Goal: Browse casually: Explore the website without a specific task or goal

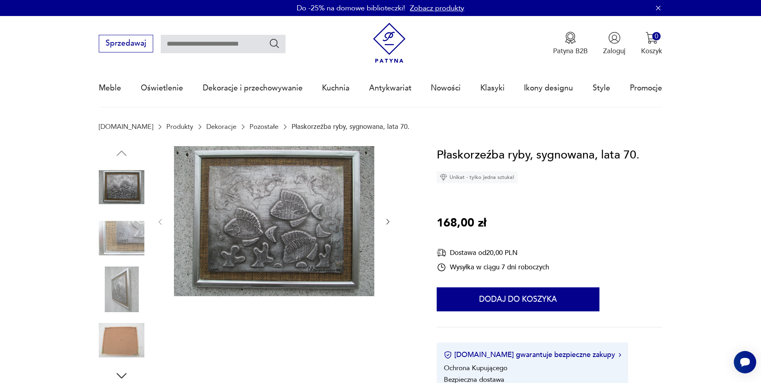
click at [206, 126] on link "Dekoracje" at bounding box center [221, 127] width 30 height 8
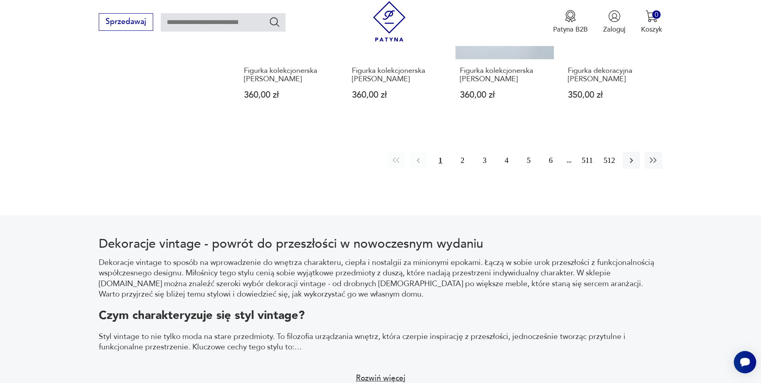
scroll to position [1025, 0]
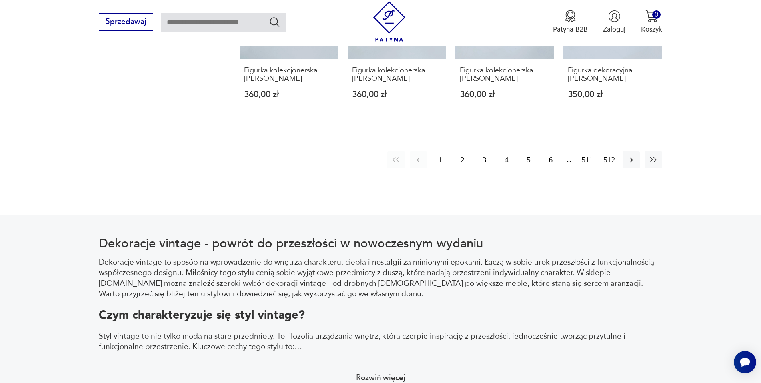
click at [463, 151] on button "2" at bounding box center [462, 159] width 17 height 17
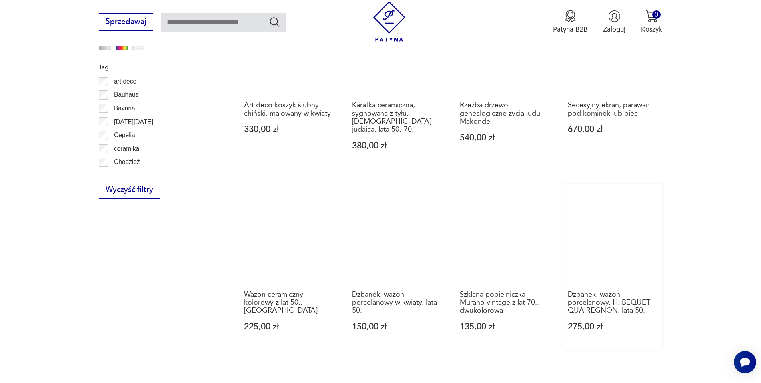
scroll to position [866, 0]
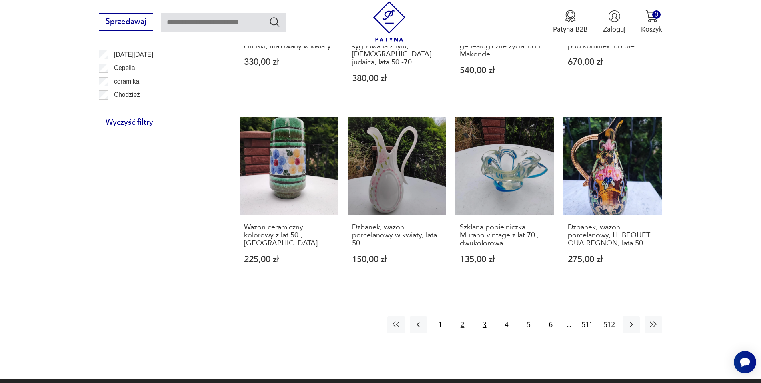
click at [483, 320] on button "3" at bounding box center [484, 324] width 17 height 17
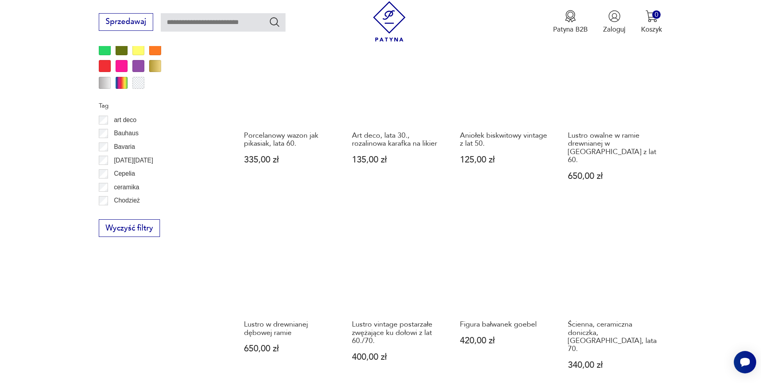
scroll to position [826, 0]
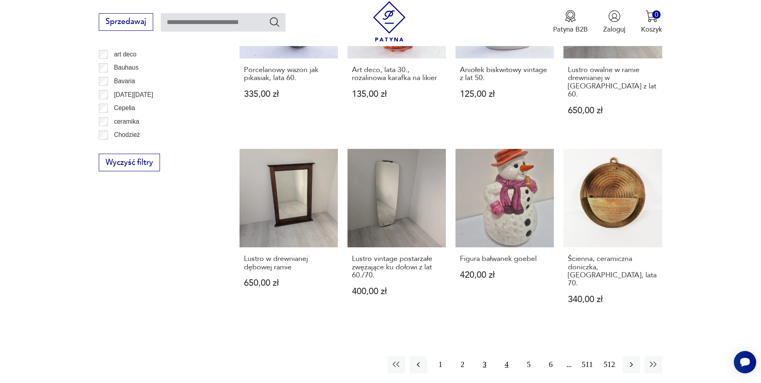
click at [506, 356] on button "4" at bounding box center [506, 364] width 17 height 17
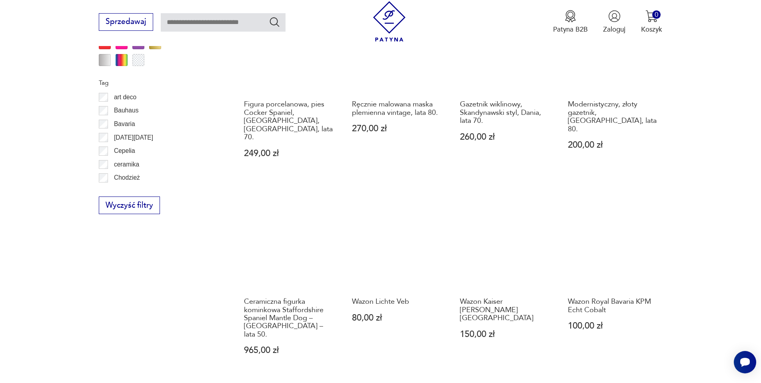
scroll to position [826, 0]
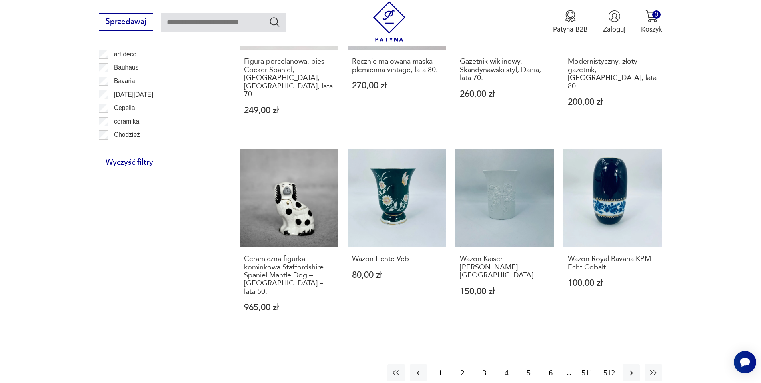
click at [529, 364] on button "5" at bounding box center [528, 372] width 17 height 17
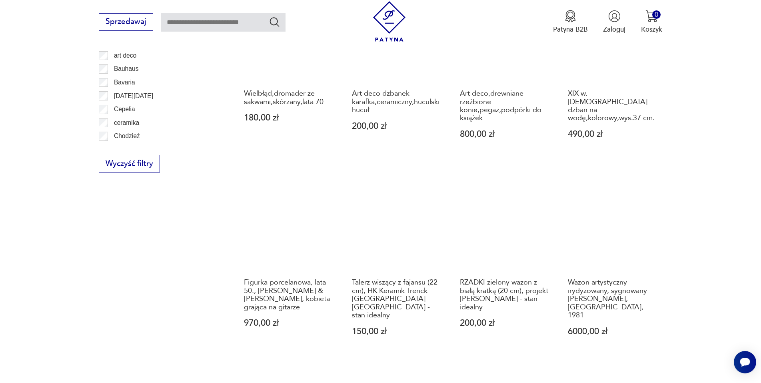
scroll to position [866, 0]
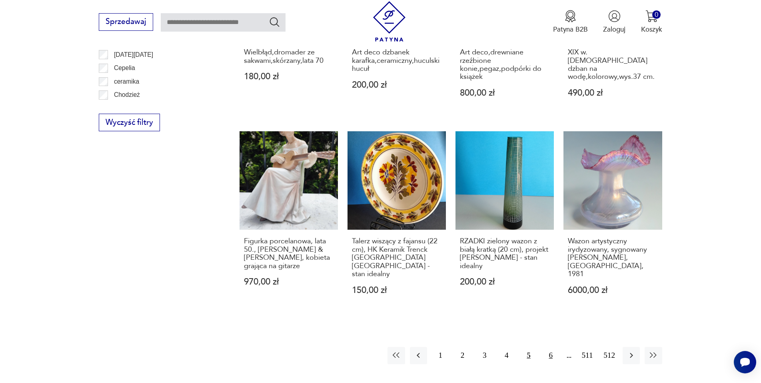
click at [545, 350] on button "6" at bounding box center [550, 355] width 17 height 17
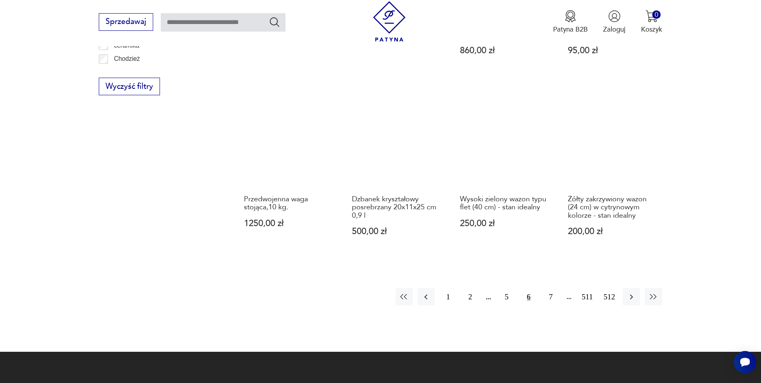
scroll to position [906, 0]
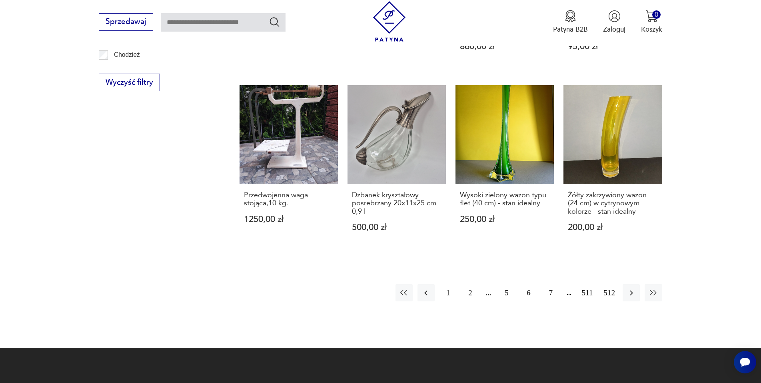
click at [554, 284] on button "7" at bounding box center [550, 292] width 17 height 17
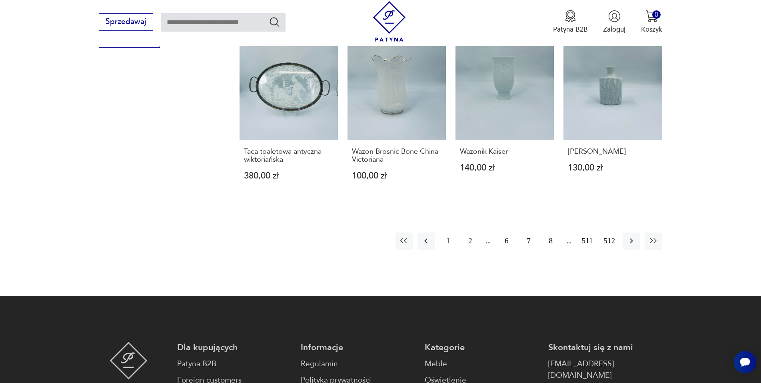
scroll to position [946, 0]
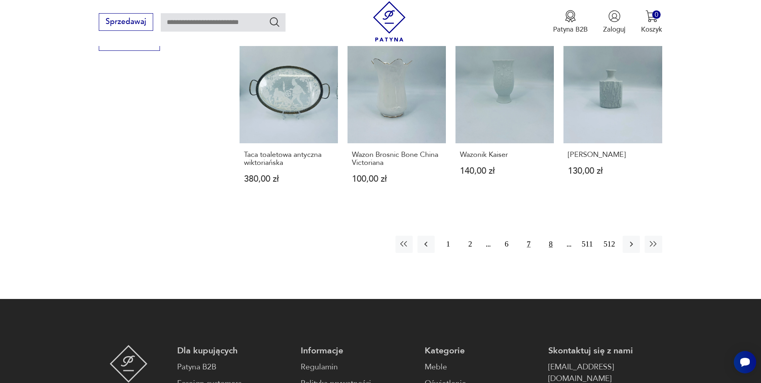
click at [546, 236] on button "8" at bounding box center [550, 244] width 17 height 17
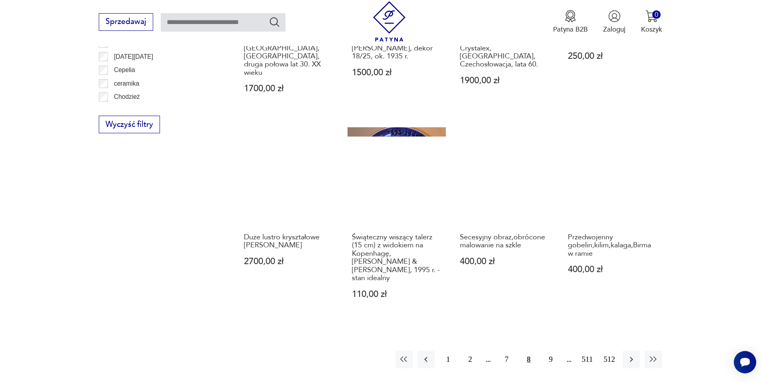
scroll to position [866, 0]
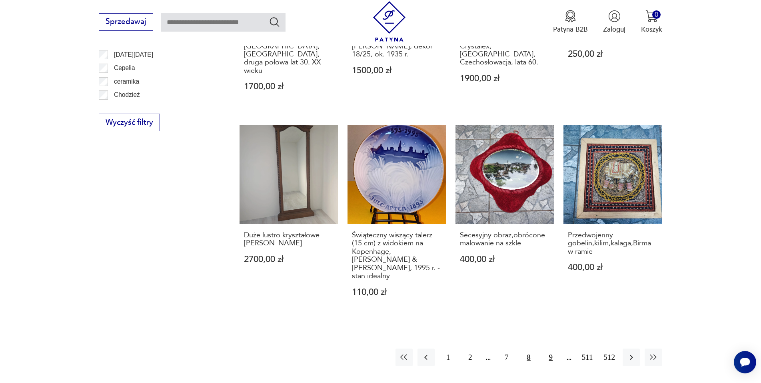
click at [550, 348] on button "9" at bounding box center [550, 356] width 17 height 17
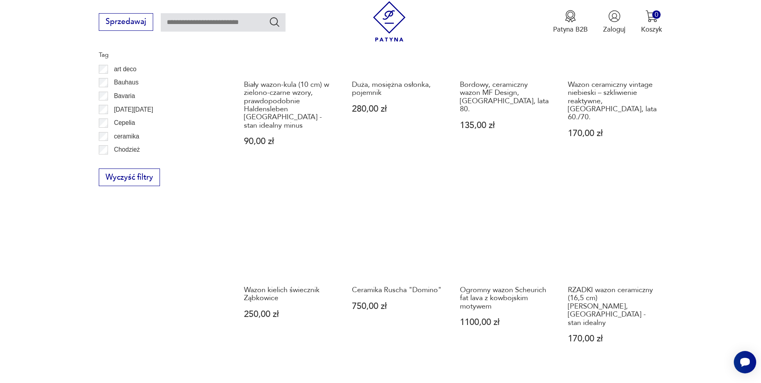
scroll to position [826, 0]
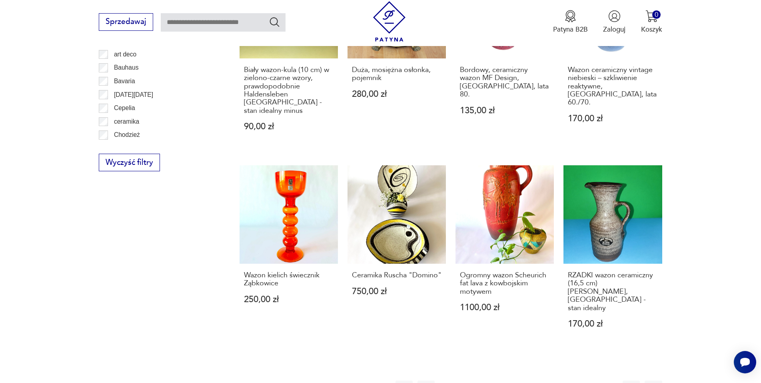
click at [547, 375] on button "10" at bounding box center [550, 388] width 17 height 17
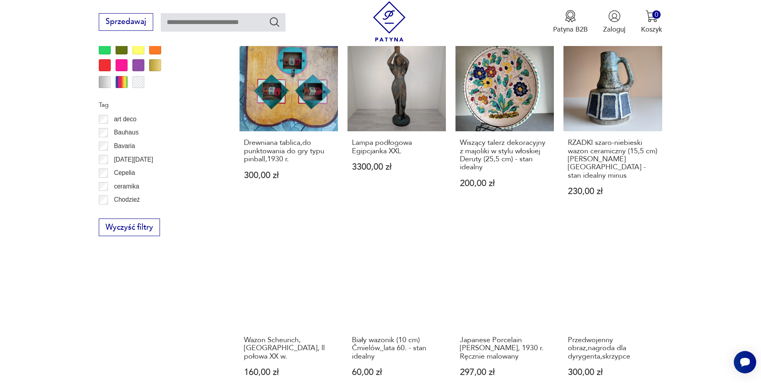
scroll to position [826, 0]
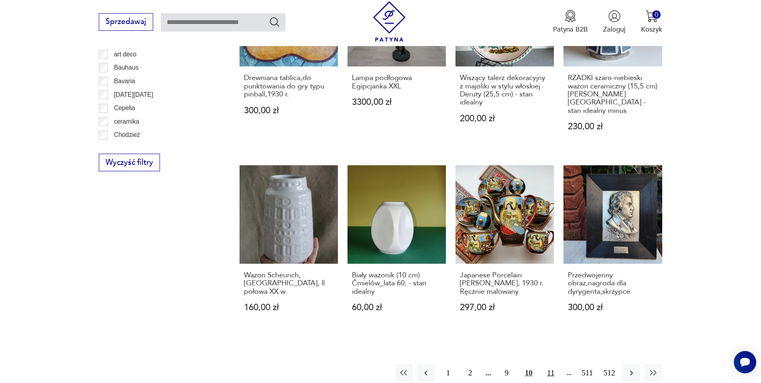
click at [549, 364] on button "11" at bounding box center [550, 372] width 17 height 17
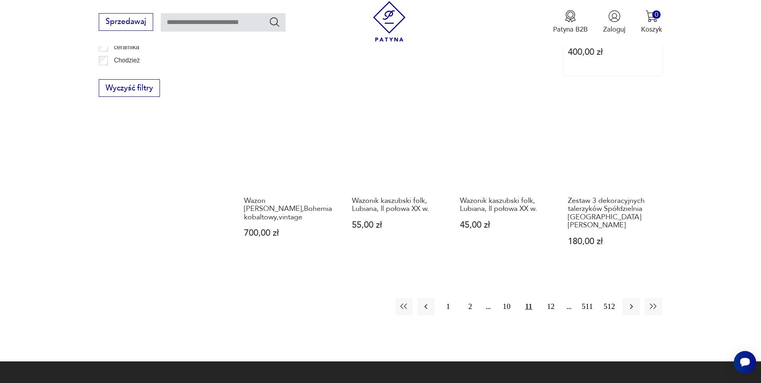
scroll to position [946, 0]
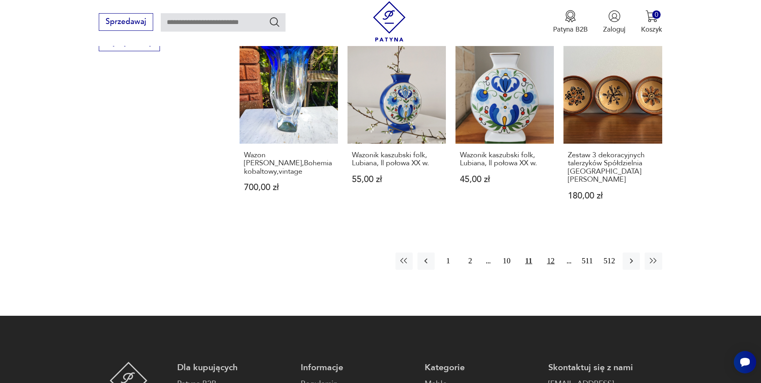
click at [550, 252] on button "12" at bounding box center [550, 260] width 17 height 17
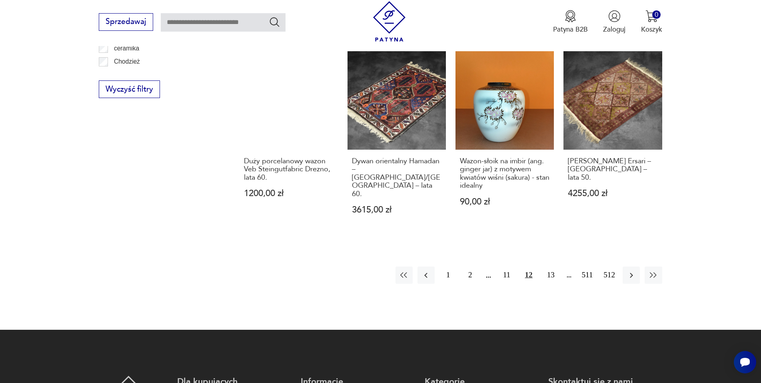
scroll to position [906, 0]
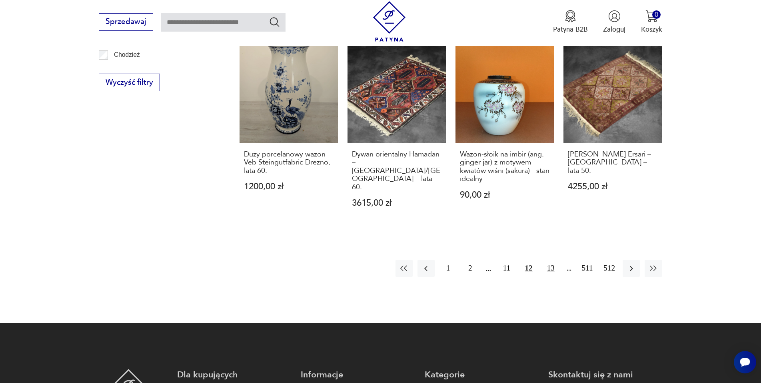
click at [549, 260] on button "13" at bounding box center [550, 268] width 17 height 17
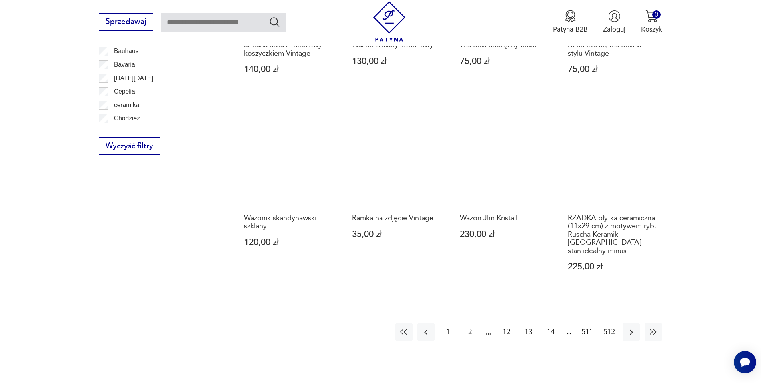
scroll to position [826, 0]
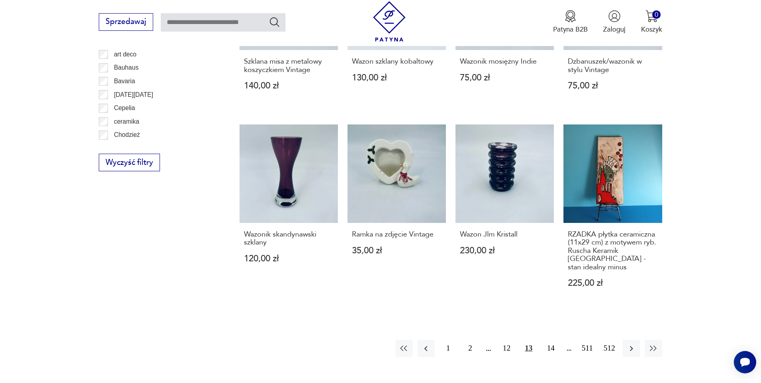
drag, startPoint x: 550, startPoint y: 333, endPoint x: 555, endPoint y: 294, distance: 40.3
click at [550, 339] on button "14" at bounding box center [550, 347] width 17 height 17
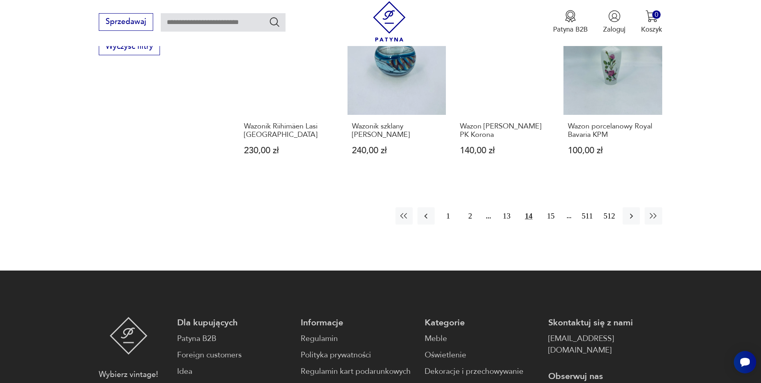
scroll to position [946, 0]
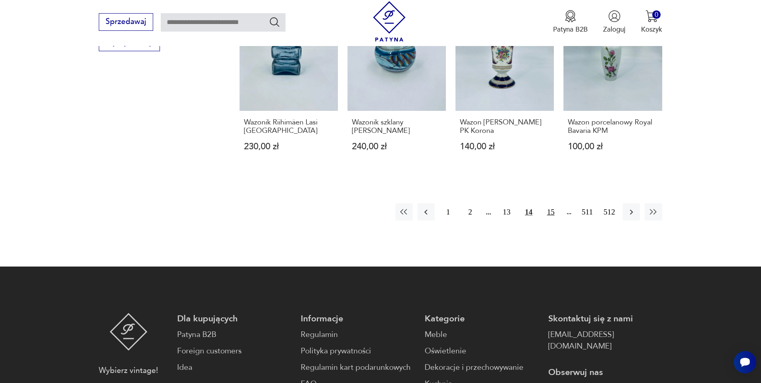
drag, startPoint x: 547, startPoint y: 215, endPoint x: 546, endPoint y: 205, distance: 9.6
click at [547, 214] on button "15" at bounding box center [550, 211] width 17 height 17
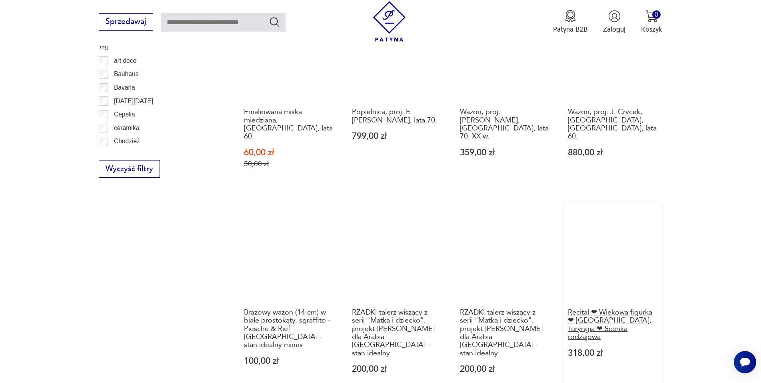
scroll to position [866, 0]
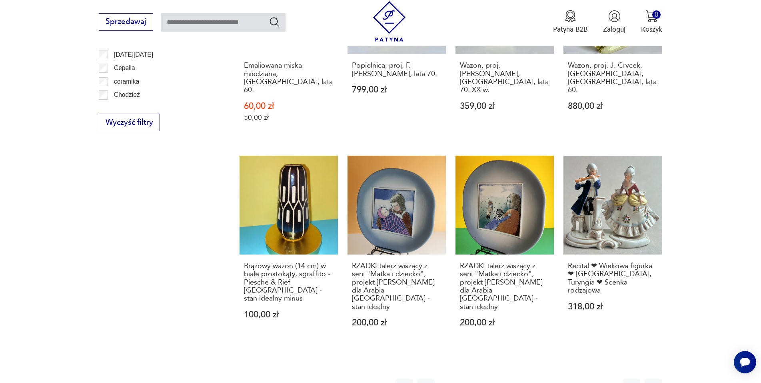
click at [552, 375] on button "16" at bounding box center [550, 387] width 17 height 17
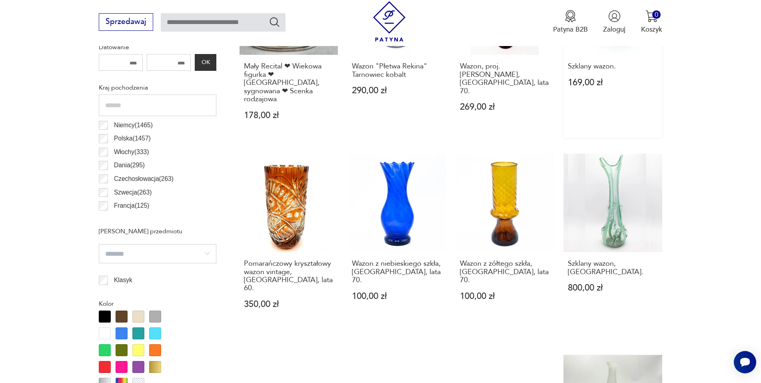
scroll to position [466, 0]
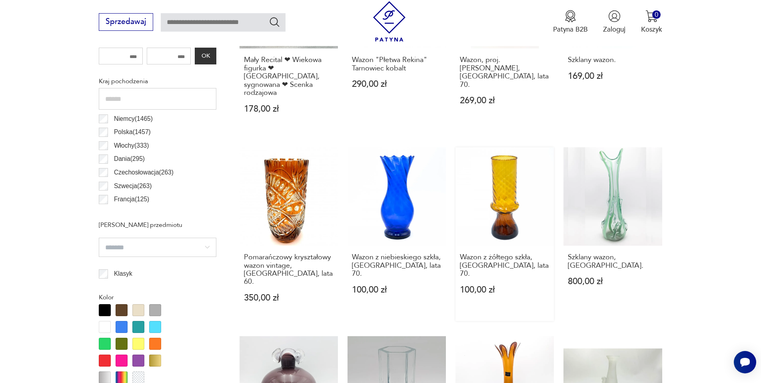
drag, startPoint x: 510, startPoint y: 174, endPoint x: 513, endPoint y: 164, distance: 9.9
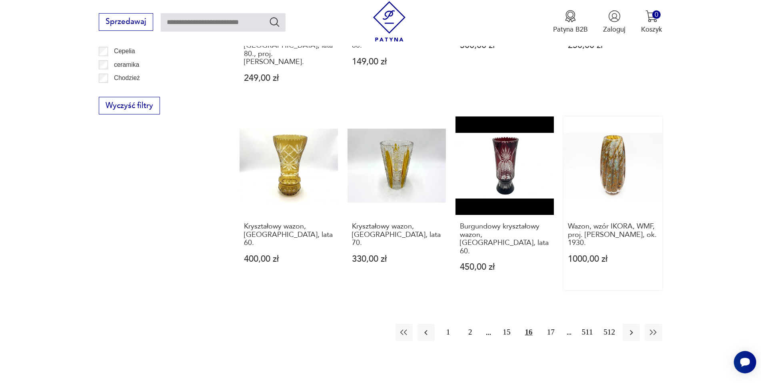
scroll to position [906, 0]
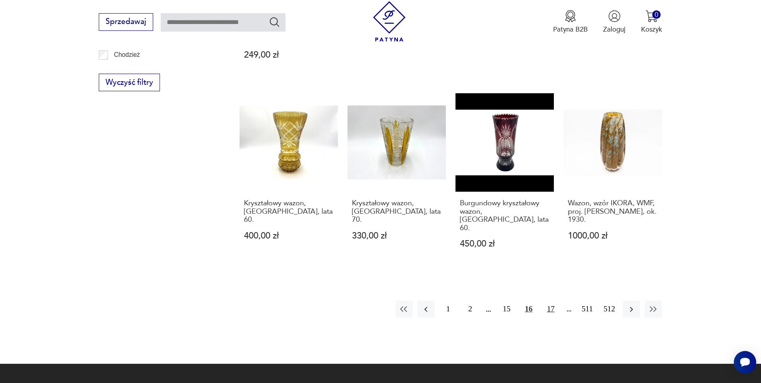
click at [551, 300] on button "17" at bounding box center [550, 308] width 17 height 17
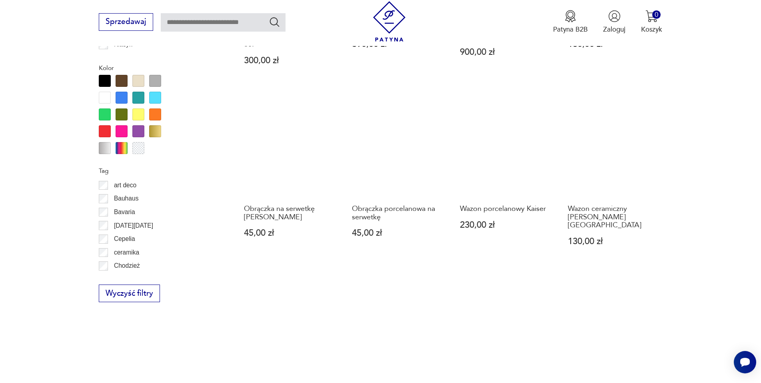
scroll to position [826, 0]
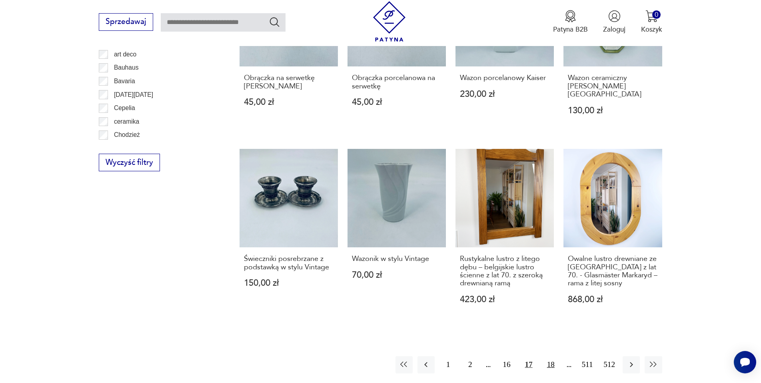
drag, startPoint x: 551, startPoint y: 345, endPoint x: 551, endPoint y: 333, distance: 11.2
click at [551, 356] on button "18" at bounding box center [550, 364] width 17 height 17
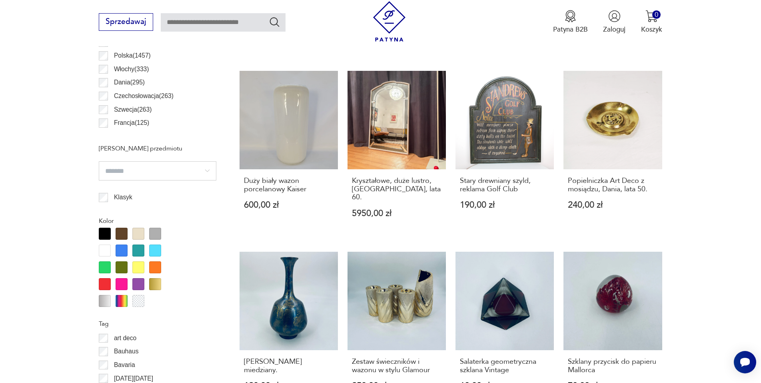
scroll to position [626, 0]
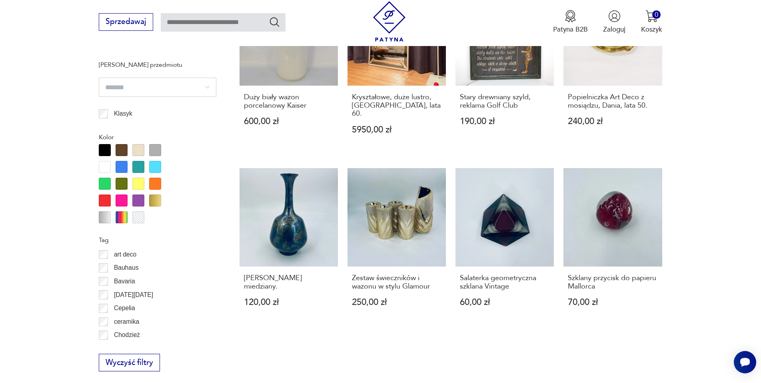
drag, startPoint x: 736, startPoint y: 43, endPoint x: 739, endPoint y: 128, distance: 84.4
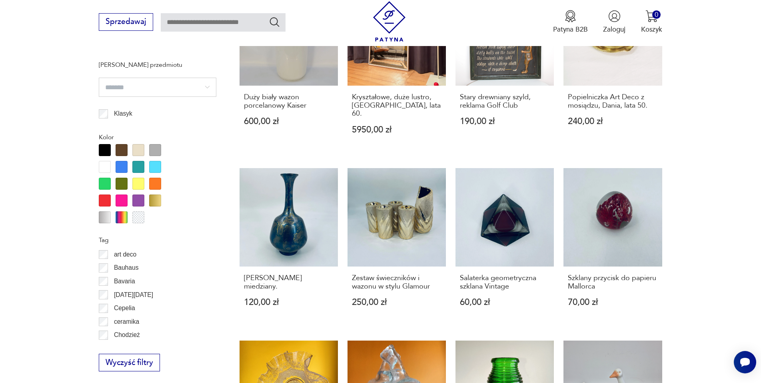
drag, startPoint x: 739, startPoint y: 128, endPoint x: 739, endPoint y: 62, distance: 65.6
click at [739, 62] on section "Filtruj produkty Cena MIN MAX OK Promocja Datowanie OK Kraj pochodzenia Niemcy …" at bounding box center [380, 189] width 761 height 859
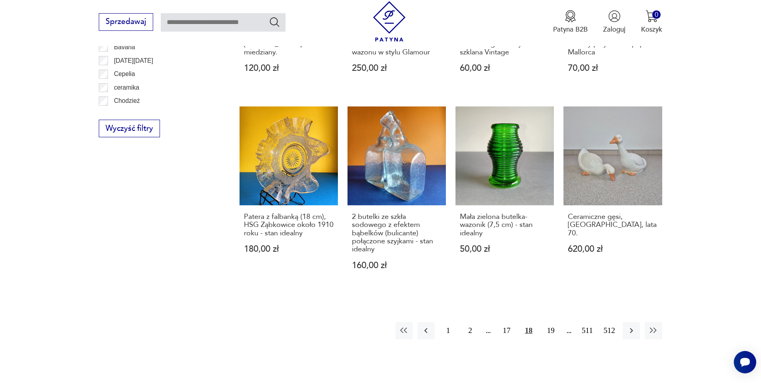
scroll to position [906, 0]
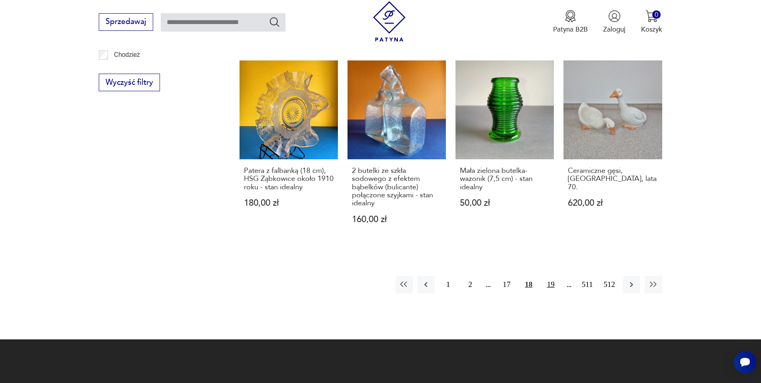
click at [550, 276] on button "19" at bounding box center [550, 284] width 17 height 17
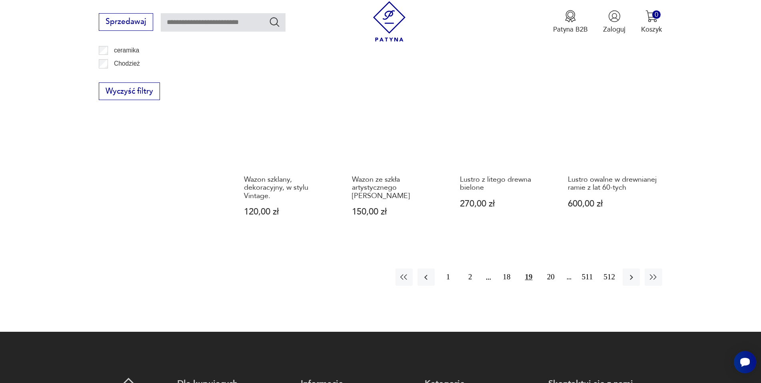
scroll to position [906, 0]
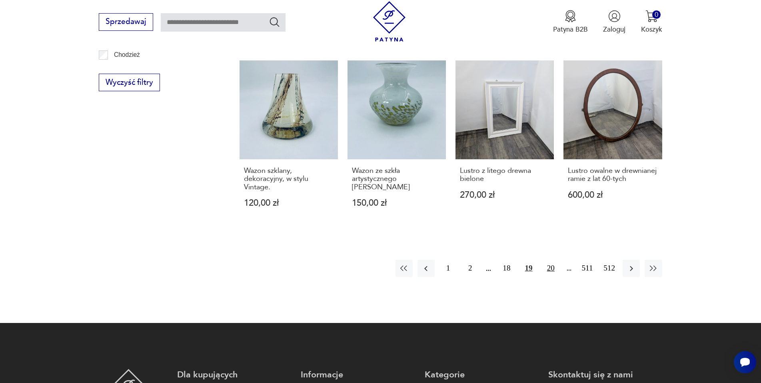
click at [551, 260] on button "20" at bounding box center [550, 268] width 17 height 17
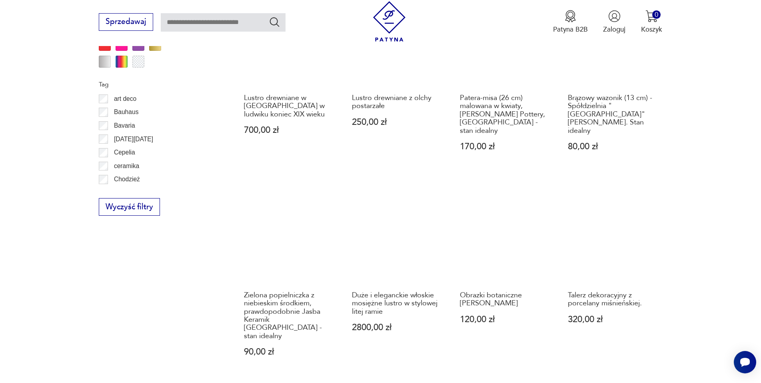
scroll to position [786, 0]
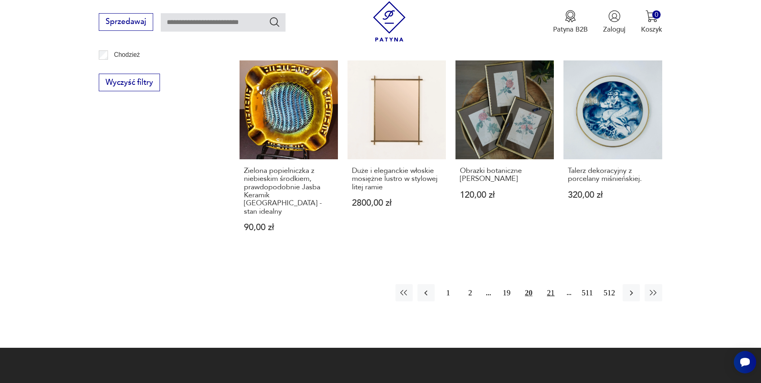
click at [548, 284] on button "21" at bounding box center [550, 292] width 17 height 17
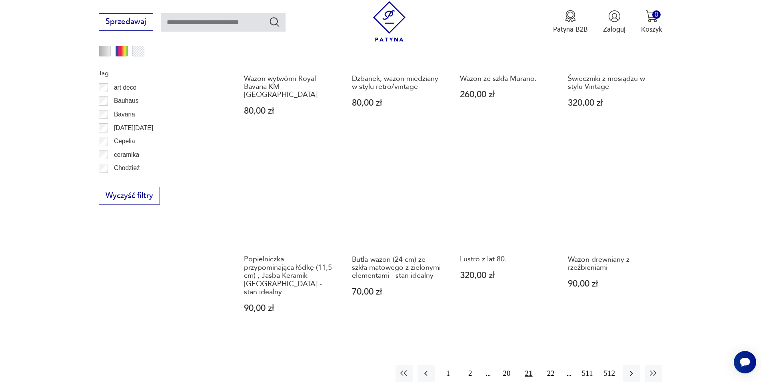
scroll to position [826, 0]
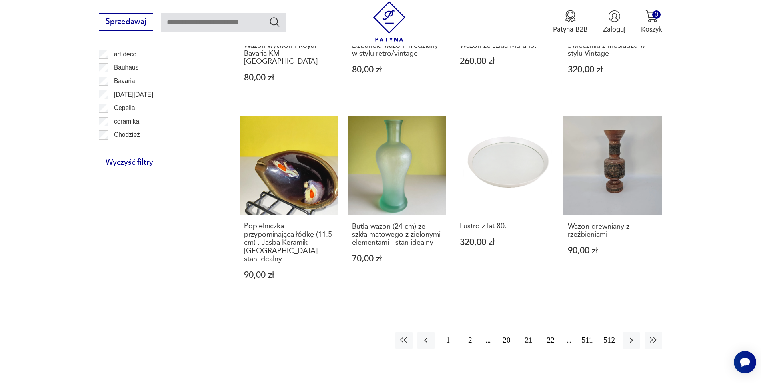
drag, startPoint x: 550, startPoint y: 327, endPoint x: 549, endPoint y: 320, distance: 7.3
click at [550, 331] on button "22" at bounding box center [550, 339] width 17 height 17
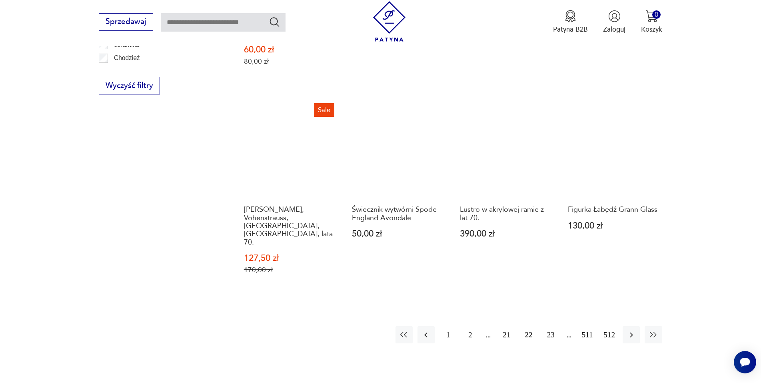
scroll to position [906, 0]
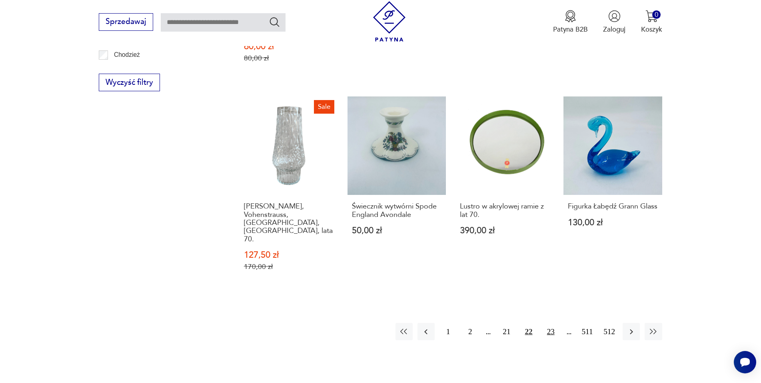
click at [553, 323] on button "23" at bounding box center [550, 331] width 17 height 17
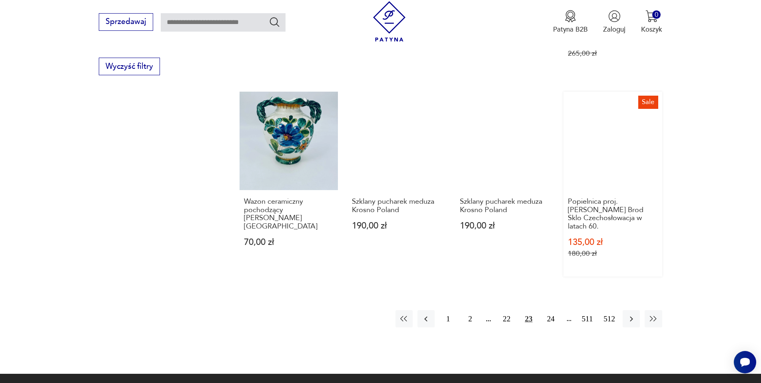
scroll to position [946, 0]
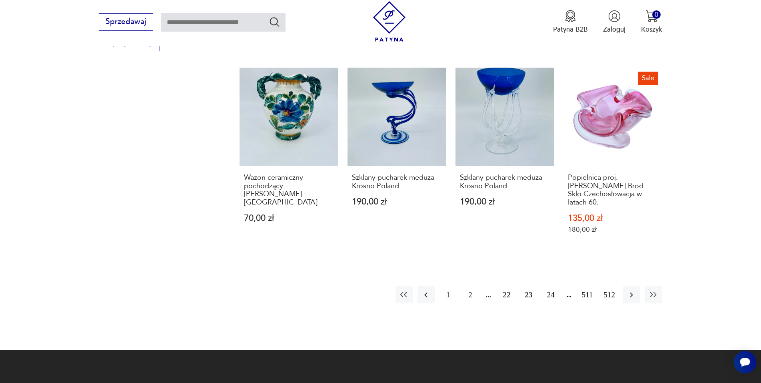
click at [551, 286] on button "24" at bounding box center [550, 294] width 17 height 17
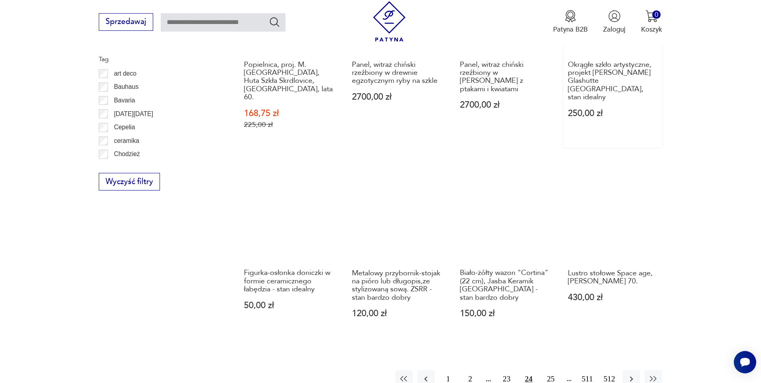
scroll to position [826, 0]
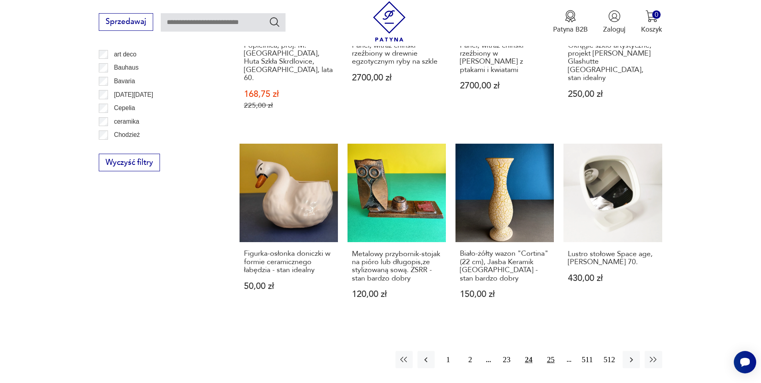
click at [551, 353] on button "25" at bounding box center [550, 359] width 17 height 17
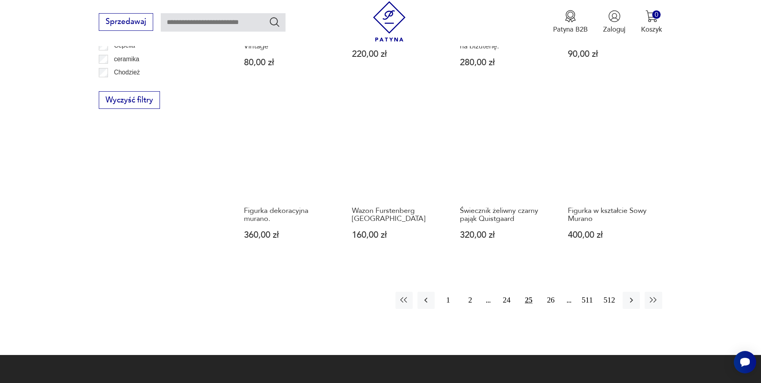
scroll to position [906, 0]
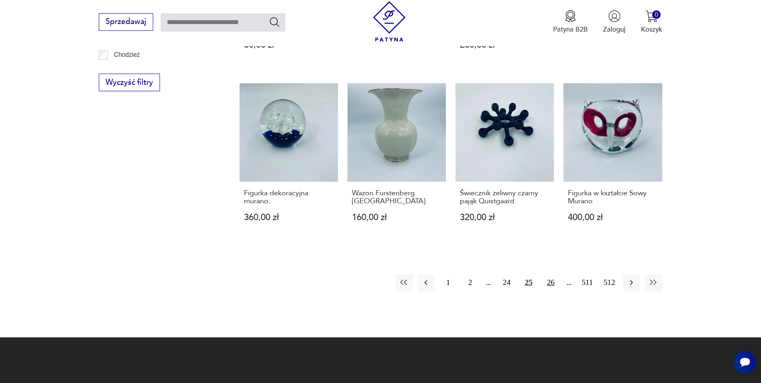
click at [550, 276] on button "26" at bounding box center [550, 282] width 17 height 17
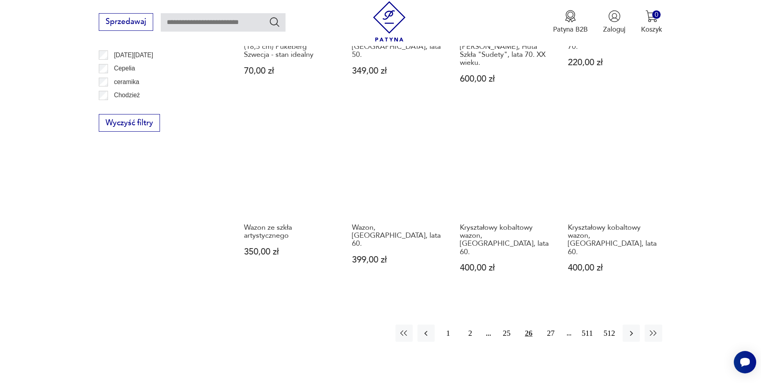
scroll to position [866, 0]
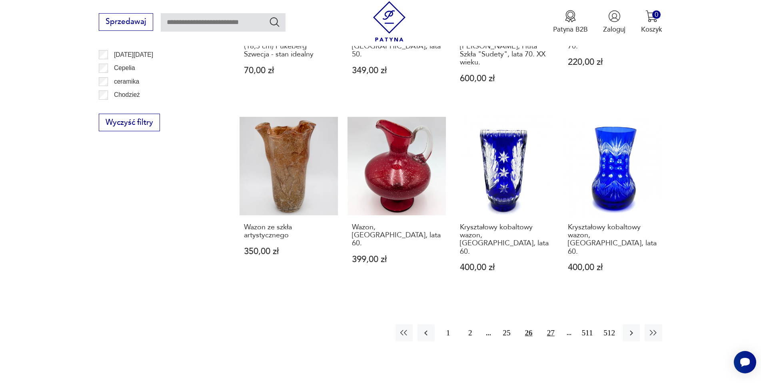
click at [551, 324] on button "27" at bounding box center [550, 332] width 17 height 17
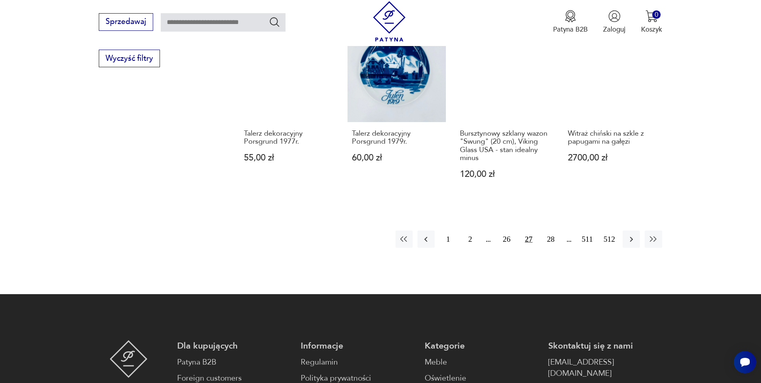
scroll to position [946, 0]
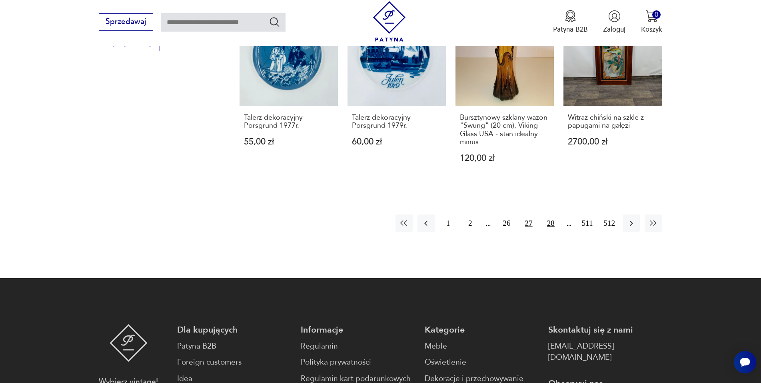
click at [554, 228] on button "28" at bounding box center [550, 222] width 17 height 17
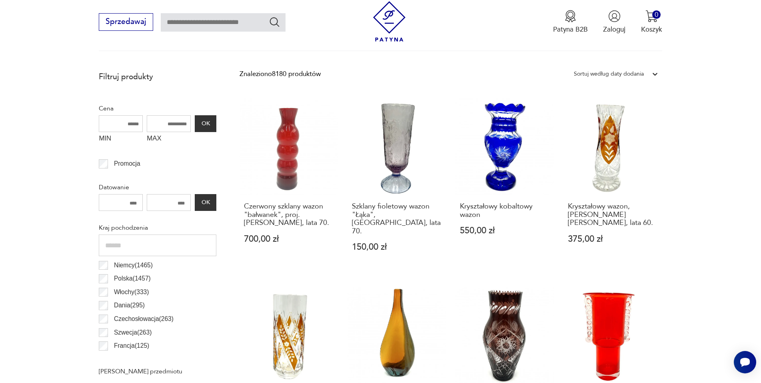
scroll to position [466, 0]
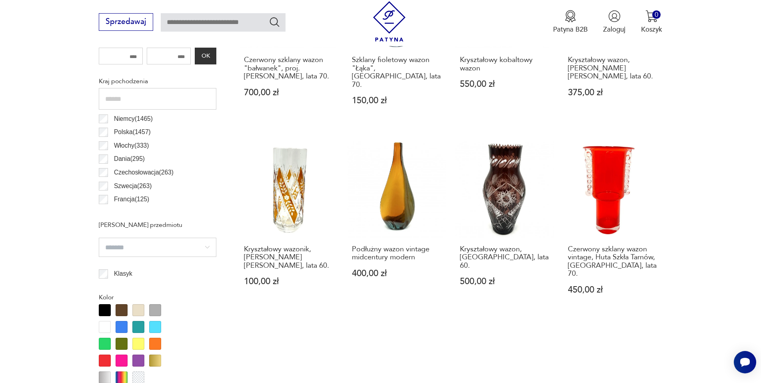
drag, startPoint x: 743, startPoint y: 137, endPoint x: 720, endPoint y: 157, distance: 30.9
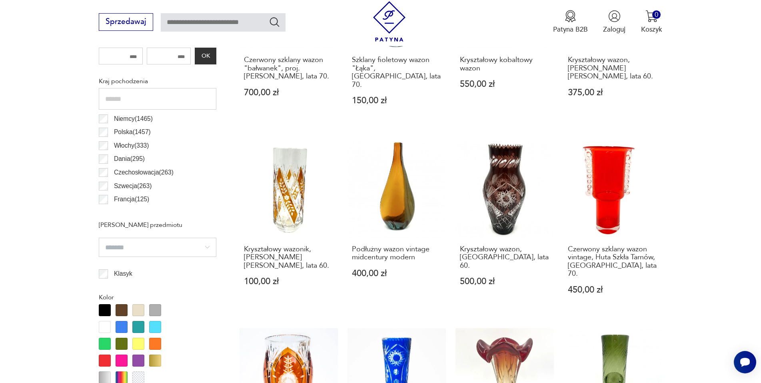
drag, startPoint x: 720, startPoint y: 157, endPoint x: 744, endPoint y: 112, distance: 51.2
click at [744, 112] on section "Filtruj produkty Cena MIN MAX OK Promocja Datowanie OK Kraj pochodzenia Niemcy …" at bounding box center [380, 353] width 761 height 867
drag, startPoint x: 394, startPoint y: 191, endPoint x: 429, endPoint y: 120, distance: 79.6
drag, startPoint x: 570, startPoint y: 162, endPoint x: 734, endPoint y: 130, distance: 167.0
click at [734, 130] on section "Filtruj produkty Cena MIN MAX OK Promocja Datowanie OK Kraj pochodzenia Niemcy …" at bounding box center [380, 353] width 761 height 867
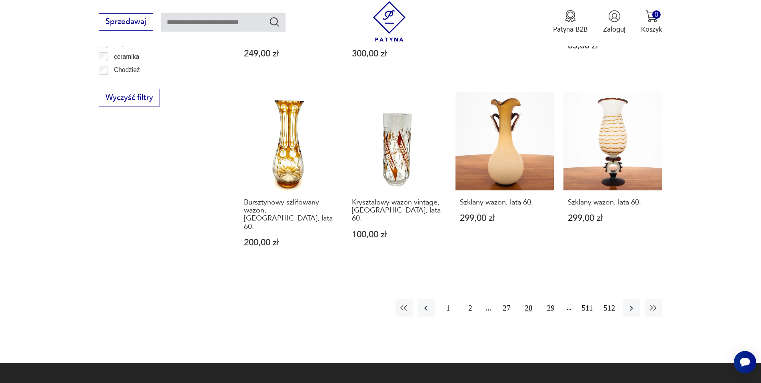
scroll to position [881, 0]
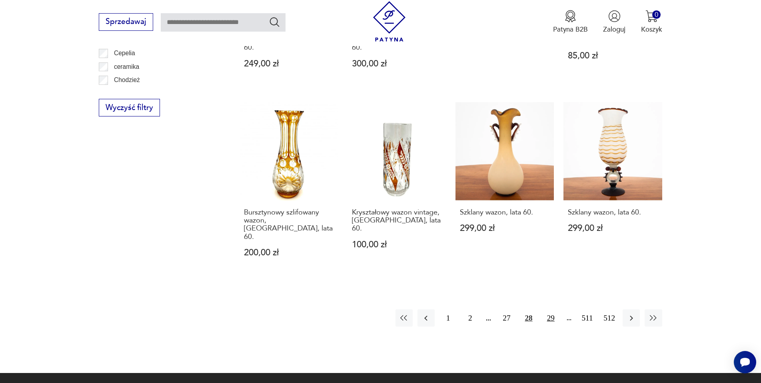
click at [553, 309] on button "29" at bounding box center [550, 317] width 17 height 17
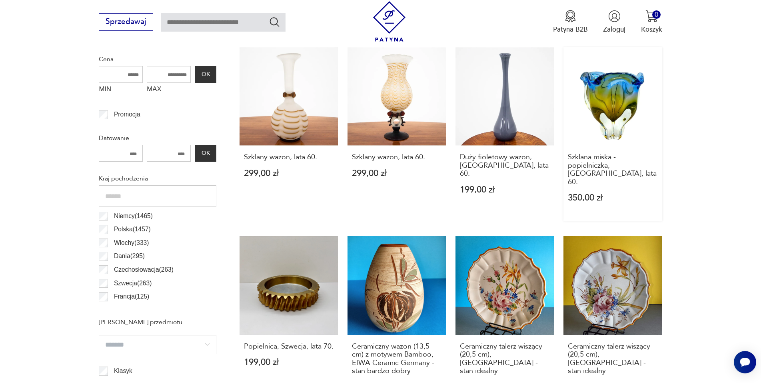
scroll to position [403, 0]
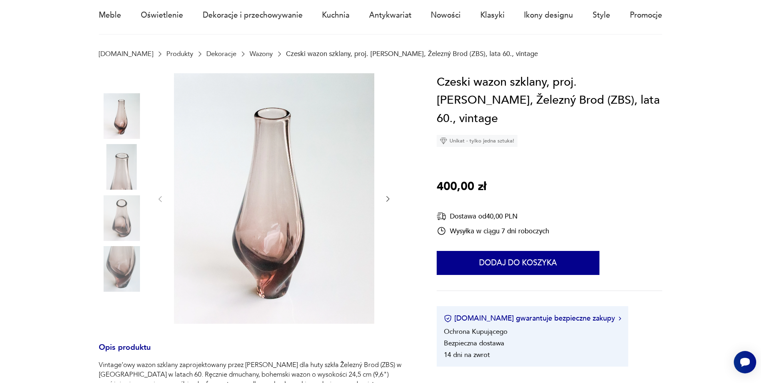
scroll to position [80, 0]
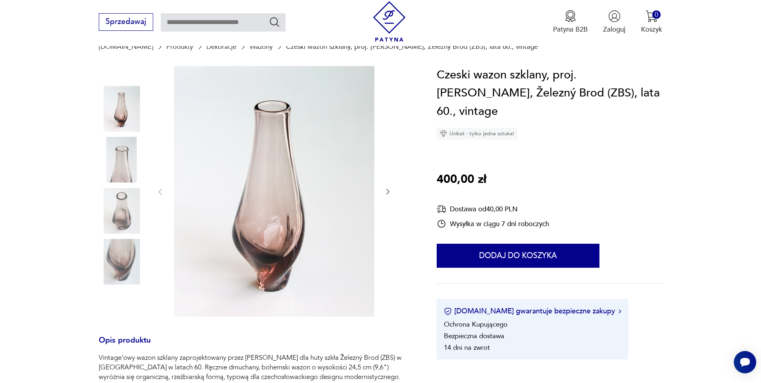
click at [125, 159] on img at bounding box center [122, 160] width 46 height 46
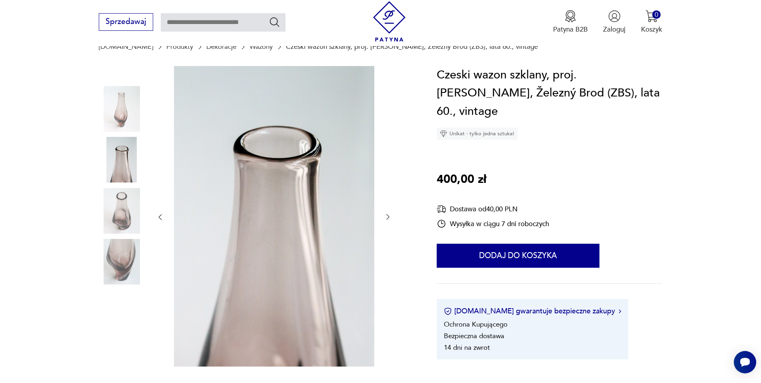
click at [110, 204] on img at bounding box center [122, 211] width 46 height 46
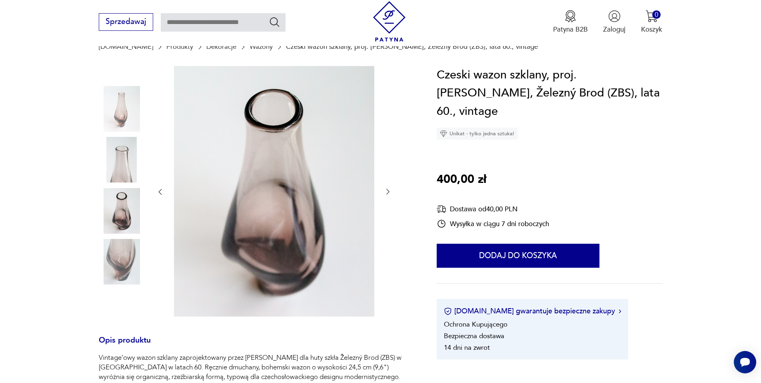
click at [114, 254] on img at bounding box center [122, 262] width 46 height 46
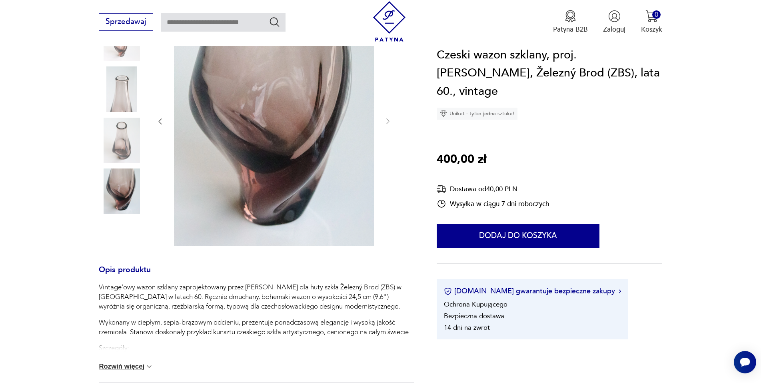
scroll to position [320, 0]
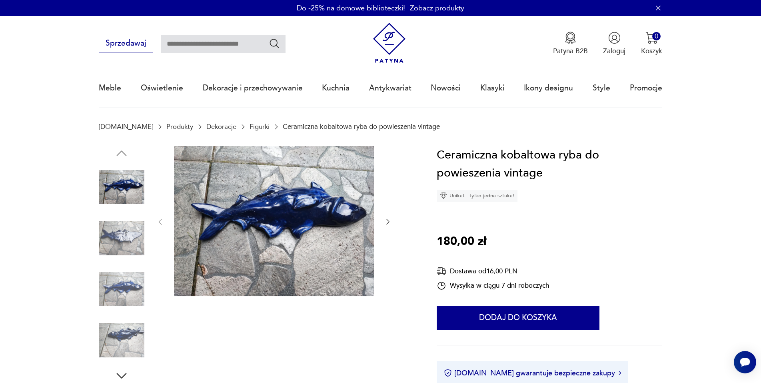
click at [115, 239] on img at bounding box center [122, 238] width 46 height 46
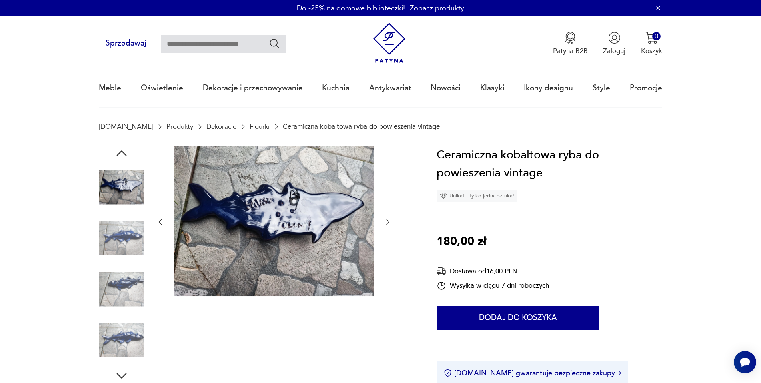
click at [133, 250] on img at bounding box center [122, 238] width 46 height 46
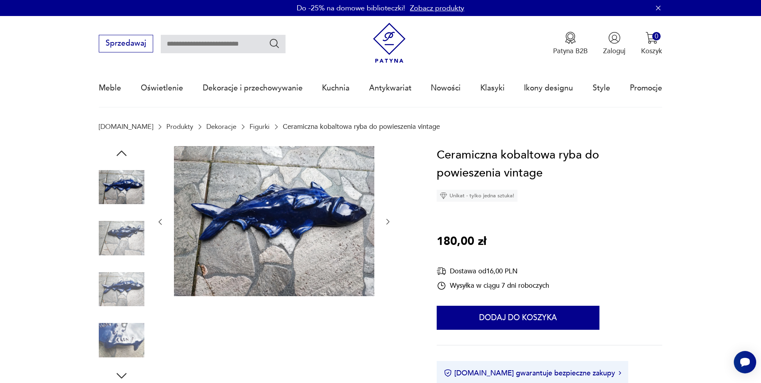
click at [123, 247] on img at bounding box center [122, 238] width 46 height 46
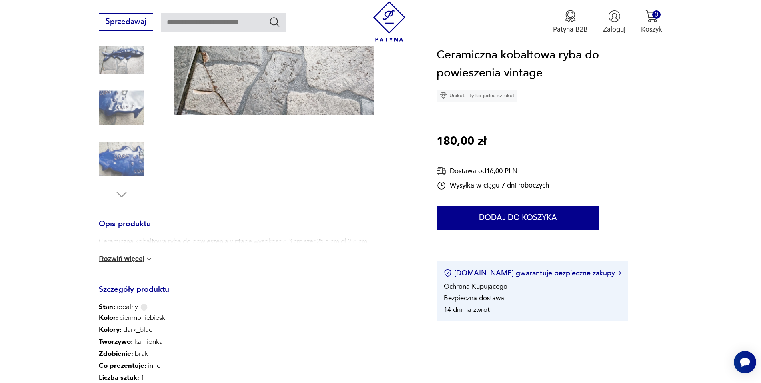
scroll to position [200, 0]
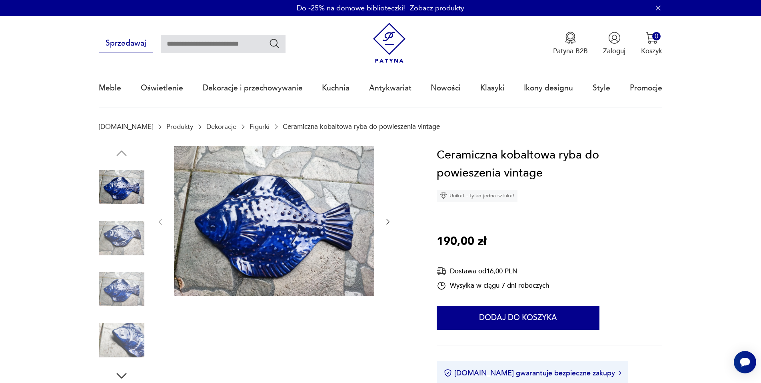
click at [132, 240] on img at bounding box center [122, 238] width 46 height 46
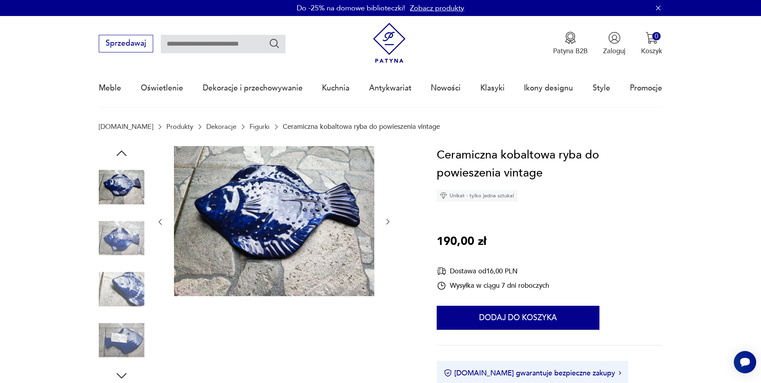
click at [129, 242] on img at bounding box center [122, 238] width 46 height 46
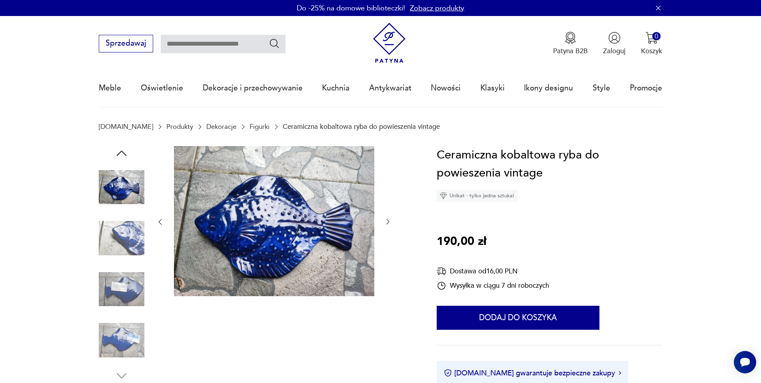
click at [127, 232] on img at bounding box center [122, 238] width 46 height 46
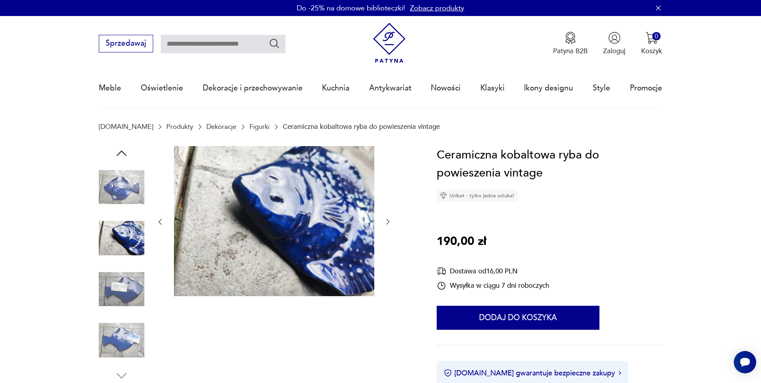
click at [132, 286] on img at bounding box center [122, 289] width 46 height 46
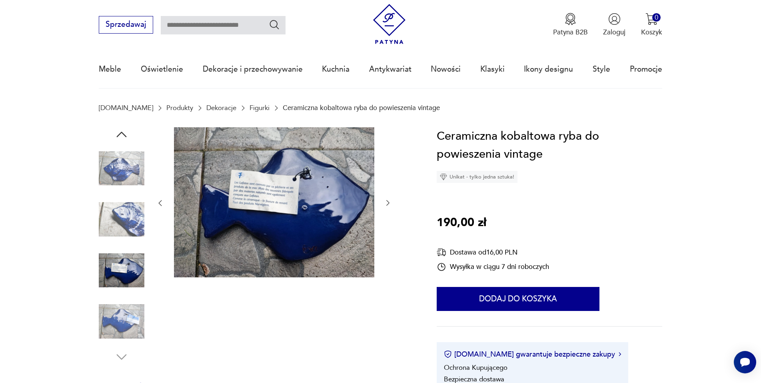
scroll to position [120, 0]
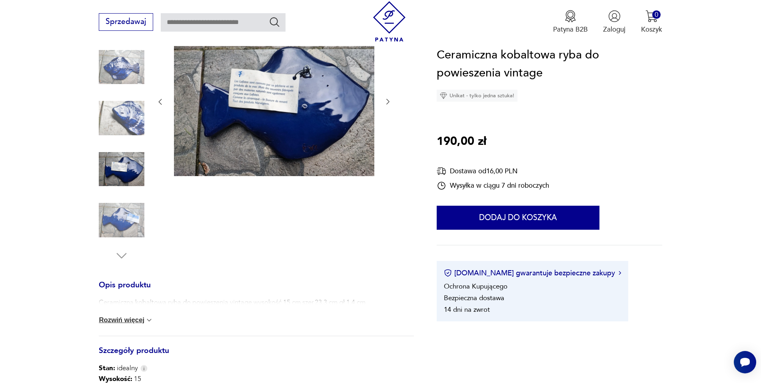
click at [122, 210] on img at bounding box center [122, 220] width 46 height 46
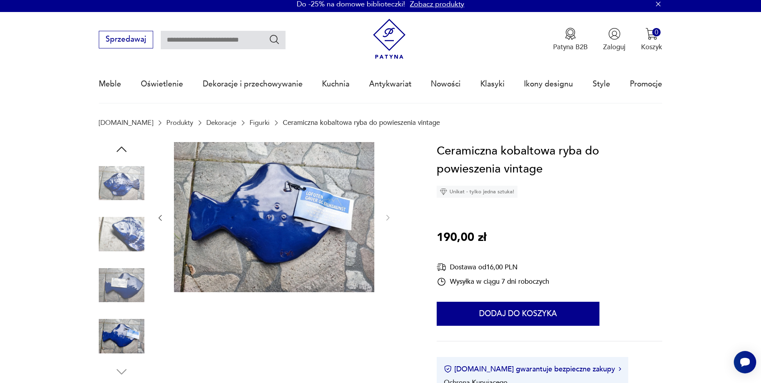
scroll to position [0, 0]
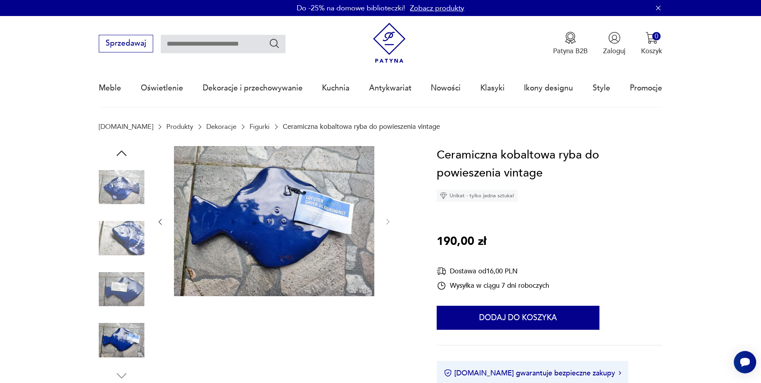
click at [120, 193] on img at bounding box center [122, 187] width 46 height 46
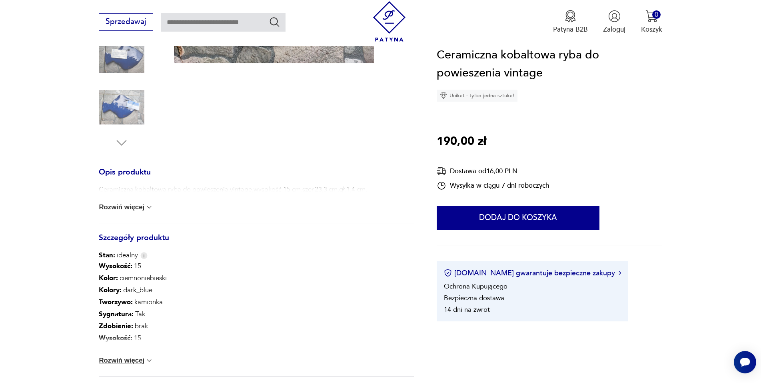
scroll to position [120, 0]
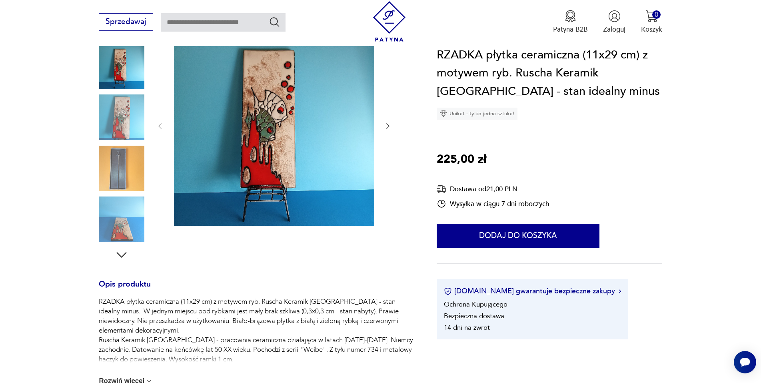
scroll to position [120, 0]
click at [116, 126] on img at bounding box center [122, 118] width 46 height 46
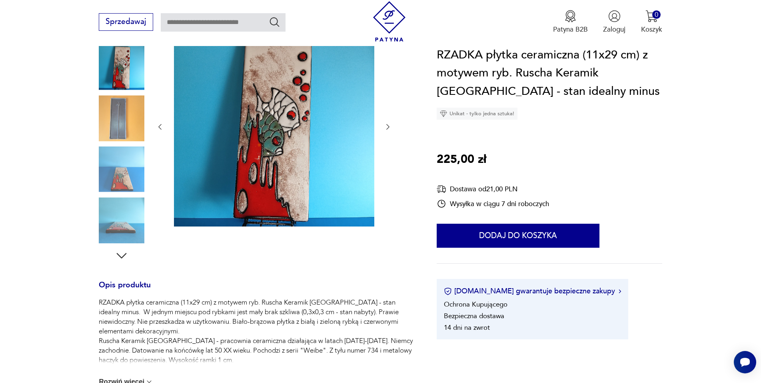
click at [115, 169] on img at bounding box center [122, 169] width 46 height 46
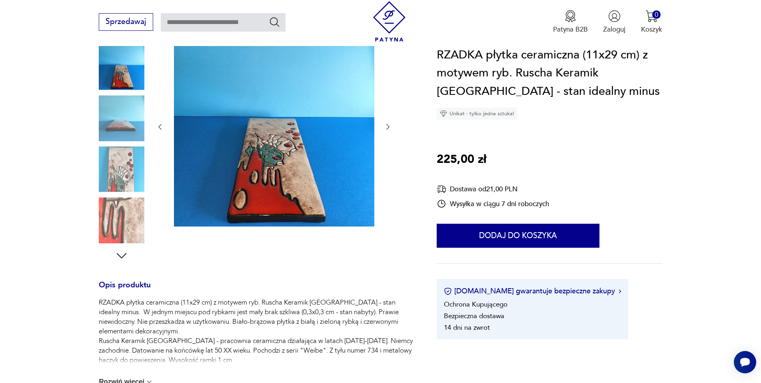
click at [114, 205] on img at bounding box center [122, 220] width 46 height 46
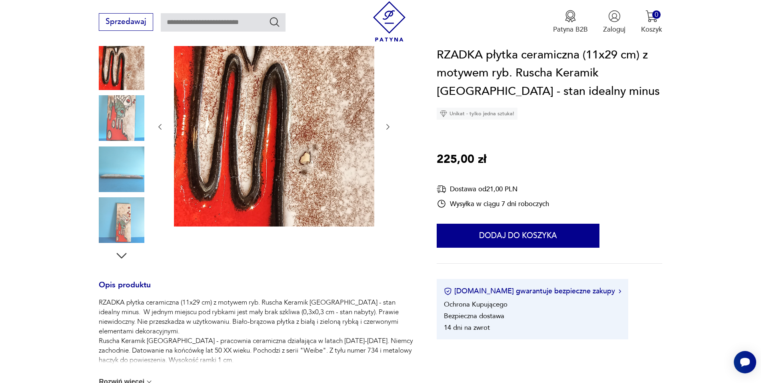
click at [116, 192] on div at bounding box center [122, 169] width 46 height 47
click at [118, 170] on img at bounding box center [122, 169] width 46 height 46
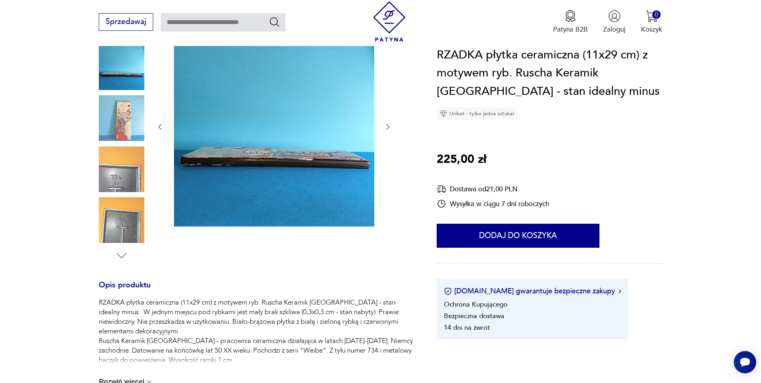
click at [118, 194] on div at bounding box center [122, 144] width 46 height 200
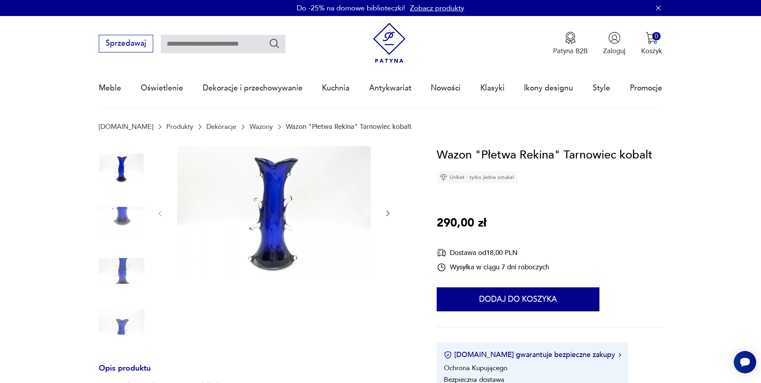
click at [128, 215] on img at bounding box center [122, 220] width 46 height 46
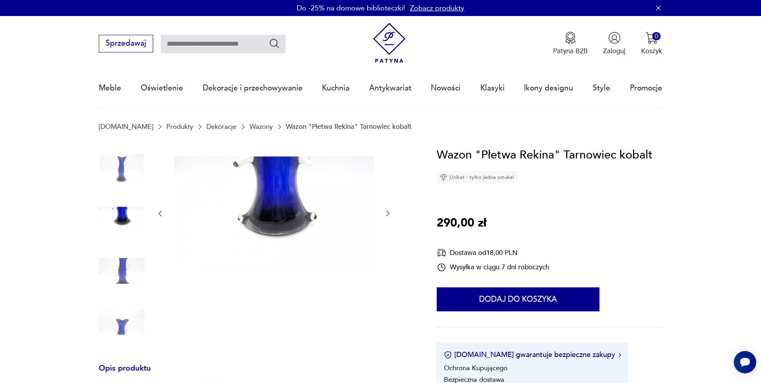
click at [125, 274] on img at bounding box center [122, 271] width 46 height 46
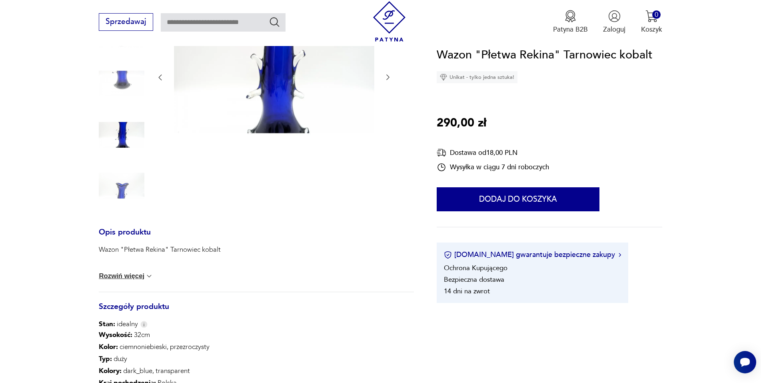
scroll to position [120, 0]
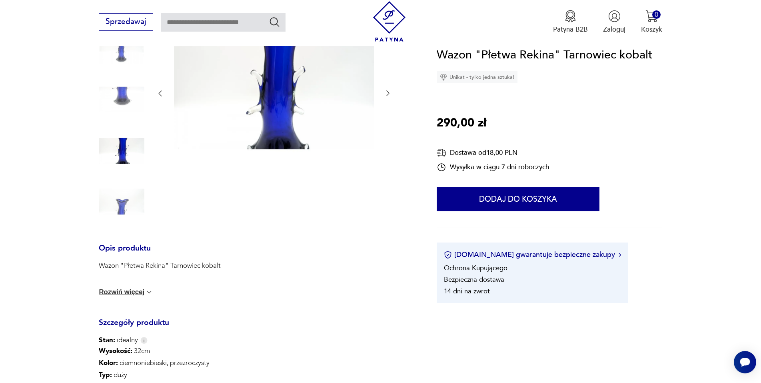
click at [127, 212] on img at bounding box center [122, 202] width 46 height 46
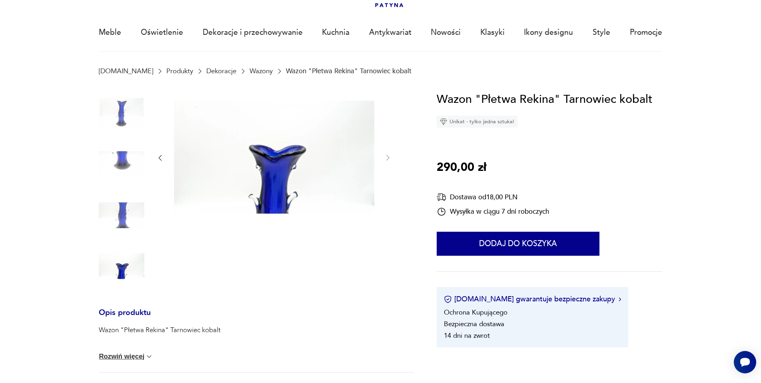
scroll to position [40, 0]
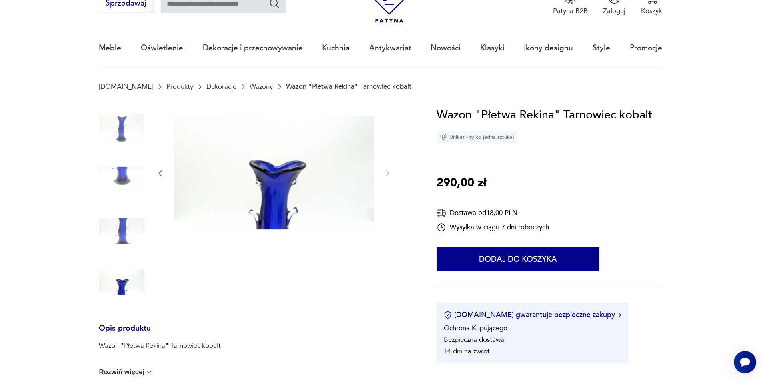
click at [126, 224] on img at bounding box center [122, 231] width 46 height 46
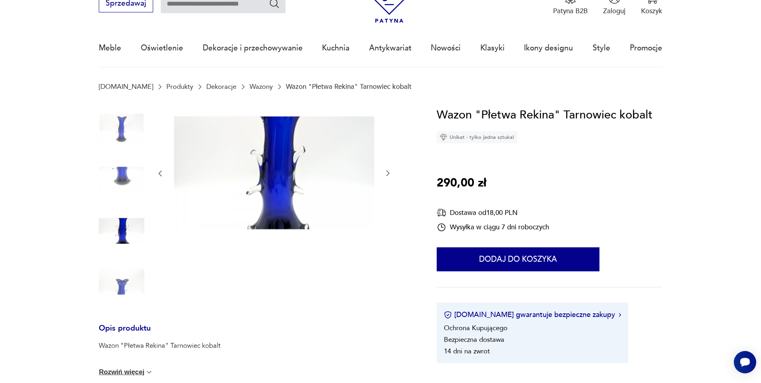
click at [121, 170] on img at bounding box center [122, 180] width 46 height 46
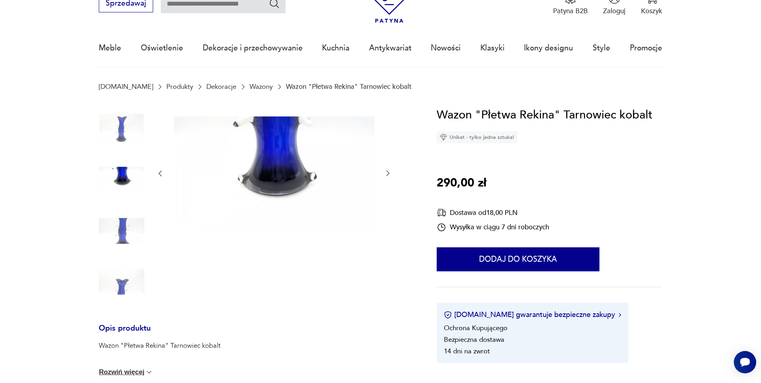
click at [115, 126] on img at bounding box center [122, 129] width 46 height 46
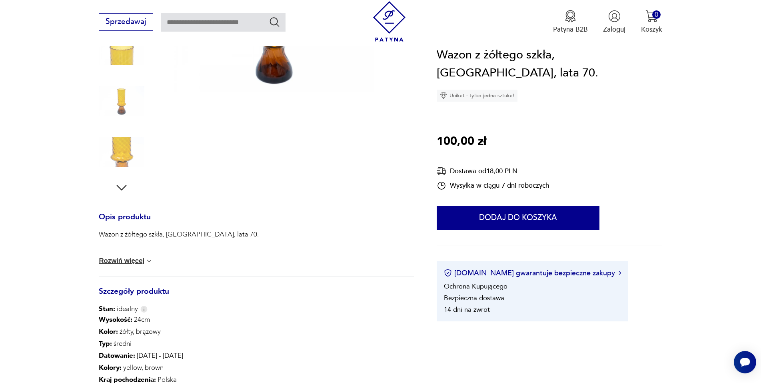
scroll to position [80, 0]
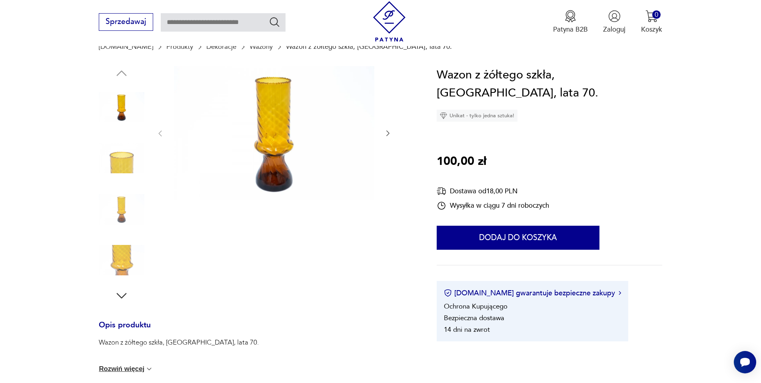
click at [133, 158] on img at bounding box center [122, 158] width 46 height 46
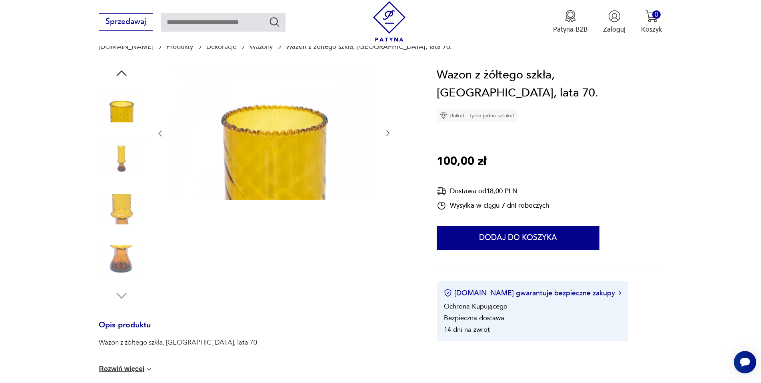
click at [119, 192] on img at bounding box center [122, 209] width 46 height 46
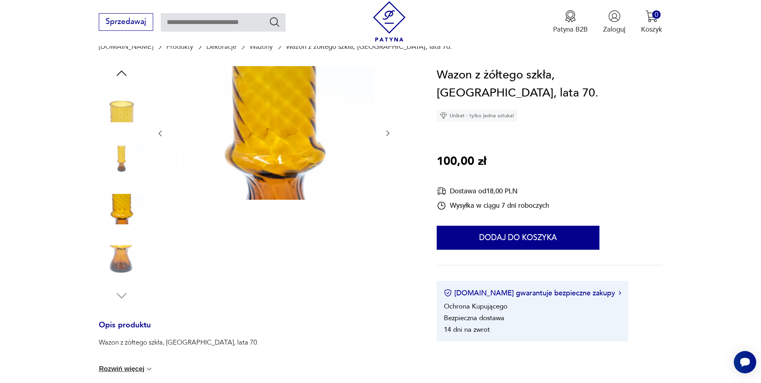
click at [118, 164] on img at bounding box center [122, 158] width 46 height 46
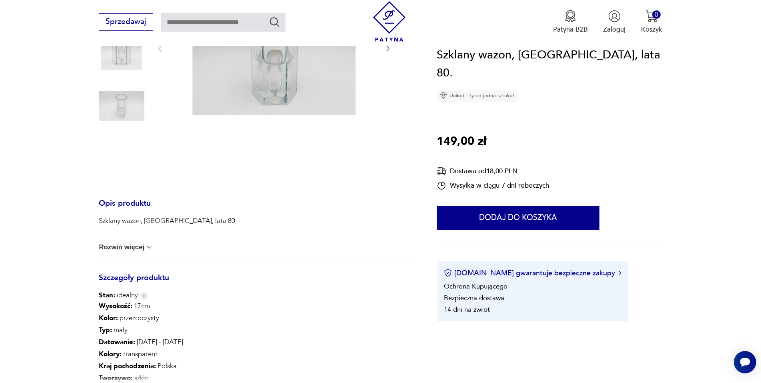
scroll to position [40, 0]
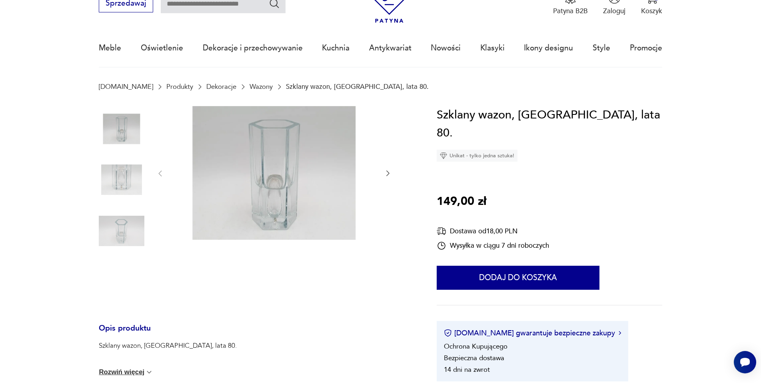
click at [84, 188] on section "Opis produktu Szklany wazon, Polska, lata 80. Wymiary: wys. 17 cm / szer. 7 cm …" at bounding box center [380, 358] width 761 height 505
click at [121, 180] on img at bounding box center [122, 180] width 46 height 46
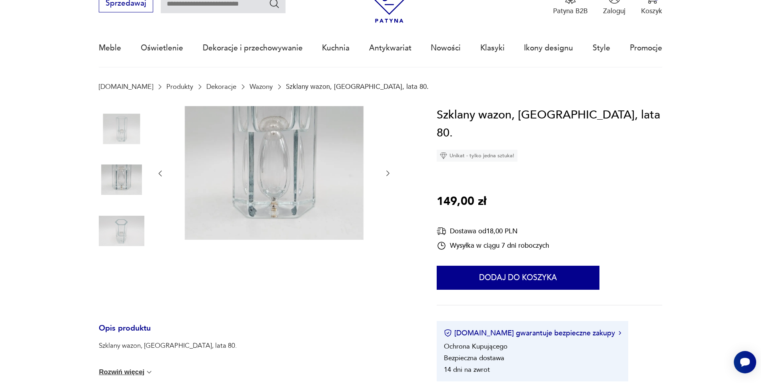
click at [121, 225] on img at bounding box center [122, 231] width 46 height 46
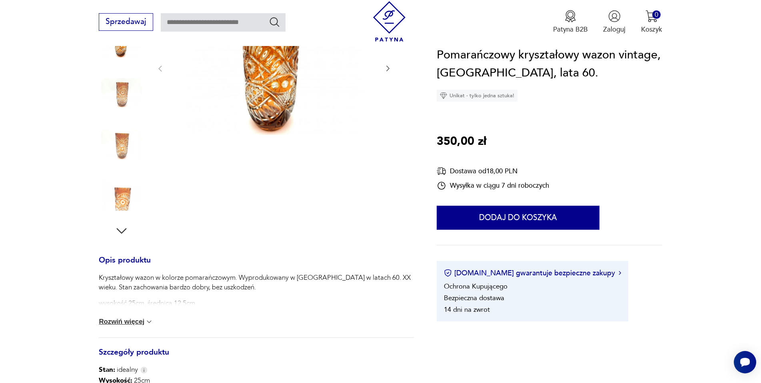
scroll to position [80, 0]
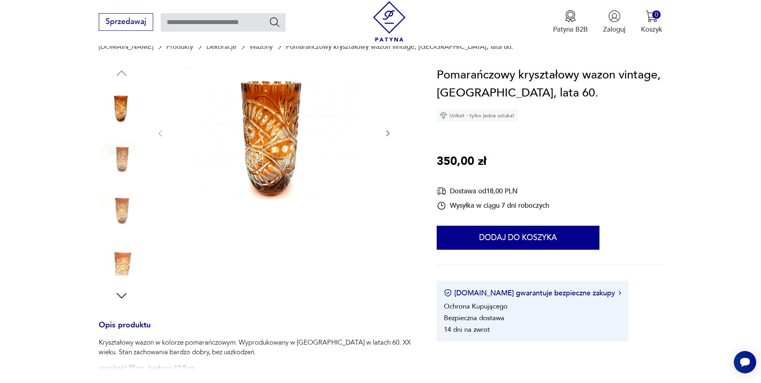
click at [130, 156] on img at bounding box center [122, 158] width 46 height 46
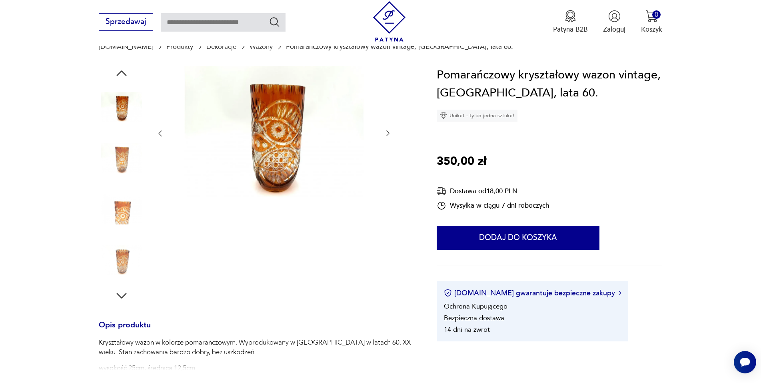
click at [130, 182] on div at bounding box center [122, 158] width 46 height 47
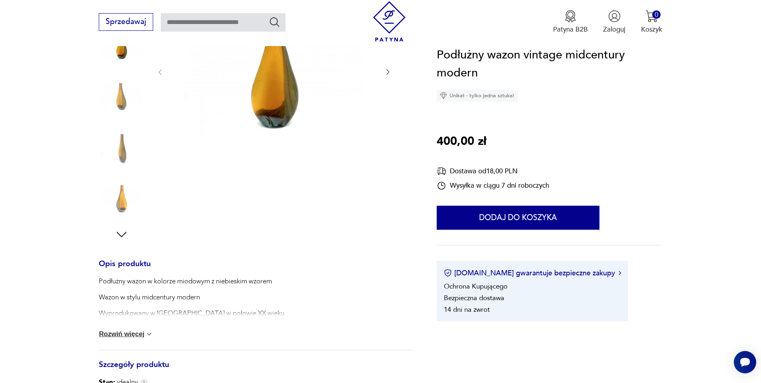
scroll to position [80, 0]
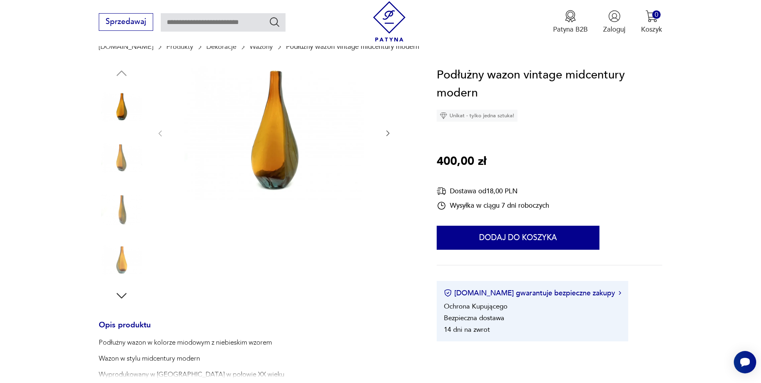
click at [123, 165] on img at bounding box center [122, 158] width 46 height 46
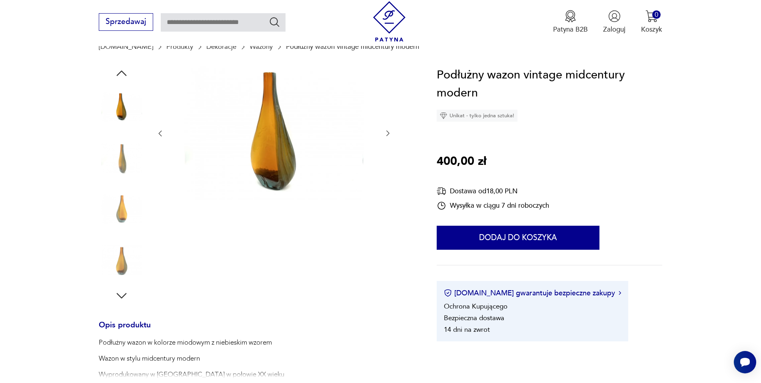
click at [124, 179] on img at bounding box center [122, 158] width 46 height 46
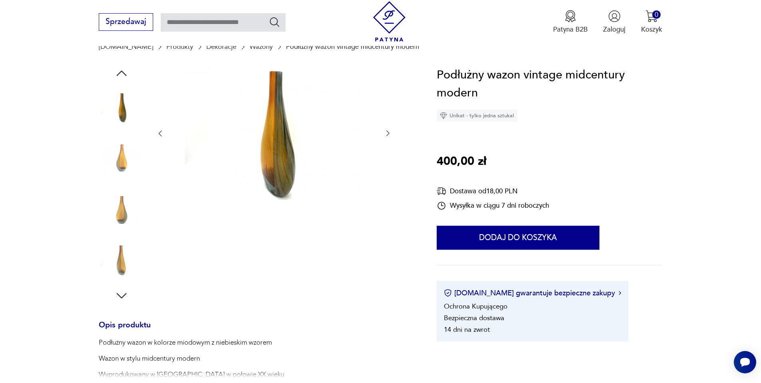
click at [121, 191] on img at bounding box center [122, 209] width 46 height 46
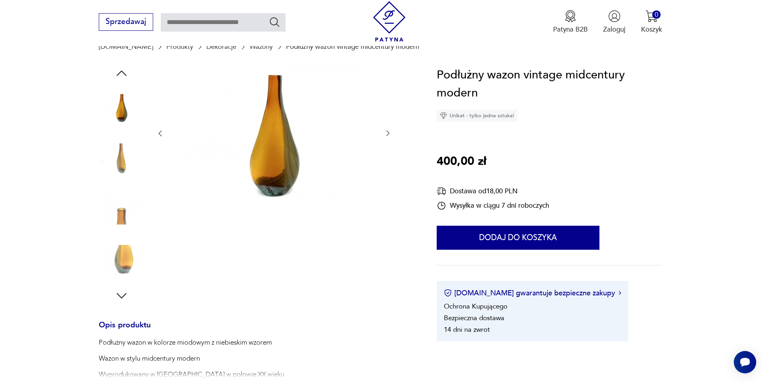
click at [124, 212] on img at bounding box center [122, 209] width 46 height 46
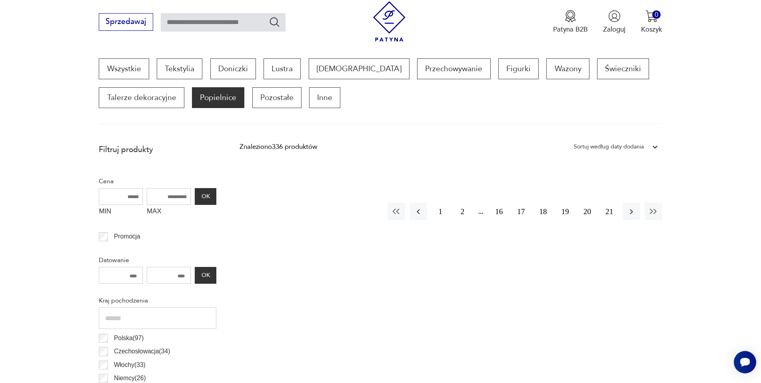
scroll to position [231, 0]
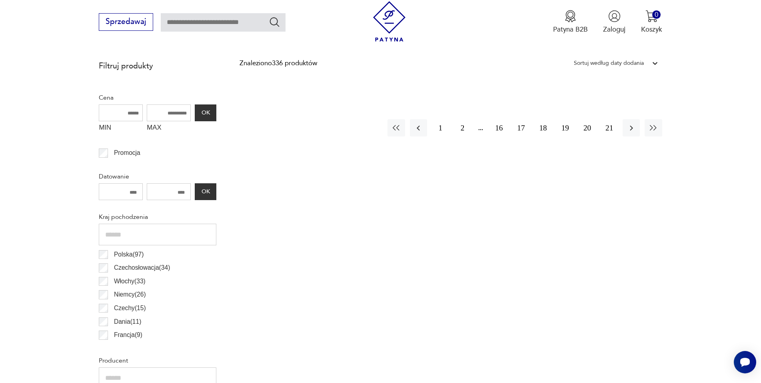
scroll to position [328, 0]
click at [458, 134] on button "2" at bounding box center [462, 129] width 17 height 17
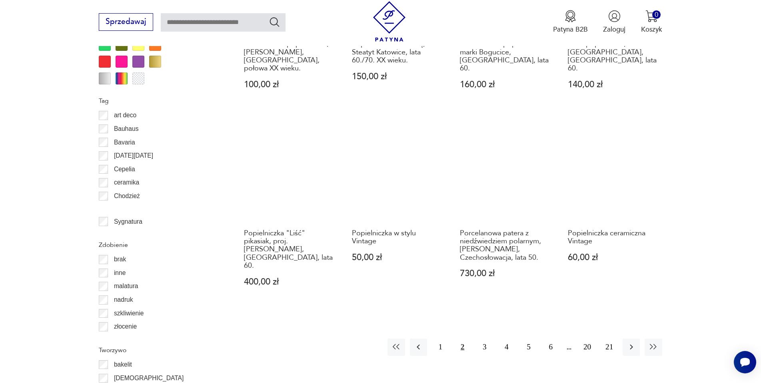
scroll to position [866, 0]
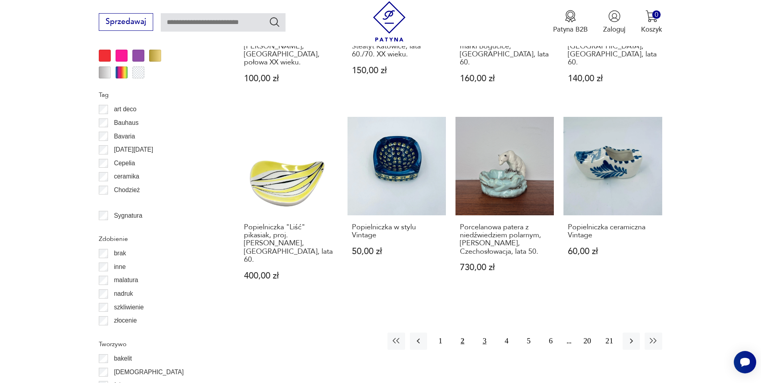
click at [480, 332] on button "3" at bounding box center [484, 340] width 17 height 17
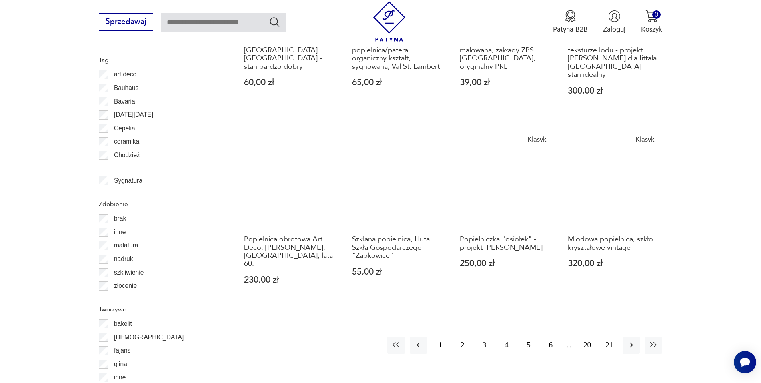
scroll to position [906, 0]
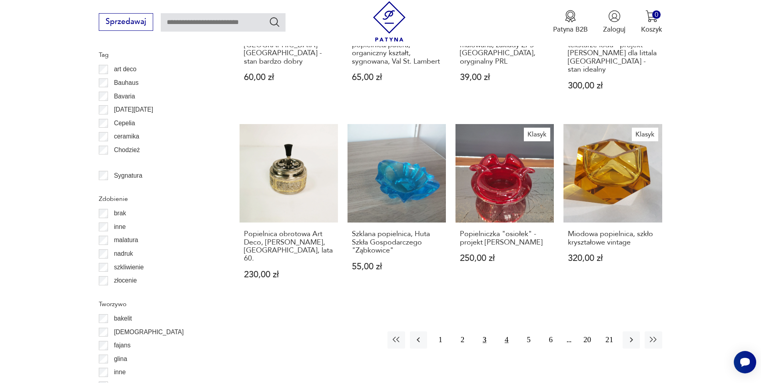
click at [512, 331] on button "4" at bounding box center [506, 339] width 17 height 17
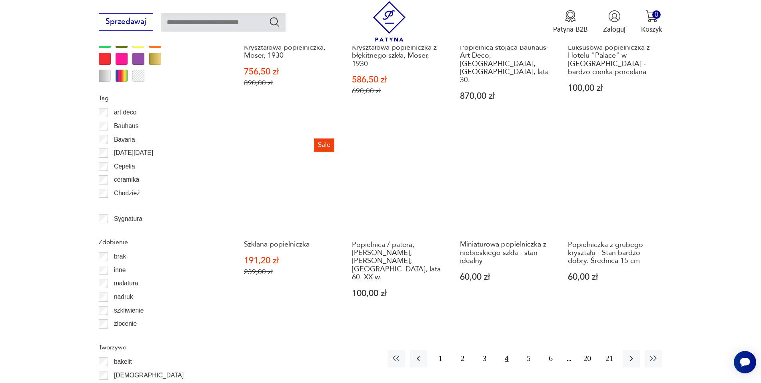
scroll to position [866, 0]
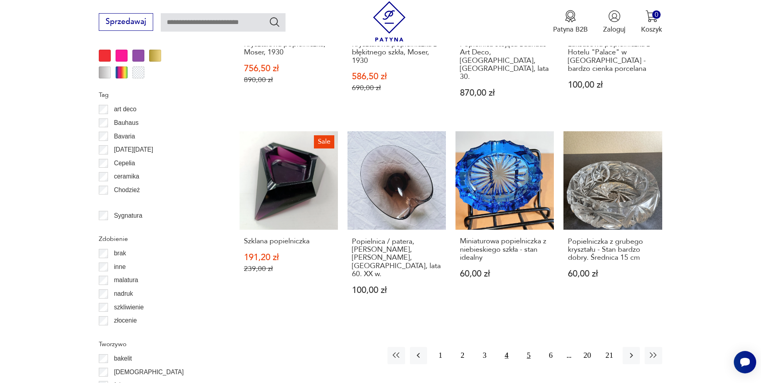
click at [531, 347] on button "5" at bounding box center [528, 355] width 17 height 17
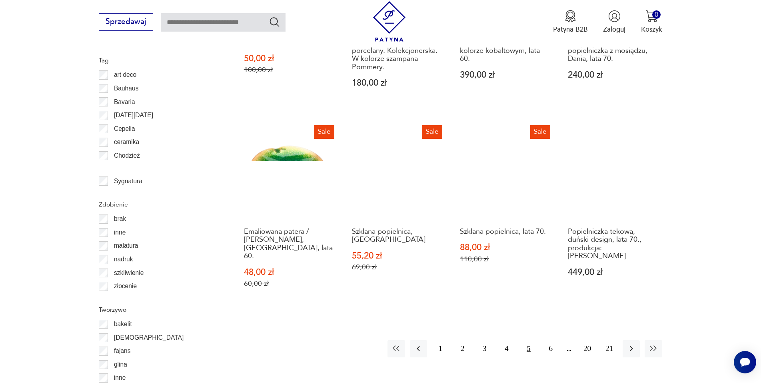
scroll to position [906, 0]
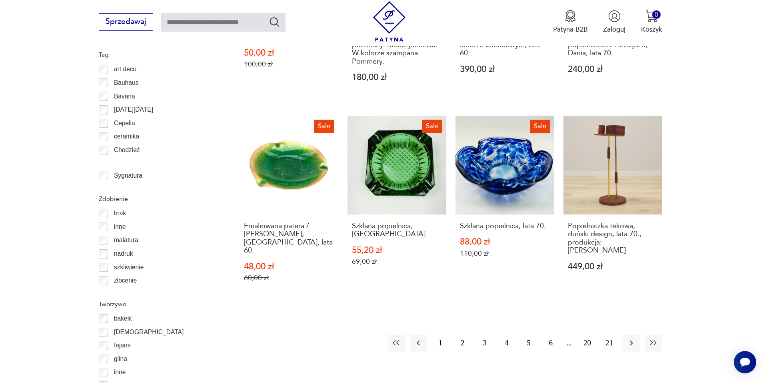
click at [551, 334] on button "6" at bounding box center [550, 342] width 17 height 17
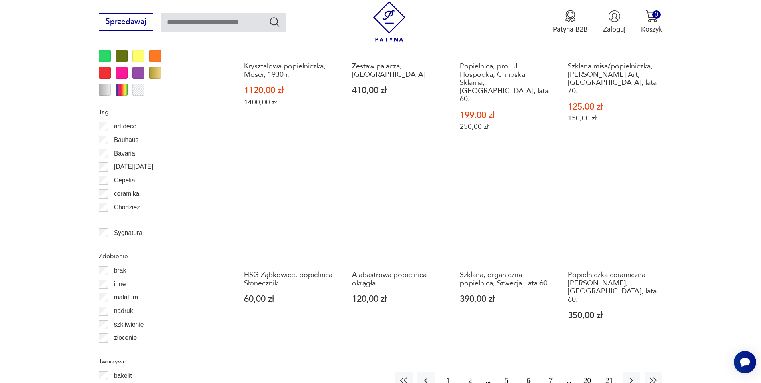
scroll to position [866, 0]
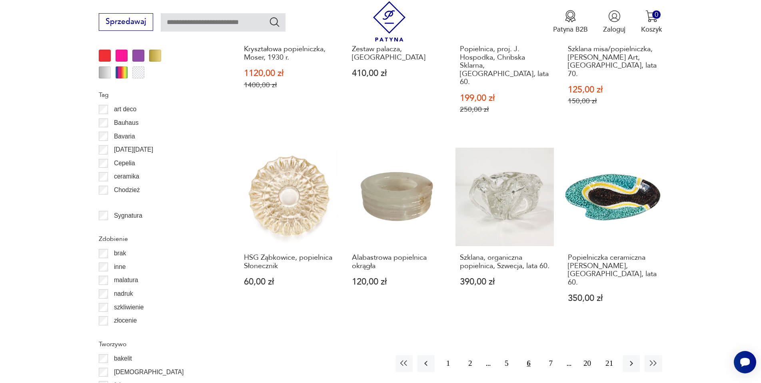
click at [549, 355] on button "7" at bounding box center [550, 363] width 17 height 17
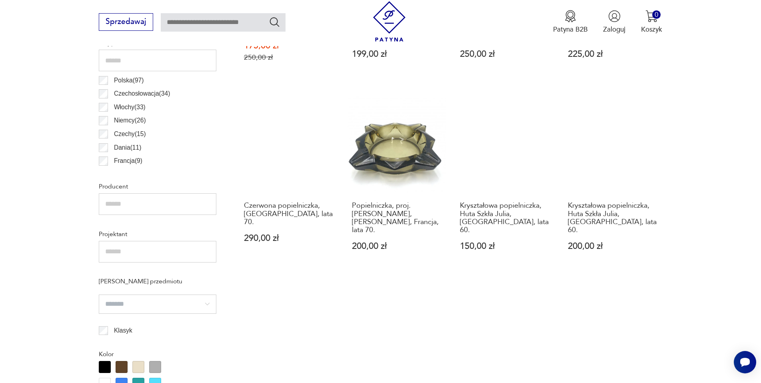
scroll to position [506, 0]
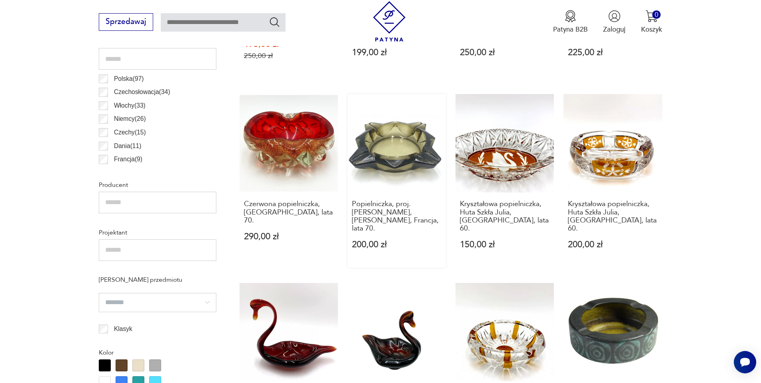
drag, startPoint x: 424, startPoint y: 157, endPoint x: 436, endPoint y: 138, distance: 21.7
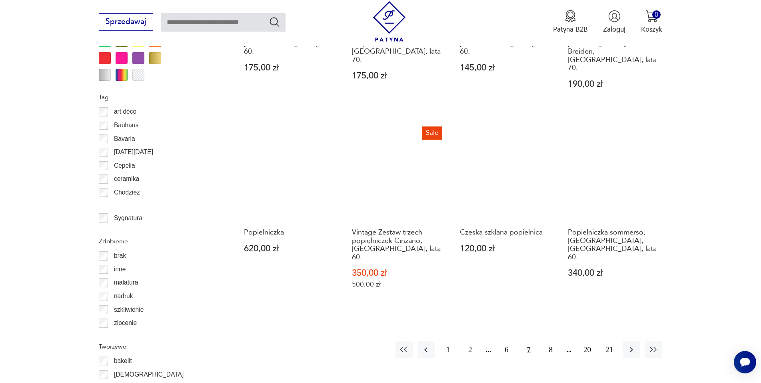
scroll to position [946, 0]
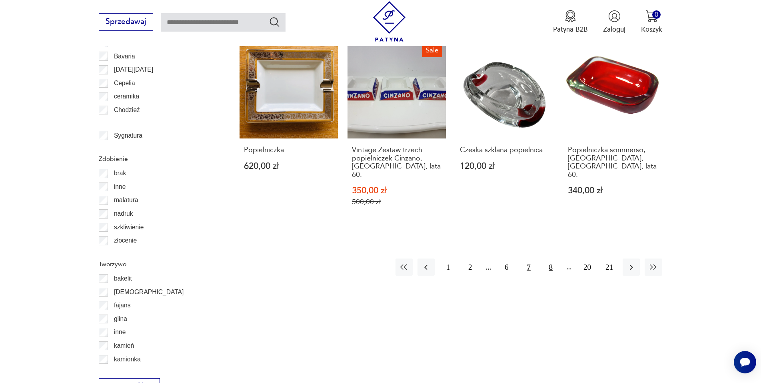
click at [547, 258] on button "8" at bounding box center [550, 266] width 17 height 17
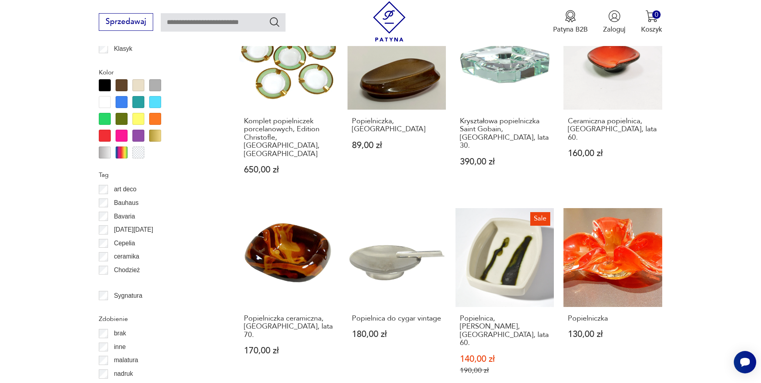
scroll to position [946, 0]
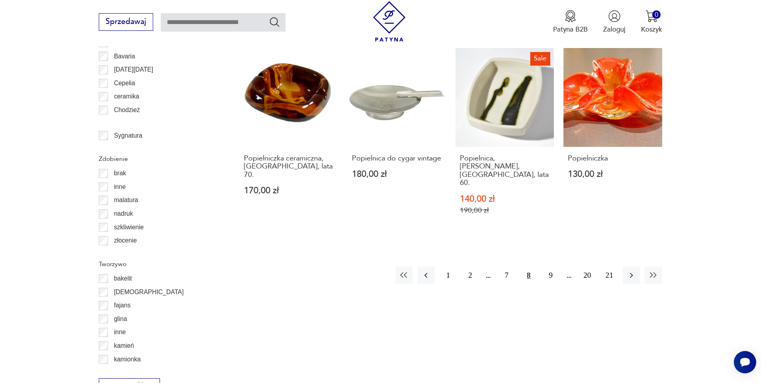
drag, startPoint x: 549, startPoint y: 246, endPoint x: 411, endPoint y: 16, distance: 267.7
click at [549, 266] on button "9" at bounding box center [550, 274] width 17 height 17
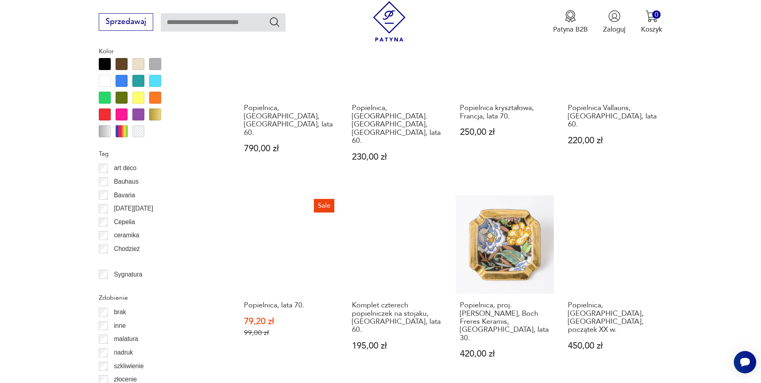
scroll to position [826, 0]
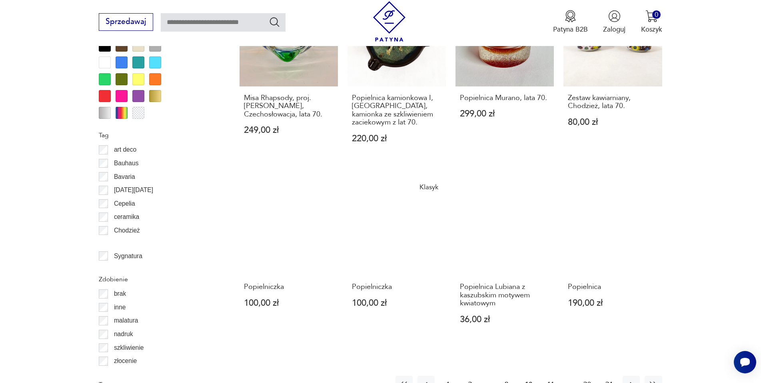
scroll to position [826, 0]
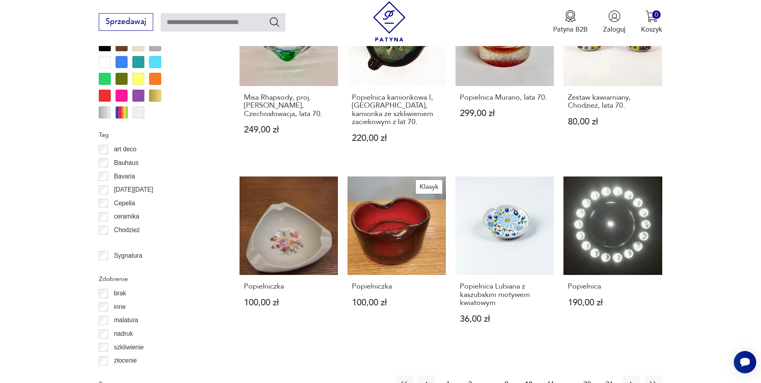
click at [552, 375] on button "11" at bounding box center [550, 383] width 17 height 17
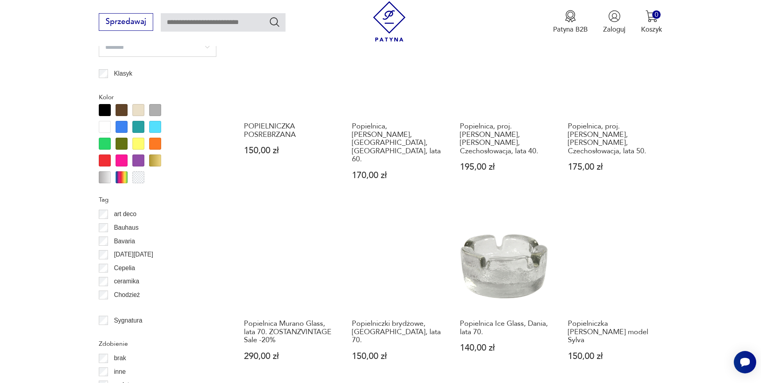
scroll to position [826, 0]
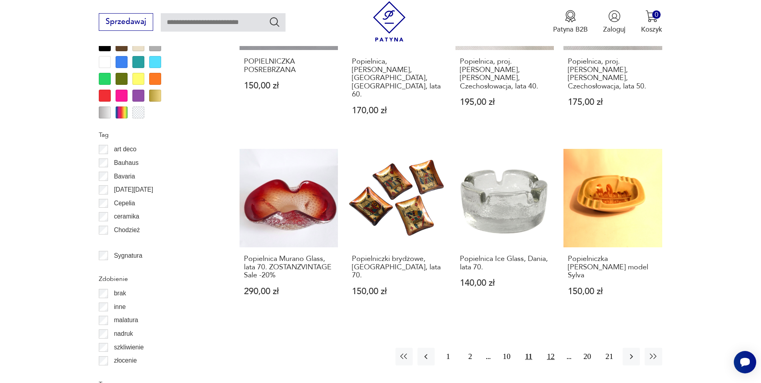
click at [552, 347] on button "12" at bounding box center [550, 355] width 17 height 17
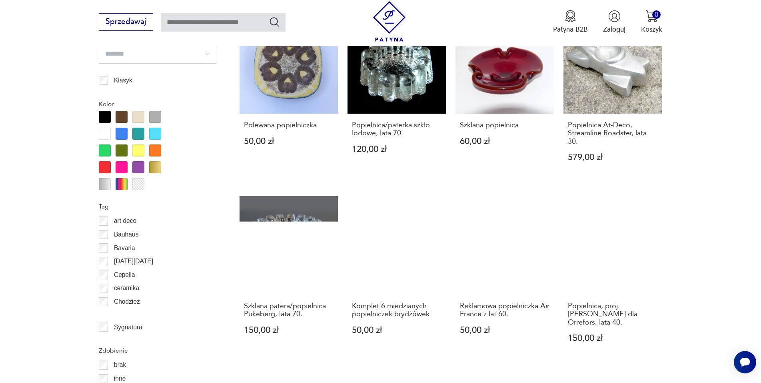
scroll to position [786, 0]
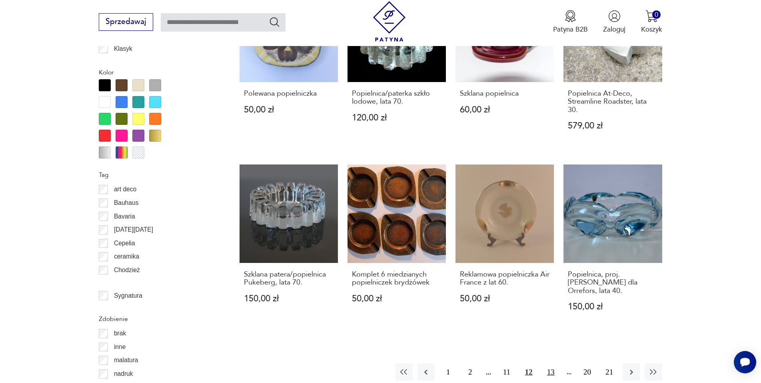
click at [555, 365] on button "13" at bounding box center [550, 371] width 17 height 17
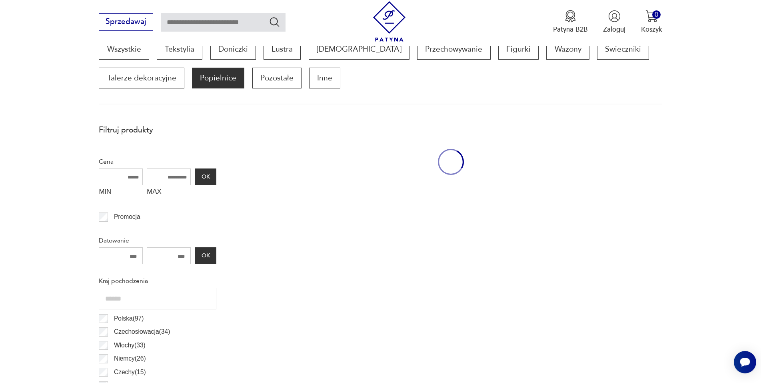
scroll to position [266, 0]
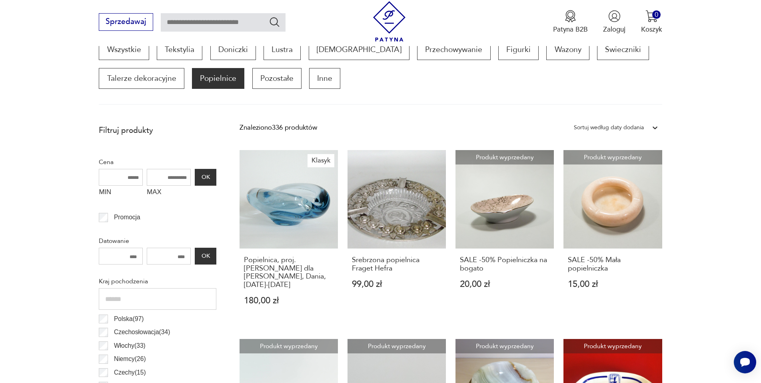
drag, startPoint x: 296, startPoint y: 209, endPoint x: 374, endPoint y: 72, distance: 157.1
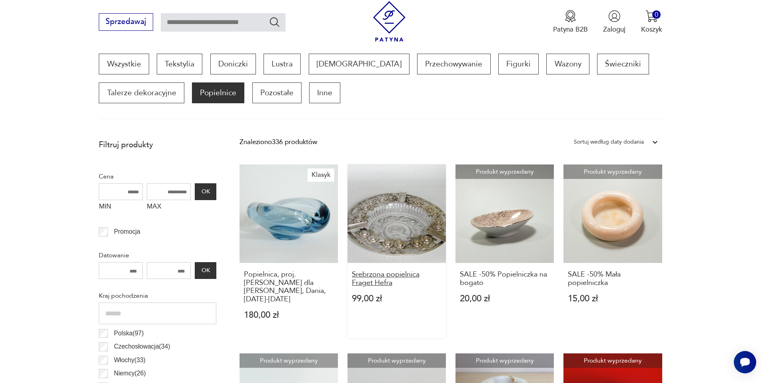
scroll to position [106, 0]
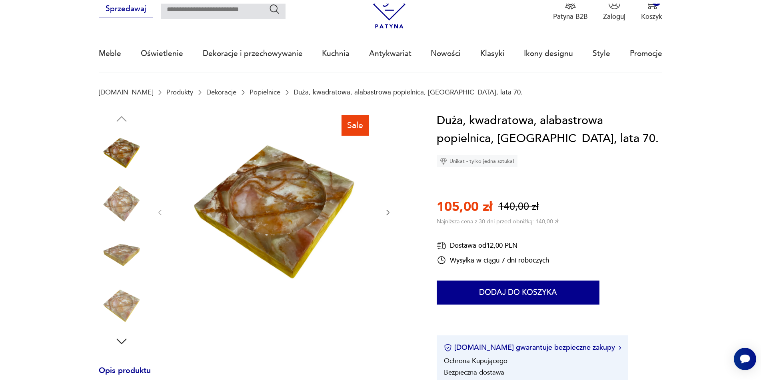
scroll to position [40, 0]
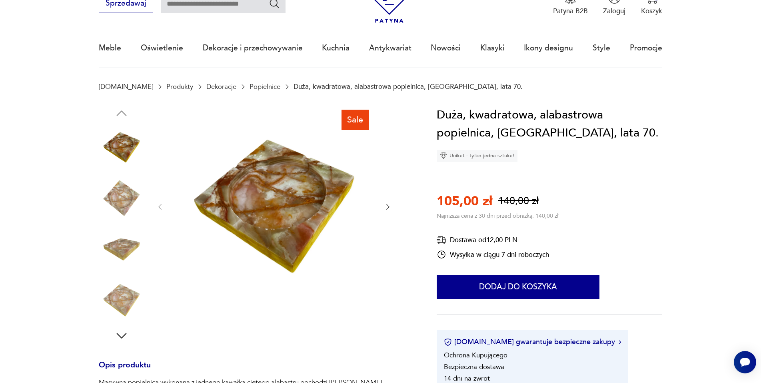
click at [131, 202] on img at bounding box center [122, 198] width 46 height 46
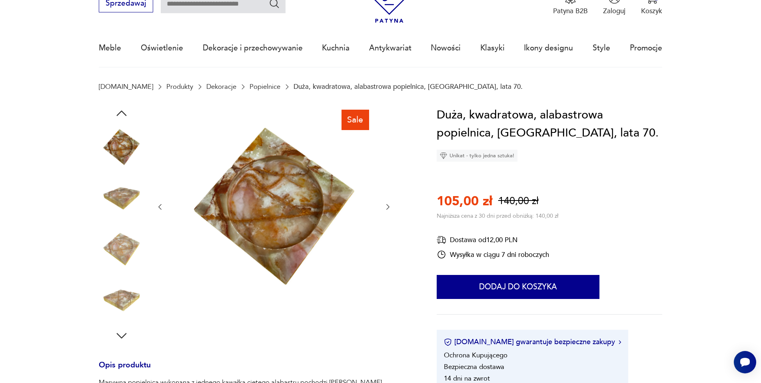
click at [120, 203] on img at bounding box center [122, 198] width 46 height 46
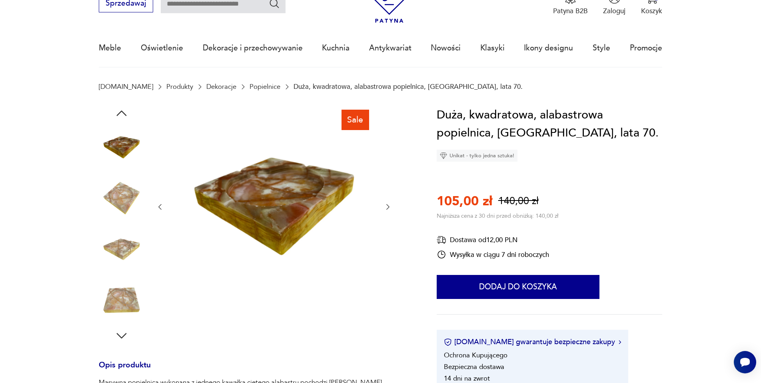
click at [120, 219] on img at bounding box center [122, 198] width 46 height 46
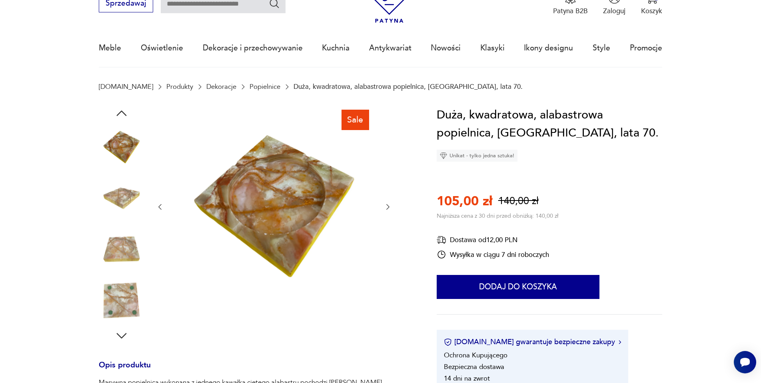
click at [121, 254] on img at bounding box center [122, 249] width 46 height 46
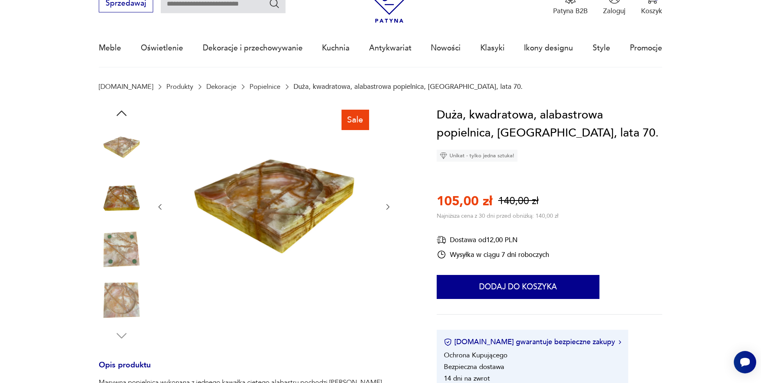
click at [122, 254] on img at bounding box center [122, 249] width 46 height 46
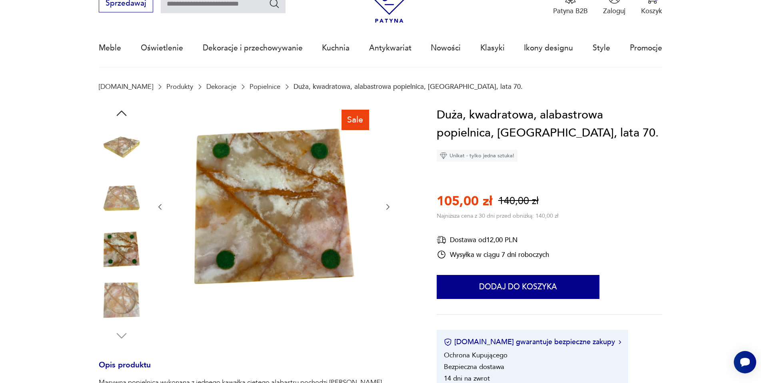
click at [126, 288] on img at bounding box center [122, 300] width 46 height 46
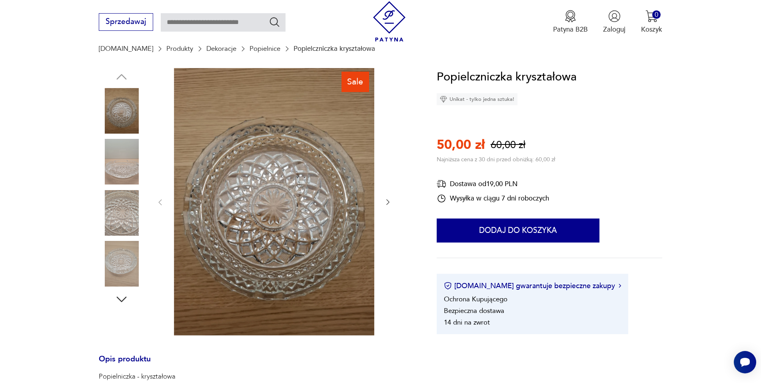
scroll to position [80, 0]
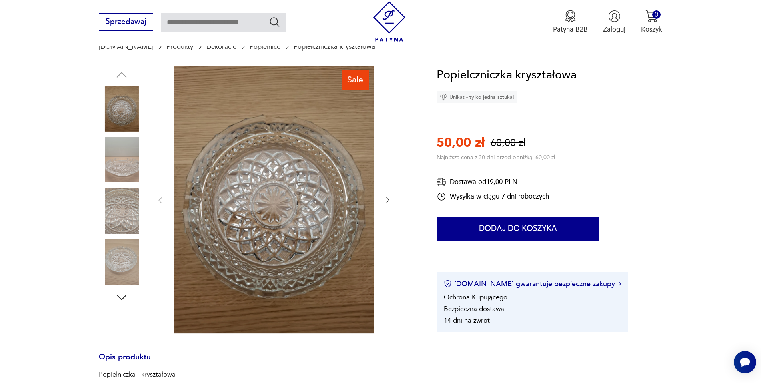
click at [119, 166] on img at bounding box center [122, 160] width 46 height 46
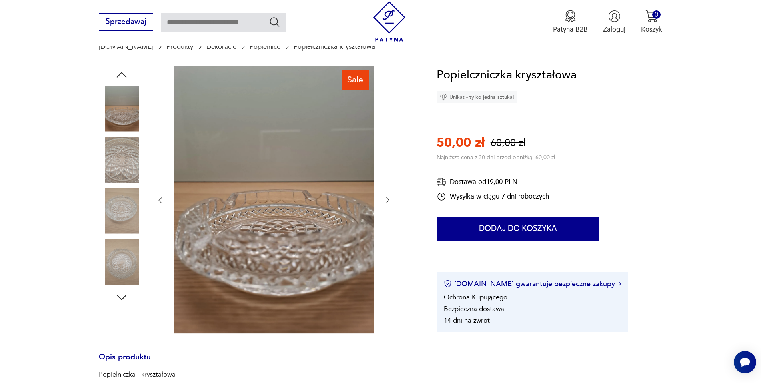
click at [114, 184] on div at bounding box center [122, 135] width 46 height 200
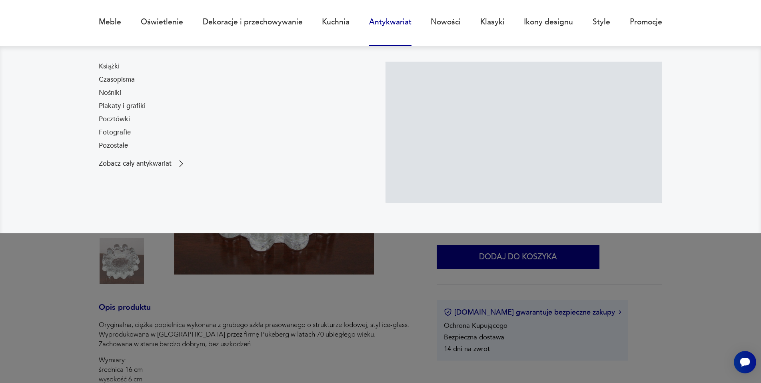
scroll to position [80, 0]
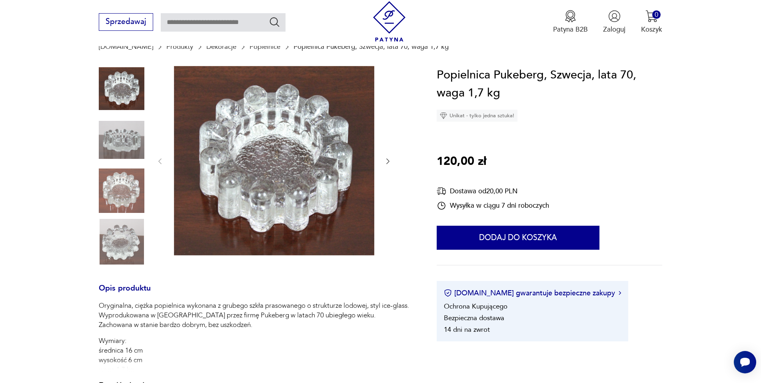
click at [122, 147] on img at bounding box center [122, 140] width 46 height 46
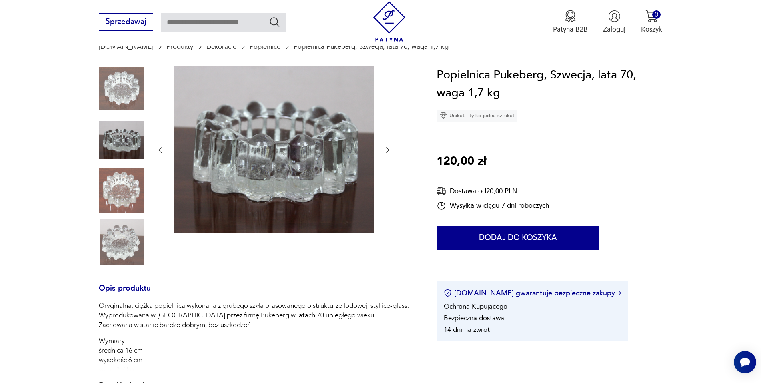
click at [126, 184] on img at bounding box center [122, 191] width 46 height 46
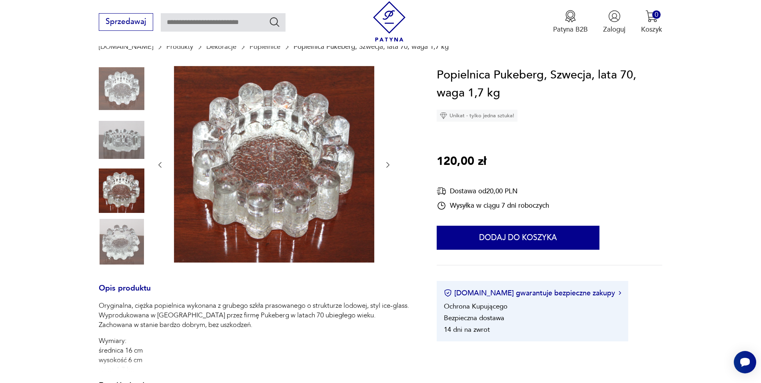
click at [118, 240] on img at bounding box center [122, 242] width 46 height 46
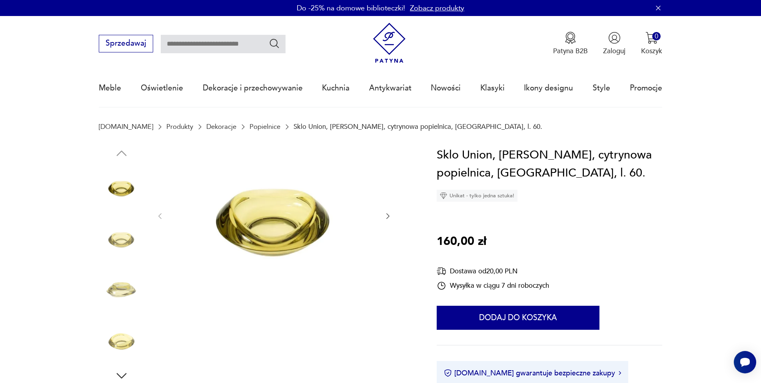
click at [126, 249] on img at bounding box center [122, 238] width 46 height 46
click at [130, 253] on img at bounding box center [122, 238] width 46 height 46
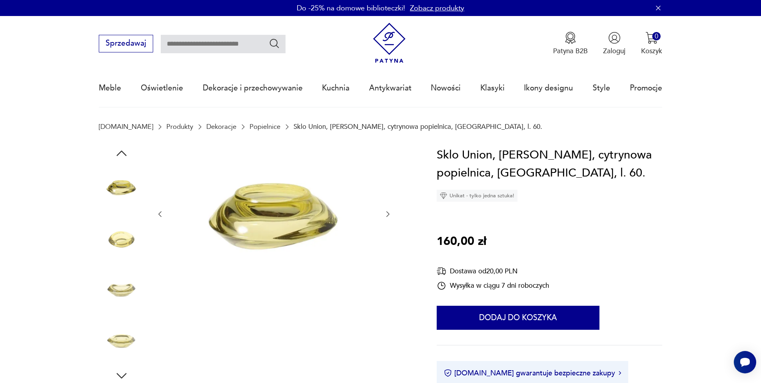
click at [125, 249] on img at bounding box center [122, 238] width 46 height 46
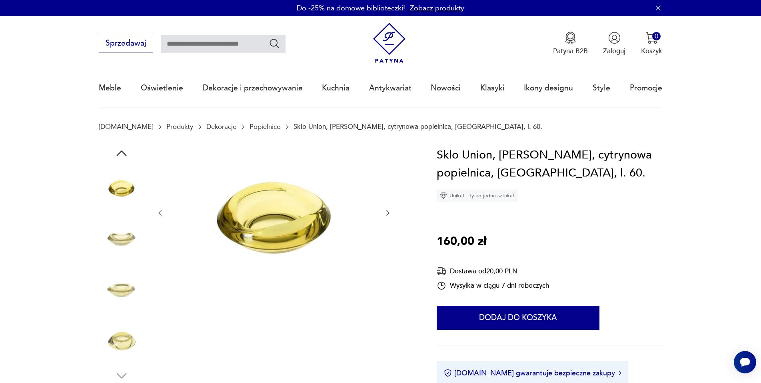
click at [125, 262] on div at bounding box center [122, 264] width 46 height 200
click at [126, 243] on img at bounding box center [122, 238] width 46 height 46
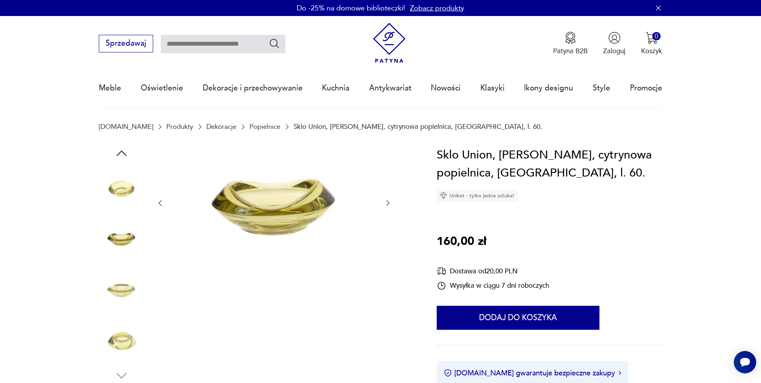
click at [119, 284] on img at bounding box center [122, 289] width 46 height 46
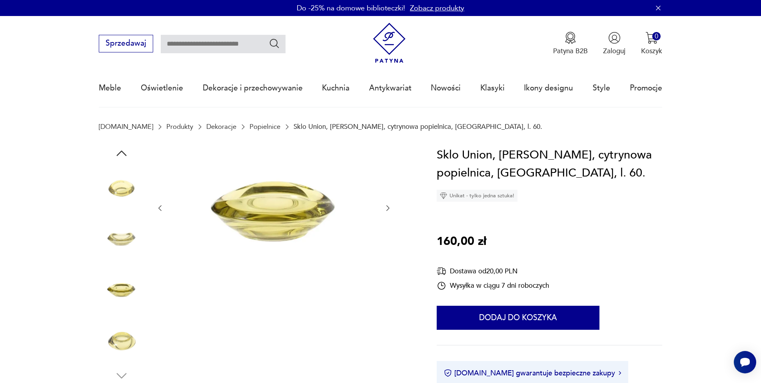
click at [127, 329] on img at bounding box center [122, 340] width 46 height 46
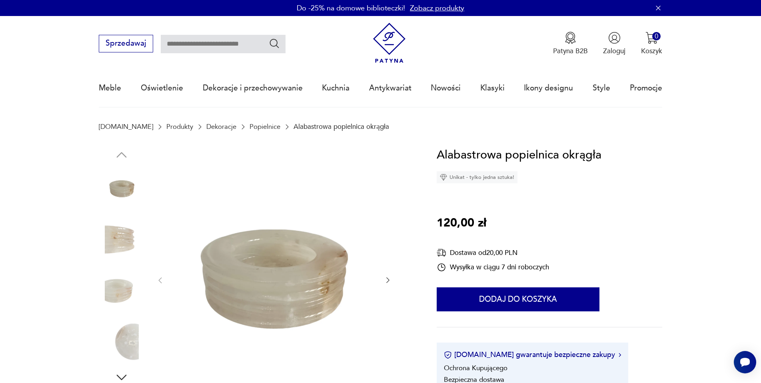
click at [132, 241] on img at bounding box center [122, 240] width 46 height 46
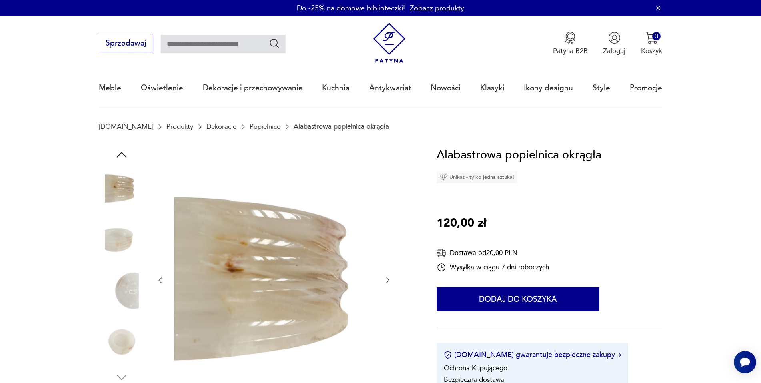
click at [118, 241] on img at bounding box center [122, 240] width 46 height 46
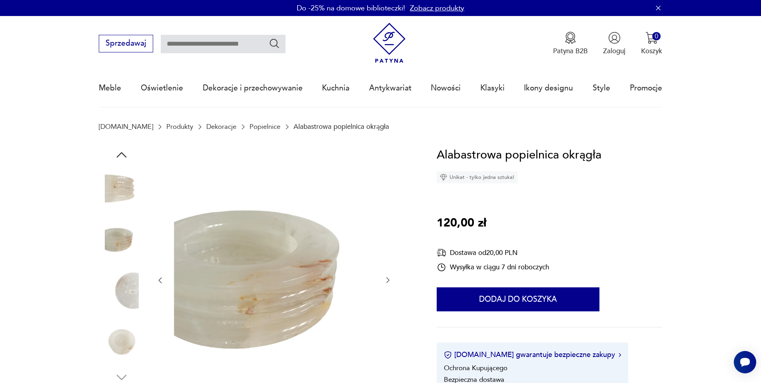
click at [126, 293] on img at bounding box center [122, 291] width 46 height 46
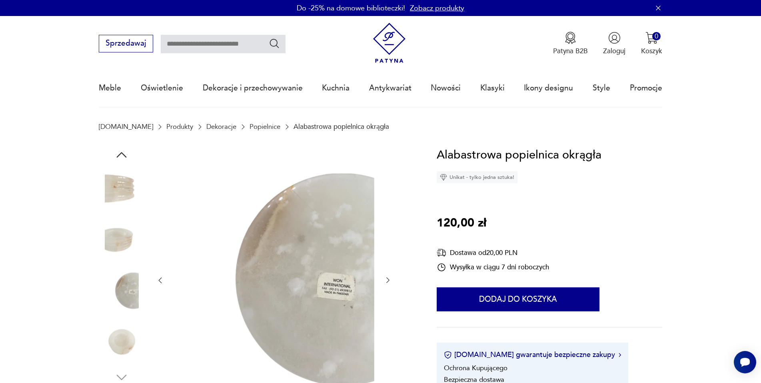
click at [116, 327] on img at bounding box center [122, 342] width 46 height 46
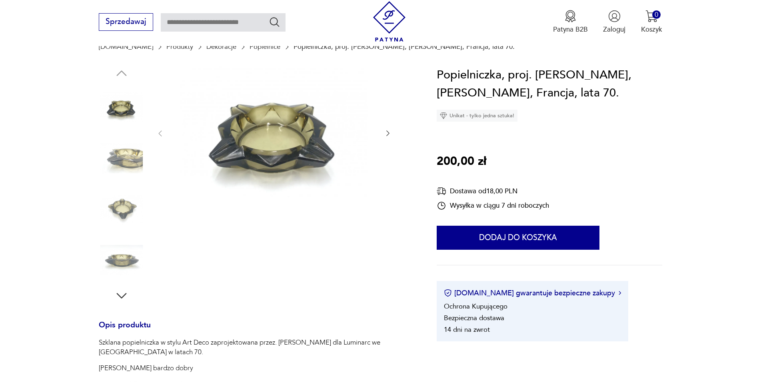
click at [130, 159] on img at bounding box center [122, 158] width 46 height 46
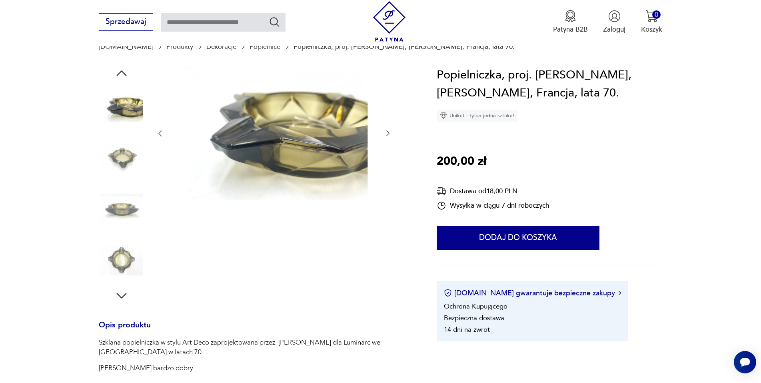
click at [121, 180] on img at bounding box center [122, 158] width 46 height 46
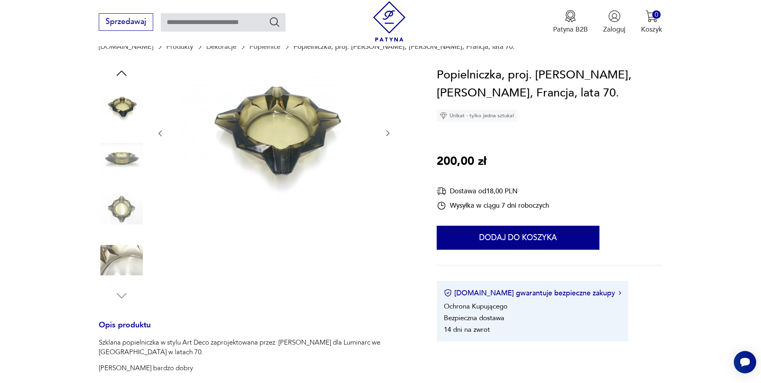
click at [120, 194] on img at bounding box center [122, 209] width 46 height 46
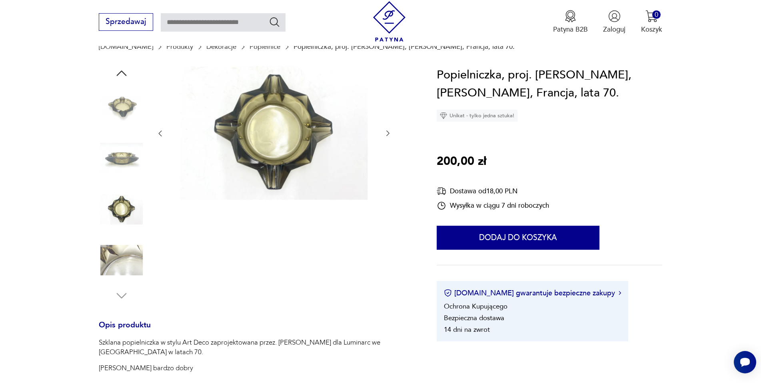
click at [126, 258] on img at bounding box center [122, 260] width 46 height 46
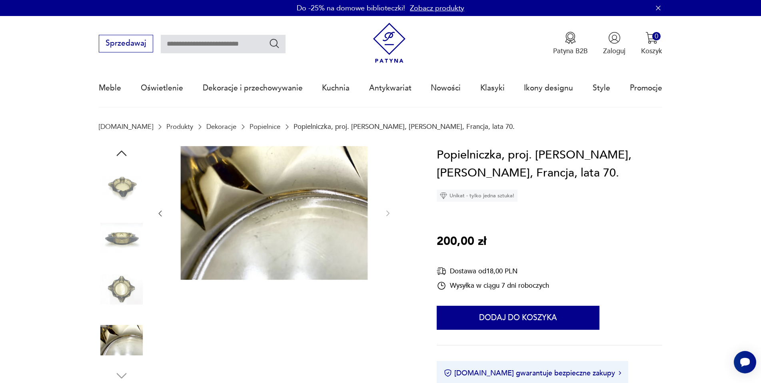
click at [112, 188] on img at bounding box center [122, 187] width 46 height 46
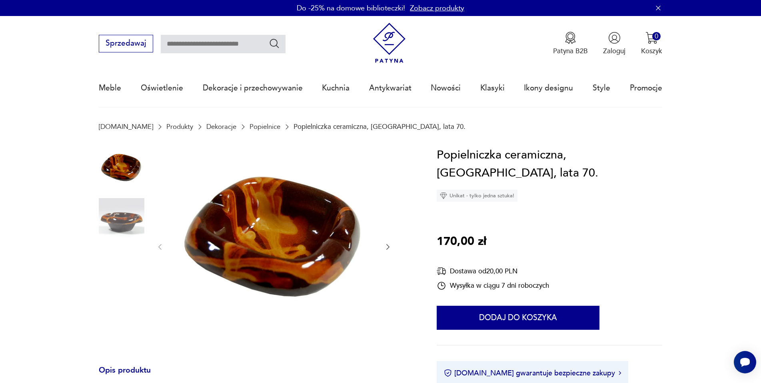
click at [112, 212] on img at bounding box center [122, 221] width 46 height 46
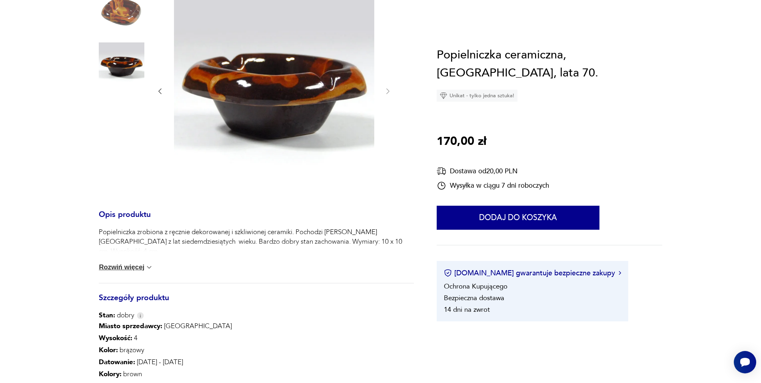
scroll to position [160, 0]
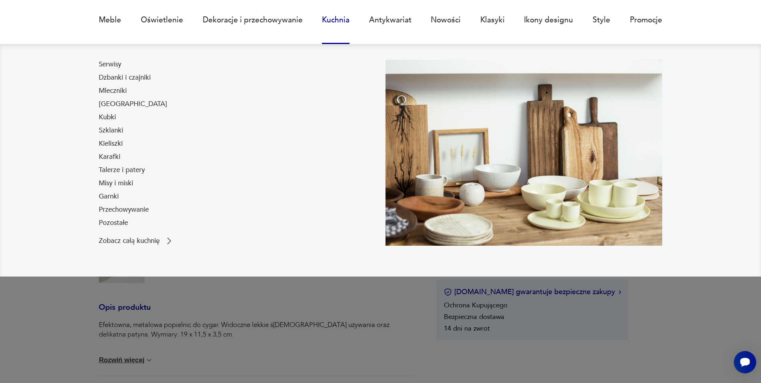
scroll to position [80, 0]
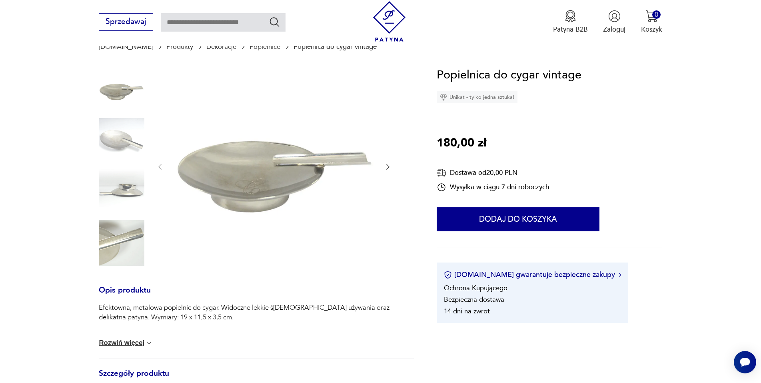
click at [135, 143] on img at bounding box center [122, 141] width 46 height 46
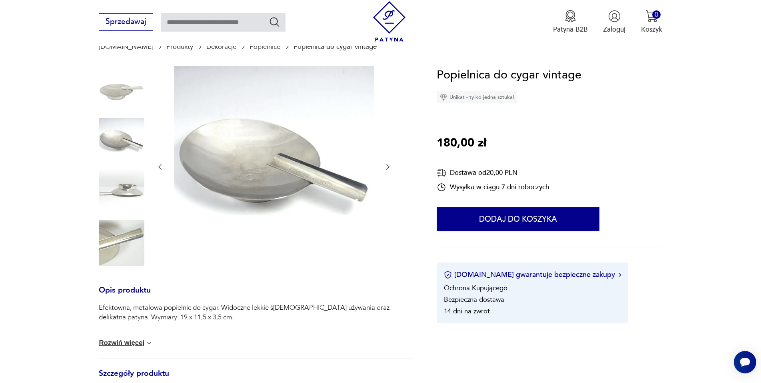
click at [124, 192] on img at bounding box center [122, 192] width 46 height 46
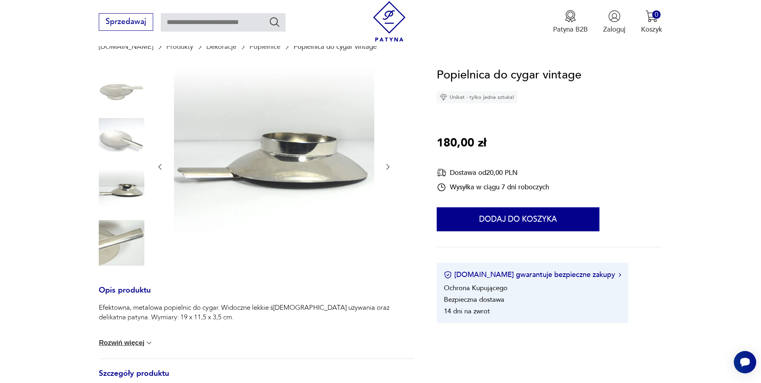
click at [130, 229] on img at bounding box center [122, 243] width 46 height 46
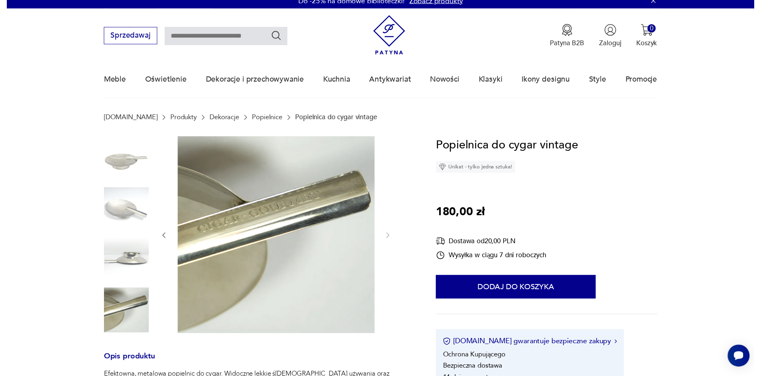
scroll to position [0, 0]
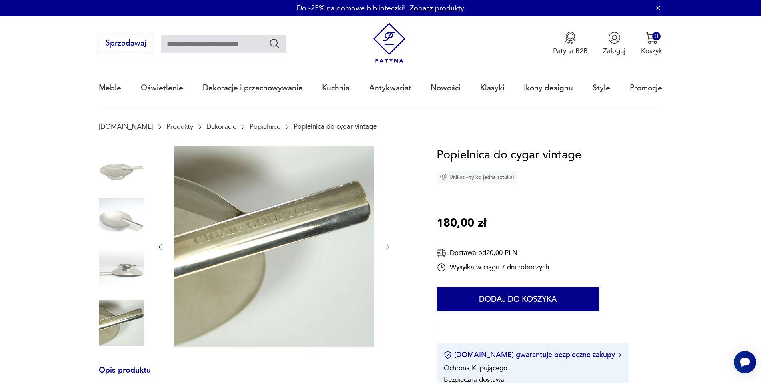
click at [129, 174] on img at bounding box center [122, 170] width 46 height 46
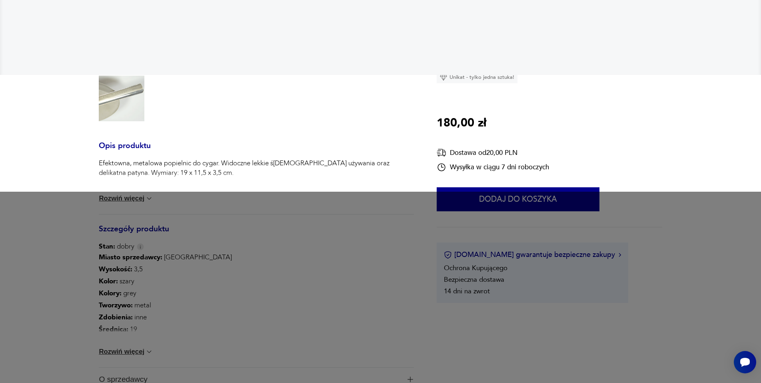
scroll to position [240, 0]
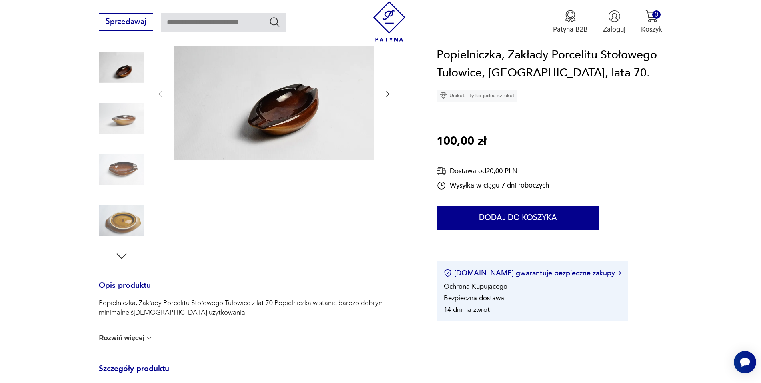
scroll to position [120, 0]
click at [131, 223] on img at bounding box center [122, 220] width 46 height 46
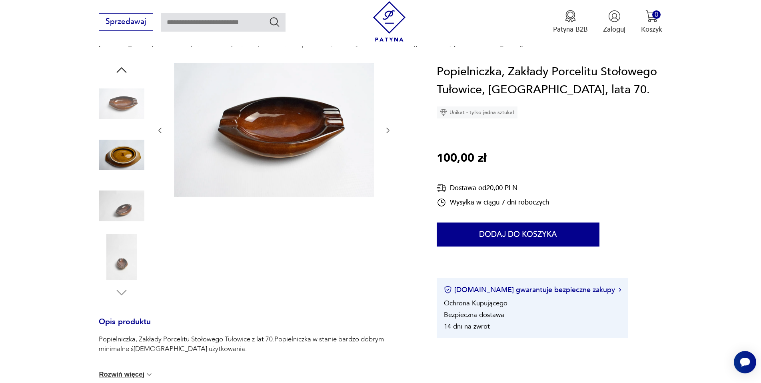
scroll to position [80, 0]
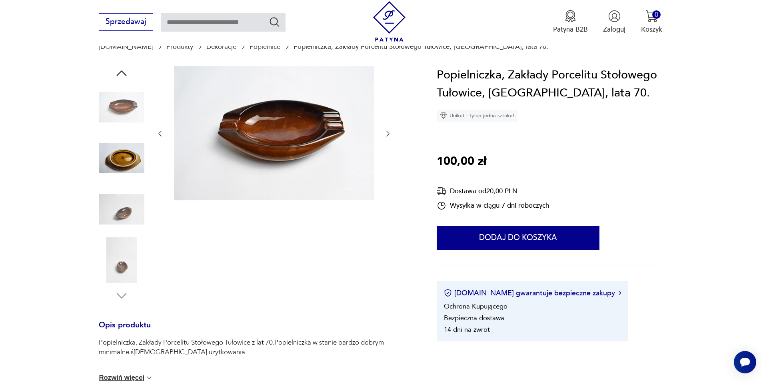
click at [132, 114] on img at bounding box center [122, 107] width 46 height 46
click at [125, 107] on img at bounding box center [122, 107] width 46 height 46
click at [135, 171] on img at bounding box center [122, 158] width 46 height 46
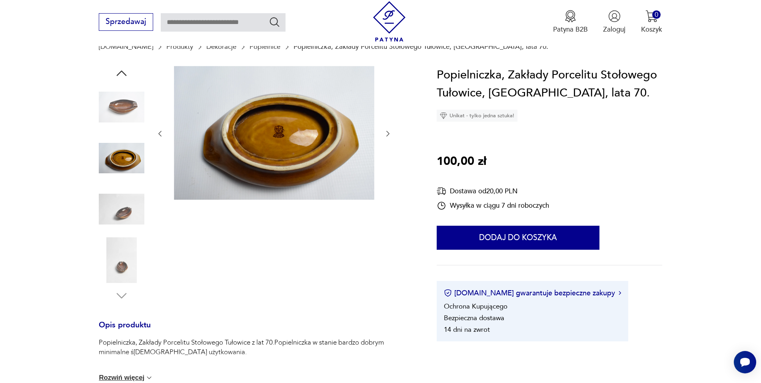
click at [130, 204] on img at bounding box center [122, 209] width 46 height 46
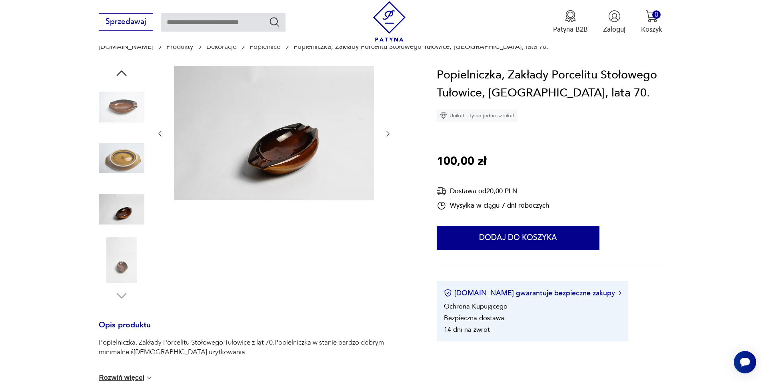
click at [134, 224] on img at bounding box center [122, 209] width 46 height 46
click at [121, 263] on img at bounding box center [122, 260] width 46 height 46
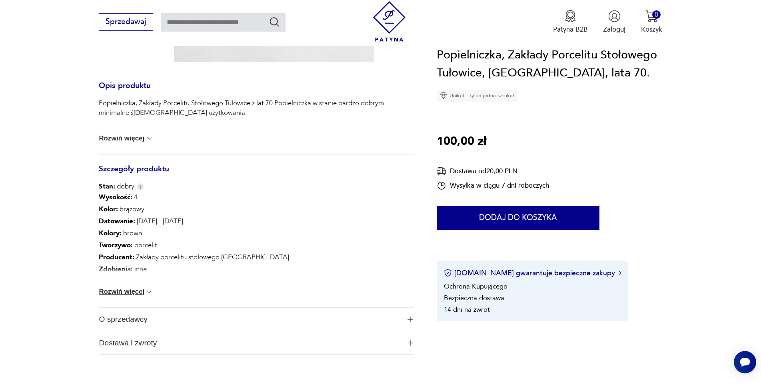
scroll to position [400, 0]
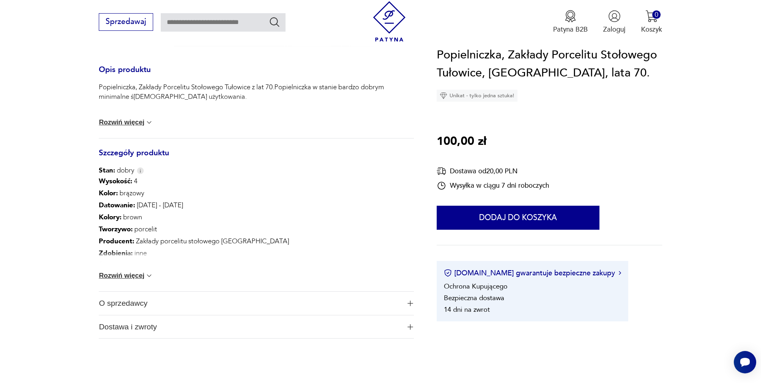
click at [135, 278] on button "Rozwiń więcej" at bounding box center [126, 276] width 54 height 8
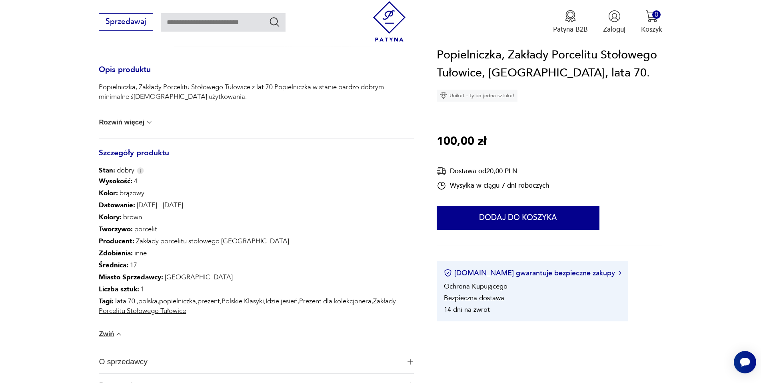
click at [134, 123] on button "Rozwiń więcej" at bounding box center [126, 122] width 54 height 8
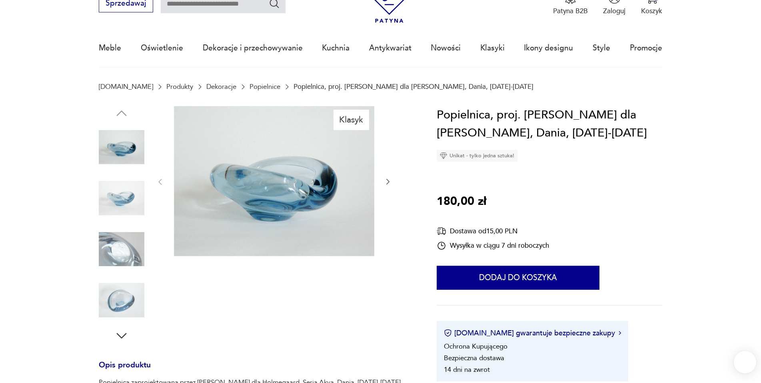
click at [110, 192] on img at bounding box center [122, 198] width 46 height 46
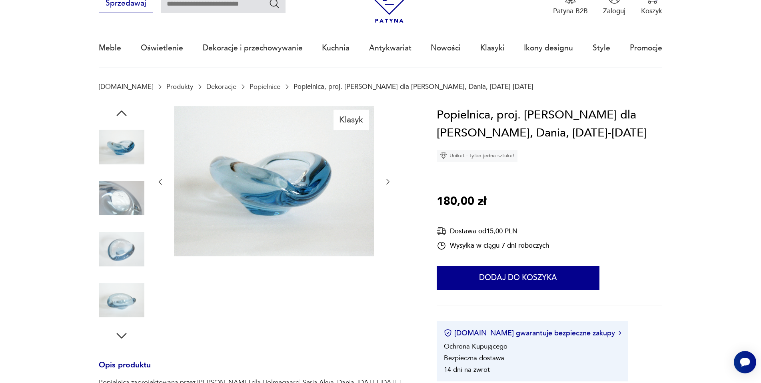
click at [125, 202] on img at bounding box center [122, 198] width 46 height 46
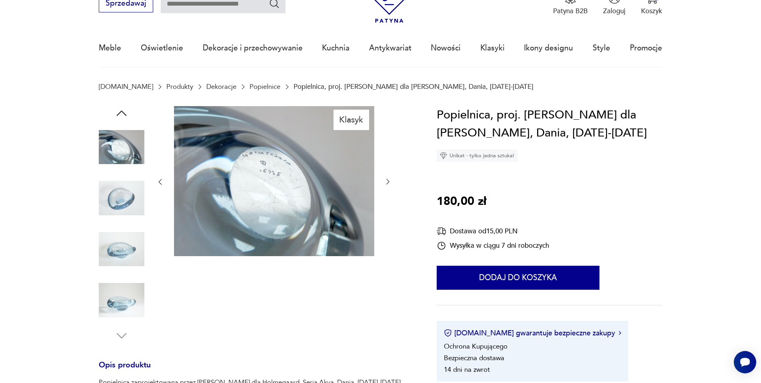
click at [128, 206] on img at bounding box center [122, 198] width 46 height 46
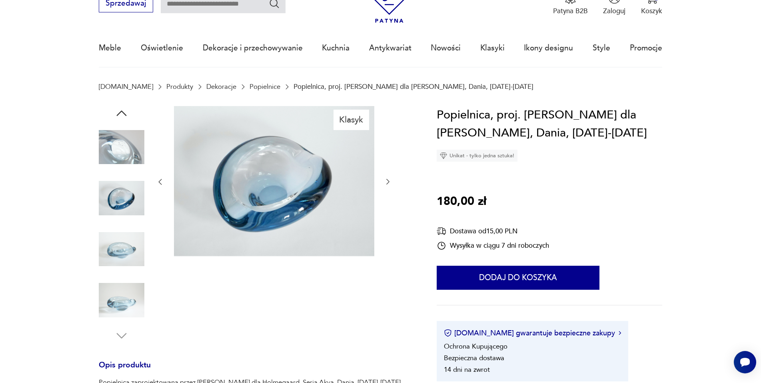
click at [125, 242] on img at bounding box center [122, 249] width 46 height 46
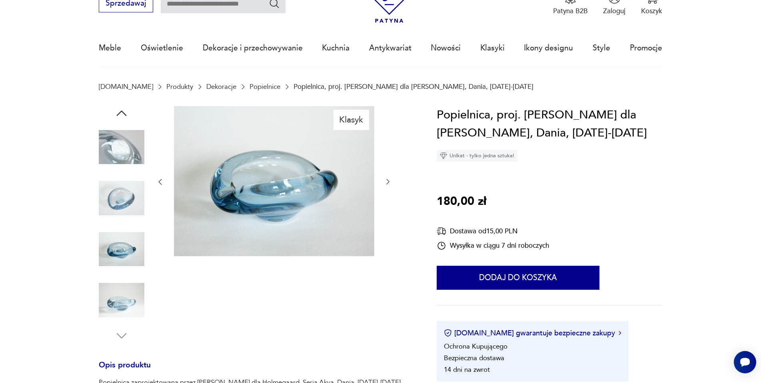
click at [123, 283] on img at bounding box center [122, 300] width 46 height 46
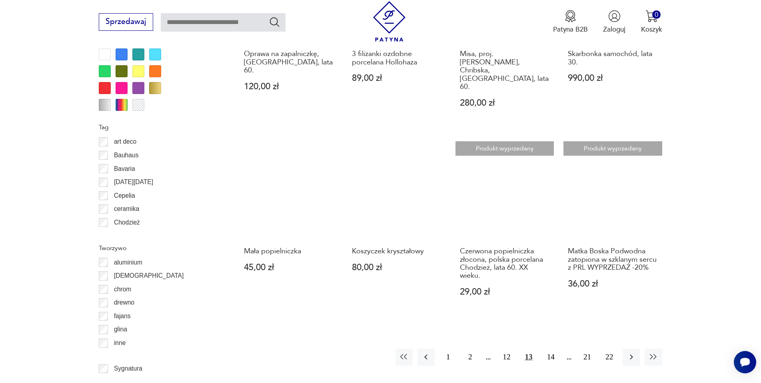
scroll to position [865, 0]
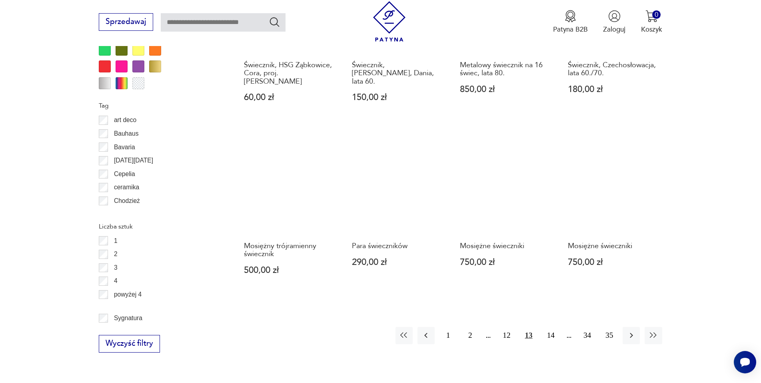
scroll to position [865, 0]
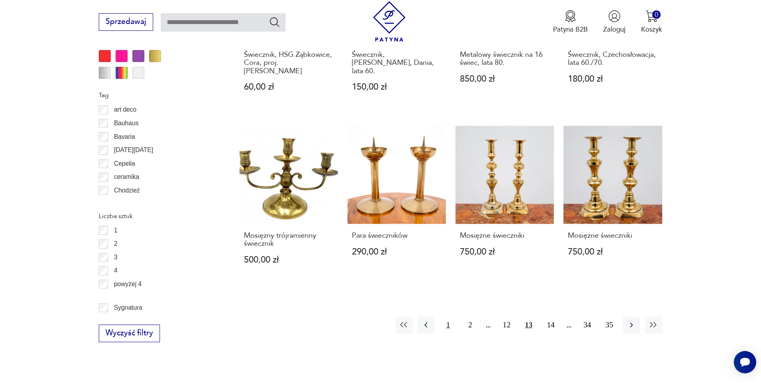
click at [450, 316] on button "1" at bounding box center [447, 324] width 17 height 17
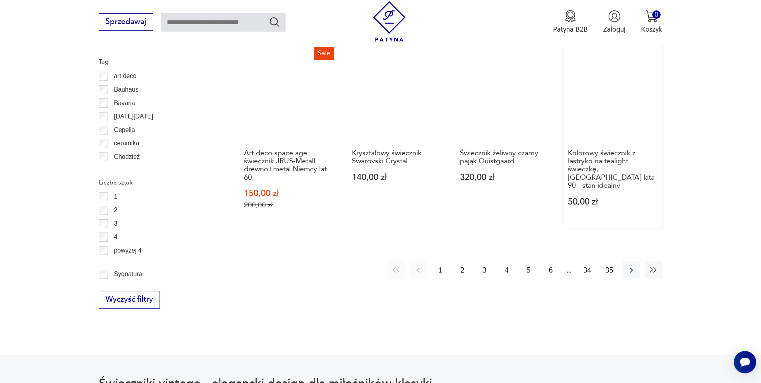
scroll to position [906, 0]
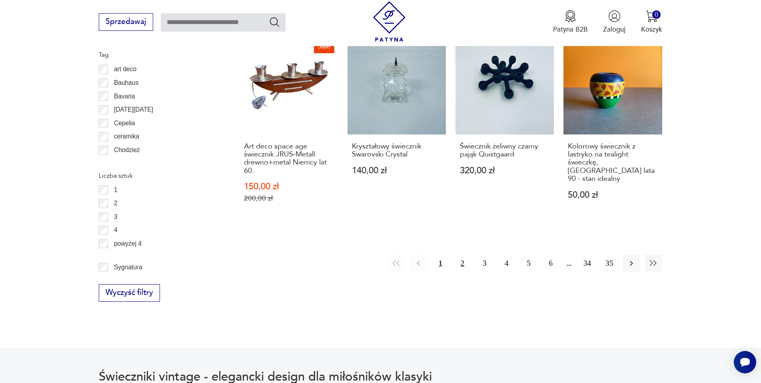
click at [464, 264] on button "2" at bounding box center [462, 262] width 17 height 17
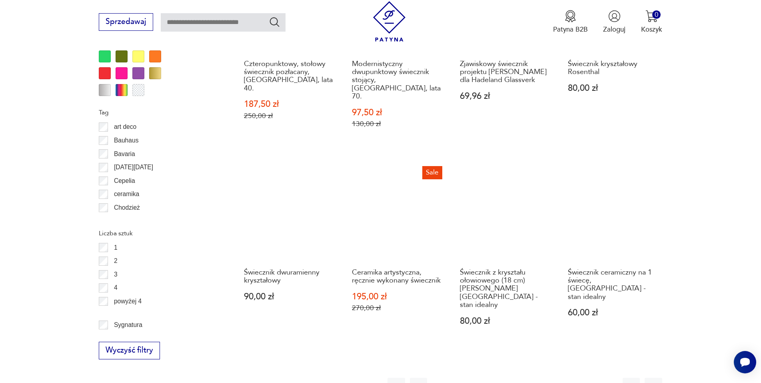
scroll to position [946, 0]
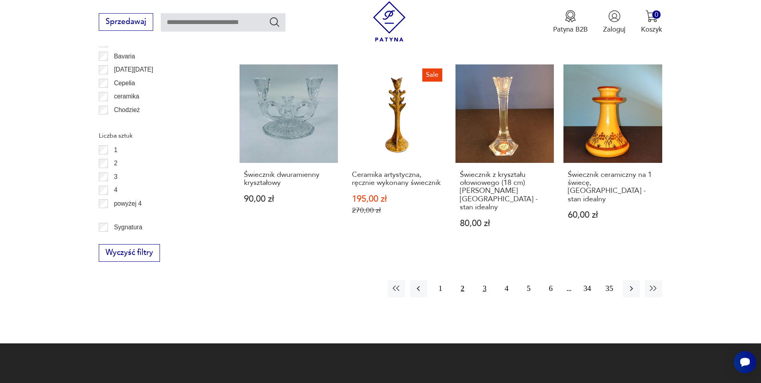
click at [485, 280] on button "3" at bounding box center [484, 288] width 17 height 17
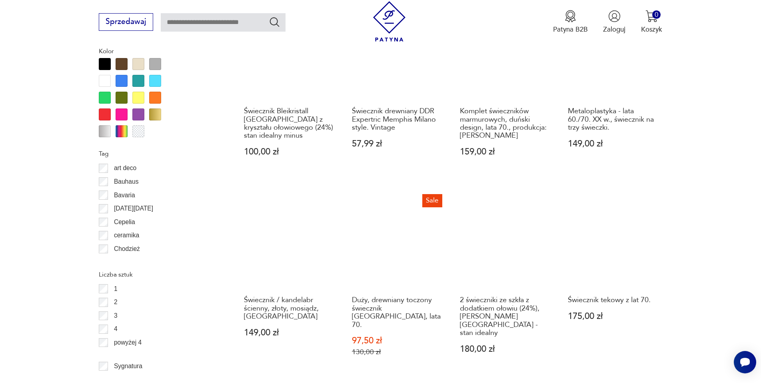
scroll to position [906, 0]
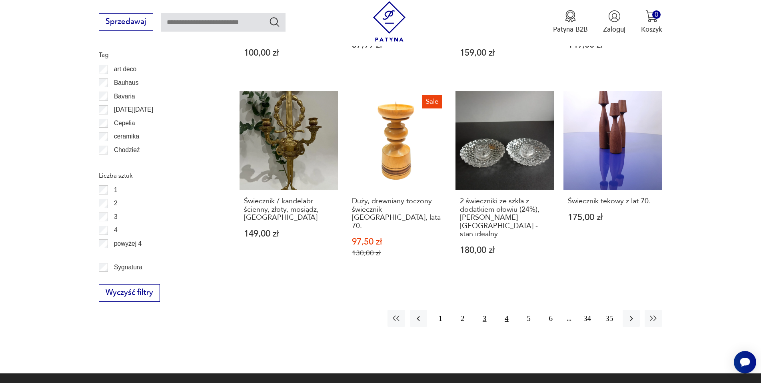
click at [509, 310] on button "4" at bounding box center [506, 318] width 17 height 17
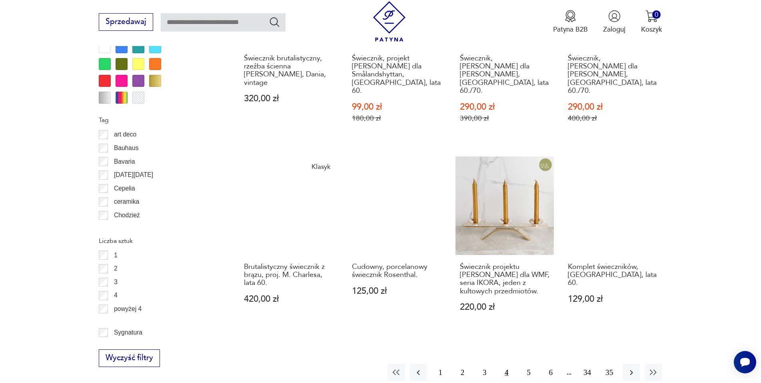
scroll to position [866, 0]
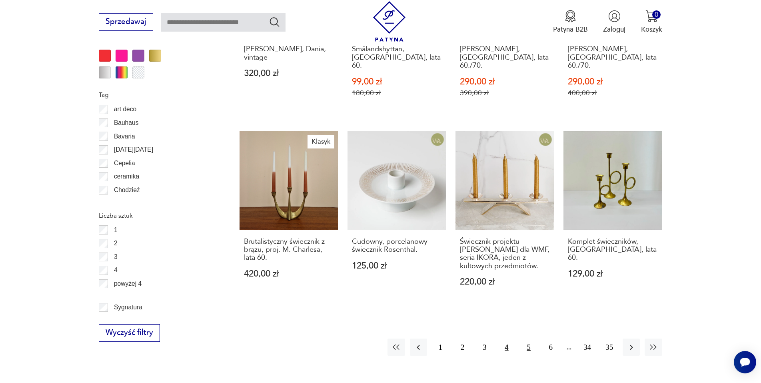
click at [531, 338] on button "5" at bounding box center [528, 346] width 17 height 17
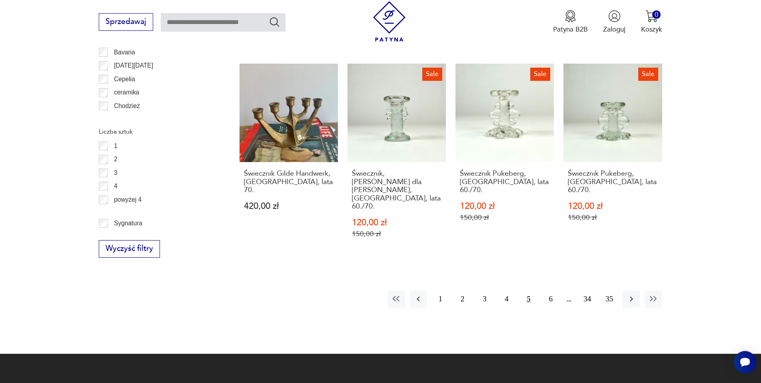
scroll to position [986, 0]
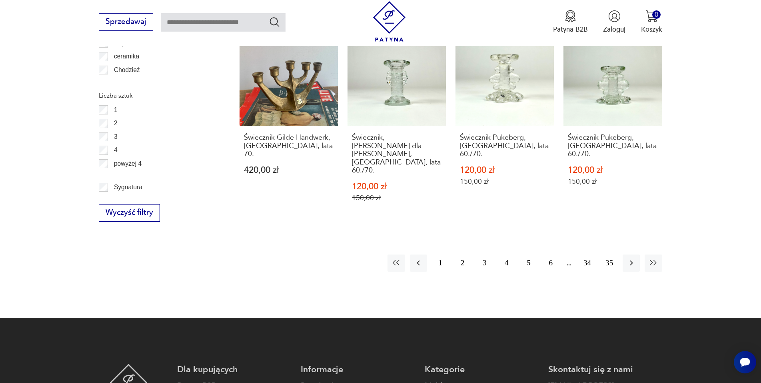
click at [547, 254] on button "6" at bounding box center [550, 262] width 17 height 17
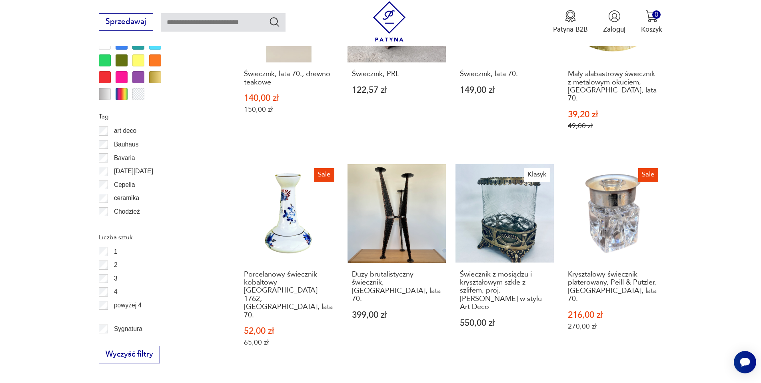
scroll to position [906, 0]
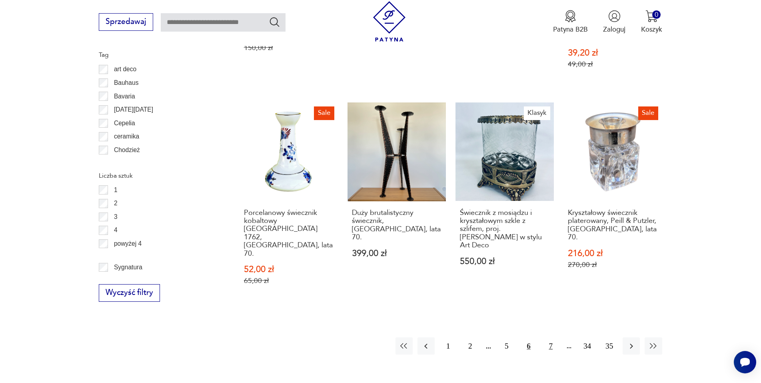
click at [548, 337] on button "7" at bounding box center [550, 345] width 17 height 17
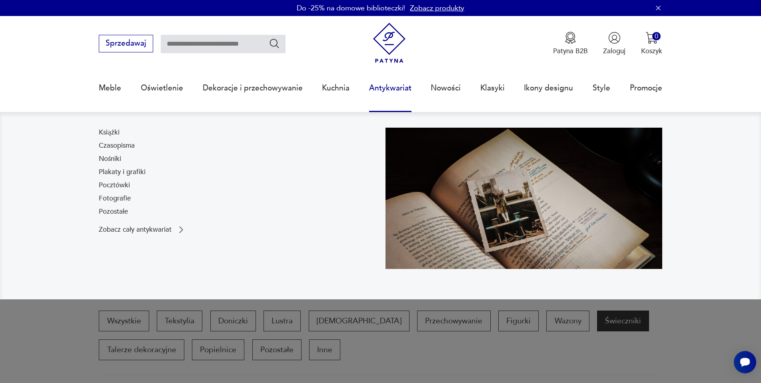
click at [118, 158] on link "Nośniki" at bounding box center [110, 159] width 22 height 10
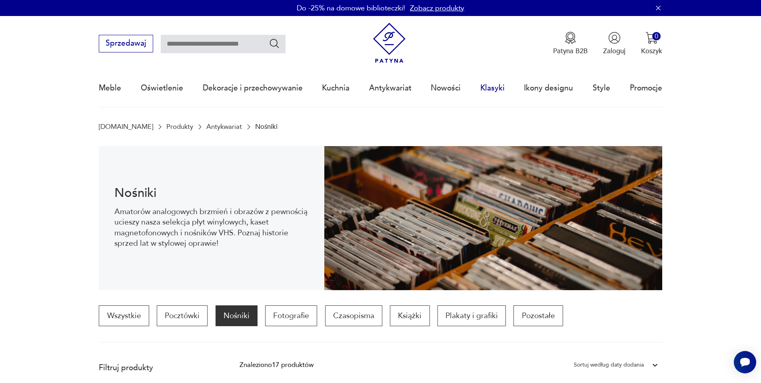
click at [489, 91] on link "Klasyki" at bounding box center [492, 88] width 24 height 37
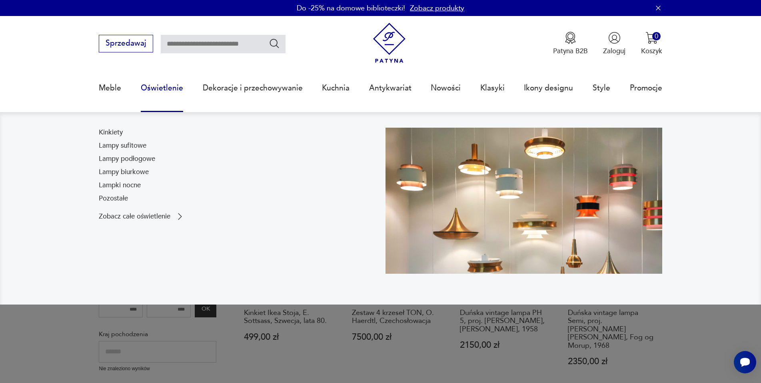
click at [136, 174] on link "Lampy biurkowe" at bounding box center [124, 172] width 50 height 10
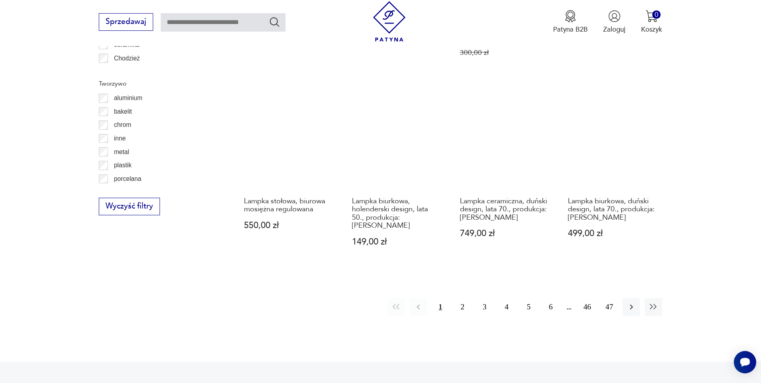
scroll to position [867, 0]
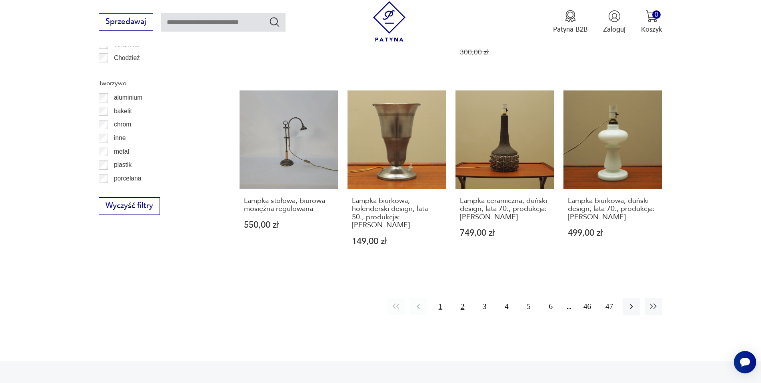
click at [464, 298] on button "2" at bounding box center [462, 306] width 17 height 17
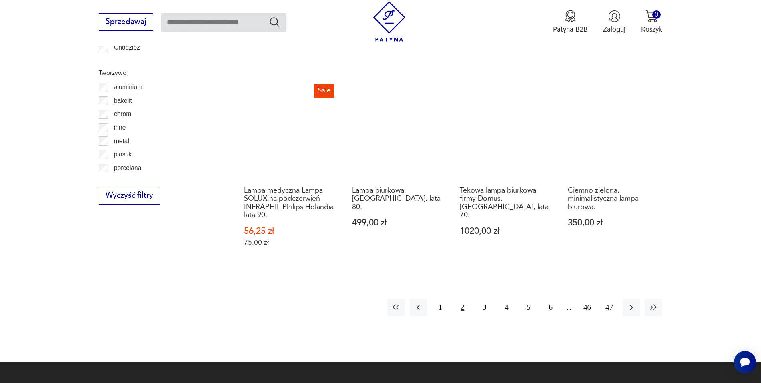
scroll to position [877, 0]
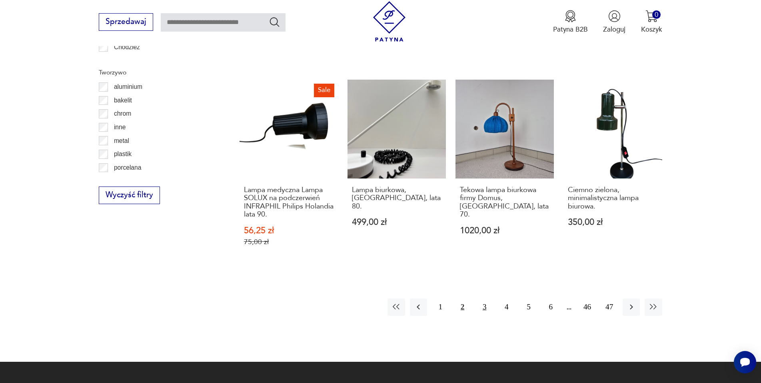
click at [486, 311] on button "3" at bounding box center [484, 306] width 17 height 17
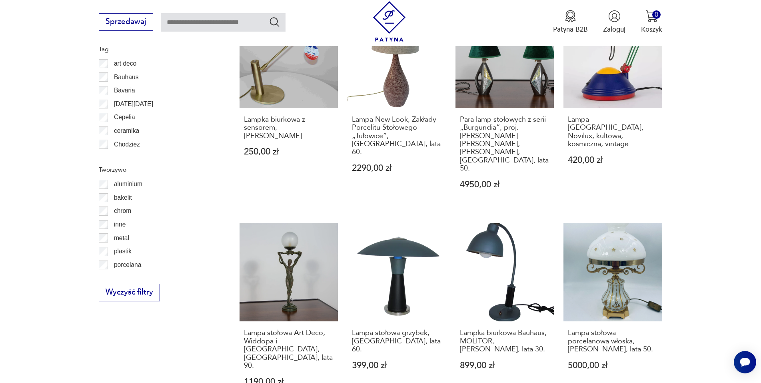
scroll to position [797, 0]
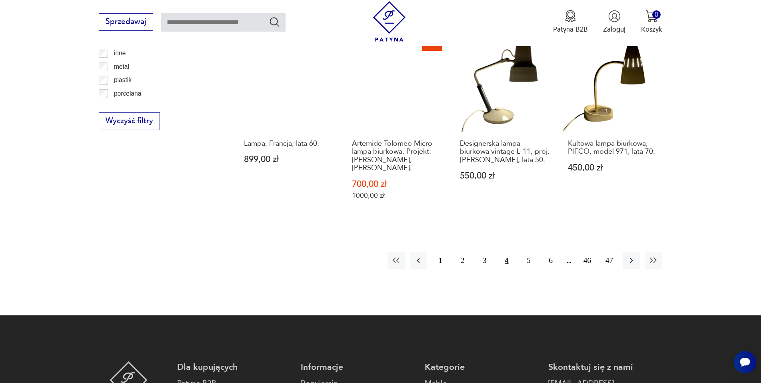
scroll to position [957, 0]
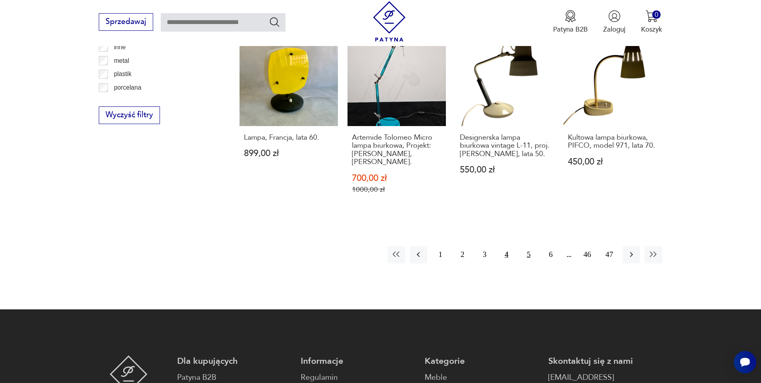
click at [523, 246] on button "5" at bounding box center [528, 254] width 17 height 17
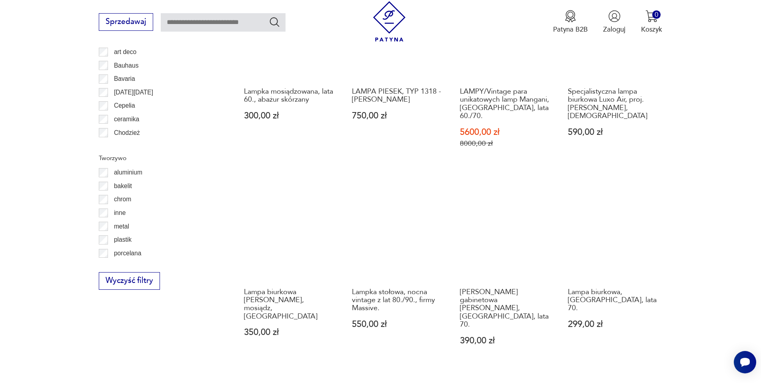
scroll to position [797, 0]
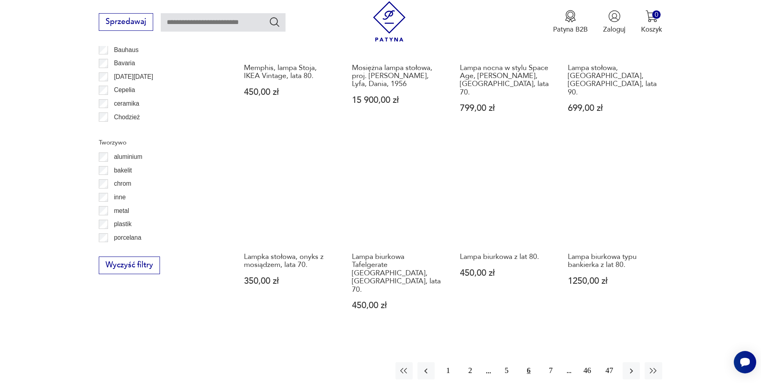
scroll to position [837, 0]
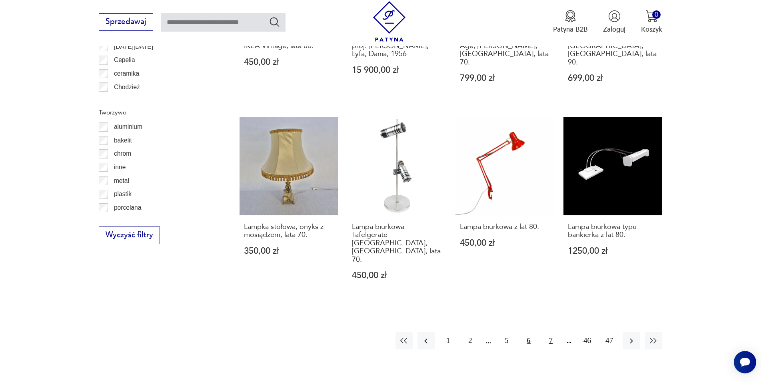
click at [552, 332] on button "7" at bounding box center [550, 340] width 17 height 17
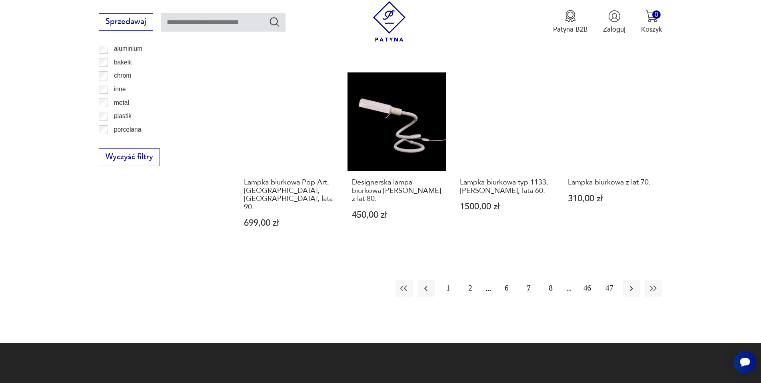
scroll to position [917, 0]
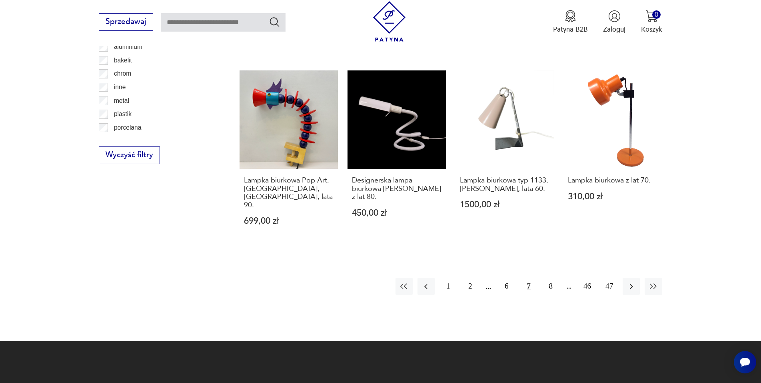
drag, startPoint x: 549, startPoint y: 254, endPoint x: 540, endPoint y: 220, distance: 35.6
click at [549, 278] on button "8" at bounding box center [550, 286] width 17 height 17
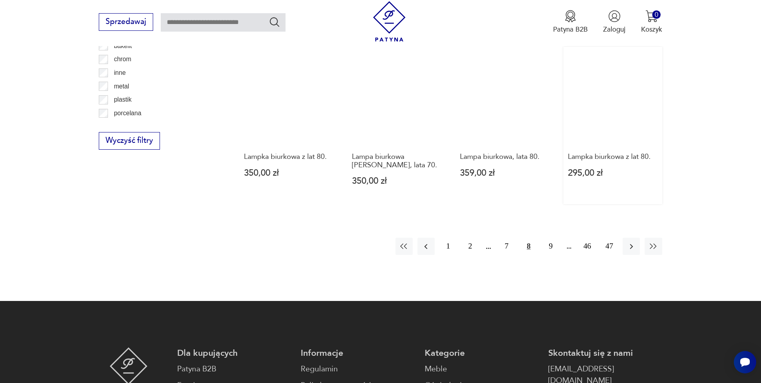
scroll to position [957, 0]
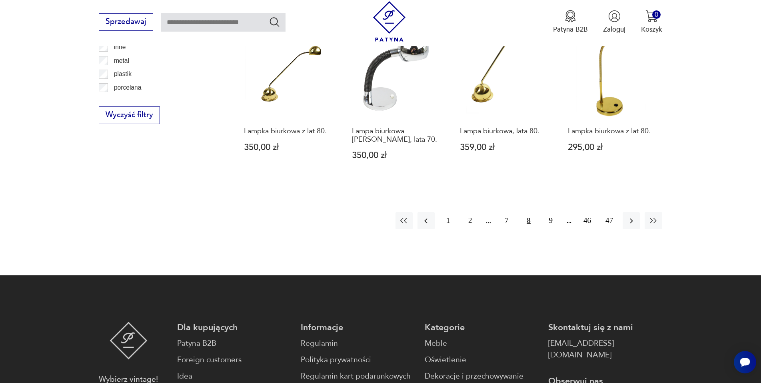
drag, startPoint x: 551, startPoint y: 187, endPoint x: 535, endPoint y: 160, distance: 30.7
click at [551, 212] on button "9" at bounding box center [550, 220] width 17 height 17
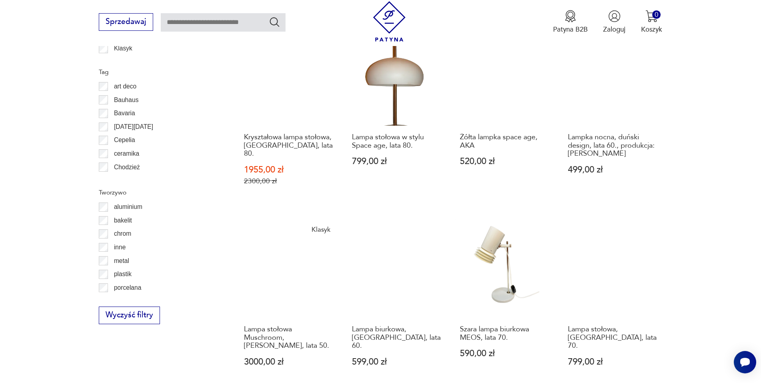
scroll to position [837, 0]
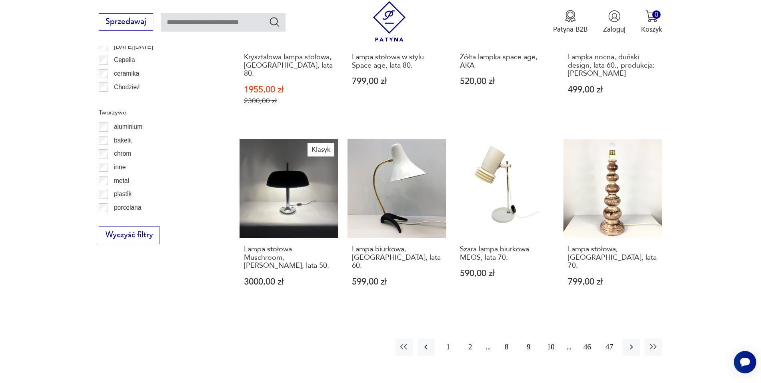
click at [551, 338] on button "10" at bounding box center [550, 346] width 17 height 17
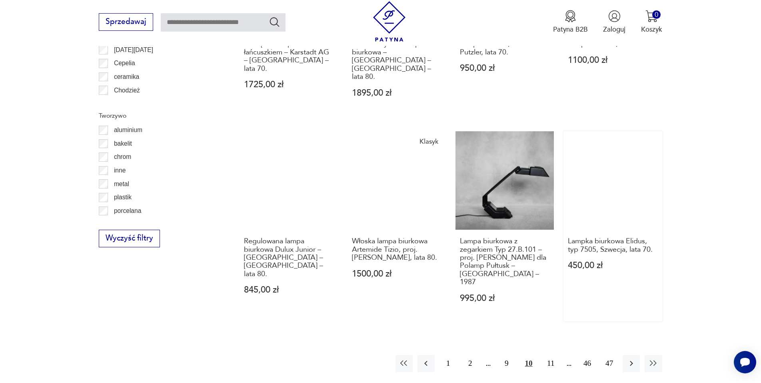
scroll to position [837, 0]
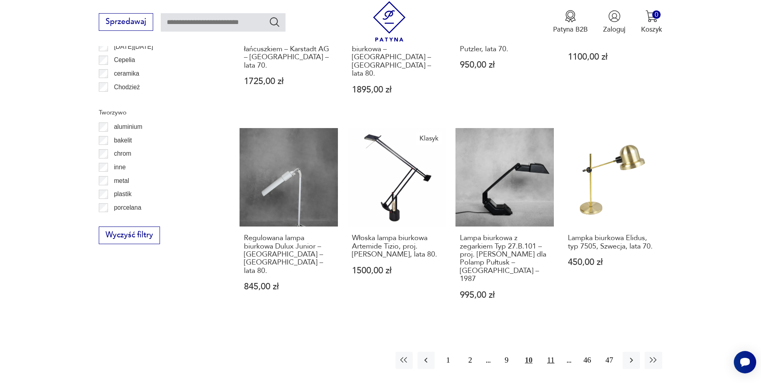
click at [550, 351] on button "11" at bounding box center [550, 359] width 17 height 17
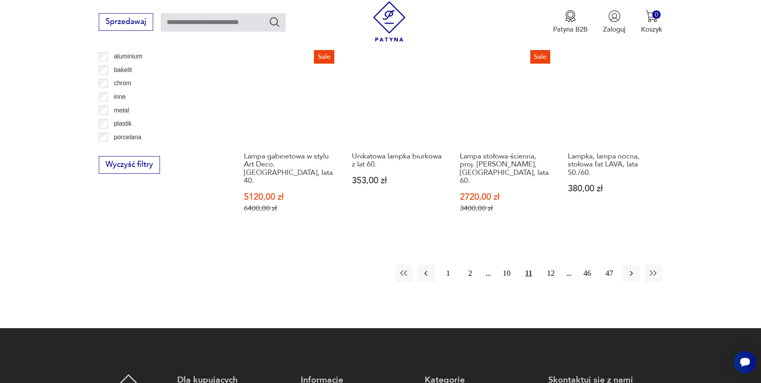
scroll to position [917, 0]
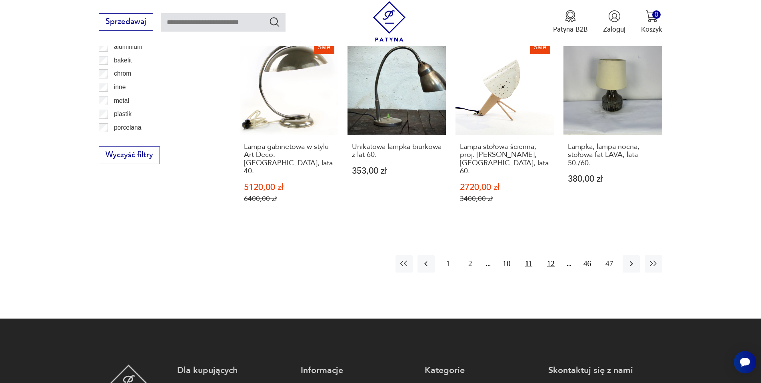
click at [553, 255] on button "12" at bounding box center [550, 263] width 17 height 17
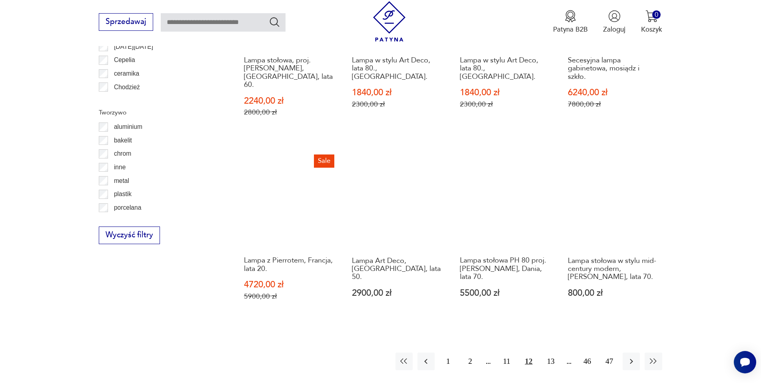
scroll to position [877, 0]
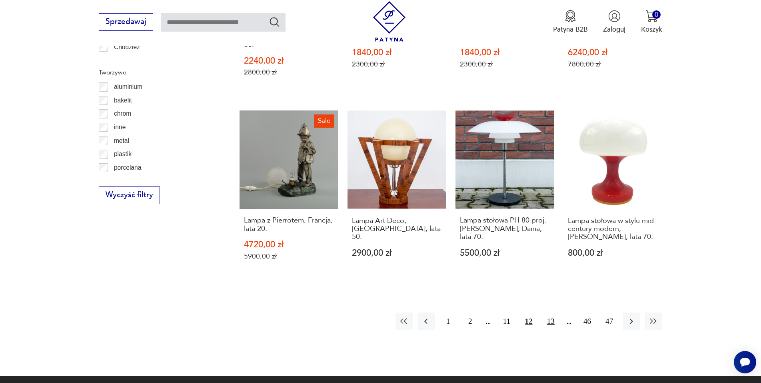
click at [554, 312] on button "13" at bounding box center [550, 320] width 17 height 17
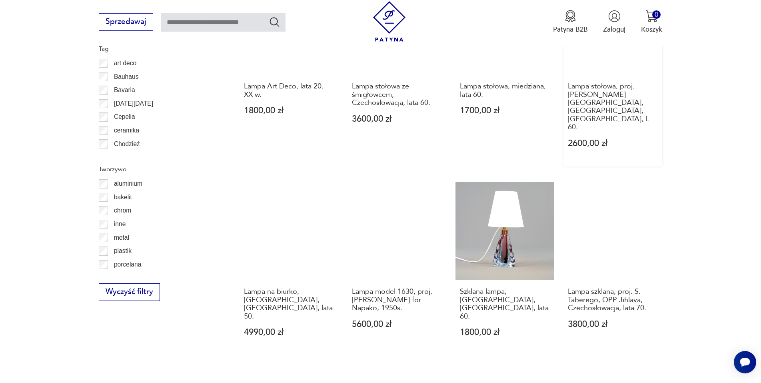
scroll to position [837, 0]
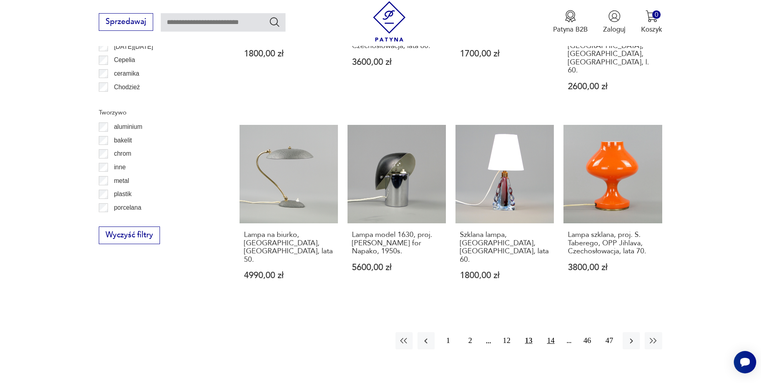
click at [551, 332] on button "14" at bounding box center [550, 340] width 17 height 17
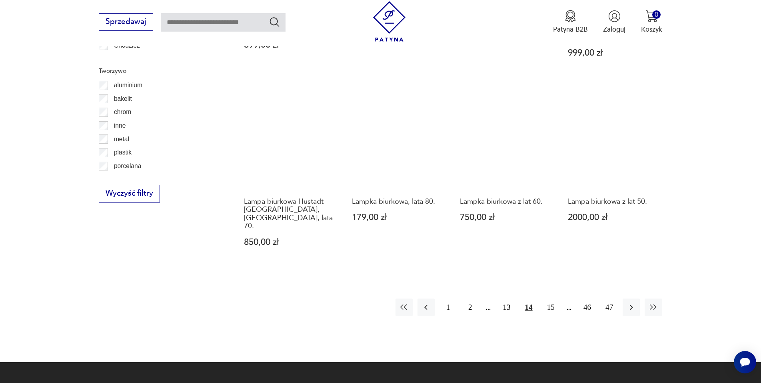
scroll to position [917, 0]
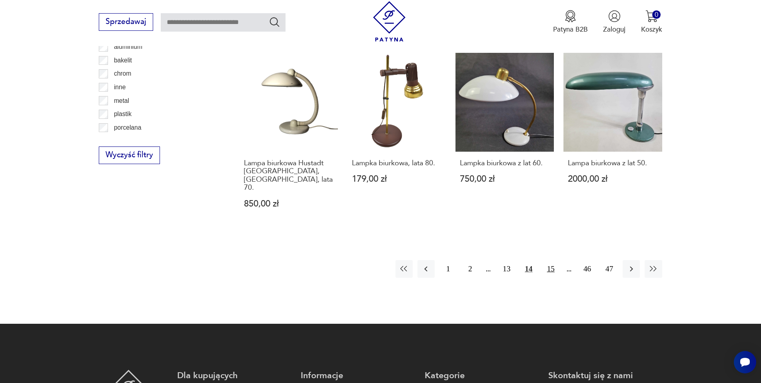
click at [547, 260] on button "15" at bounding box center [550, 268] width 17 height 17
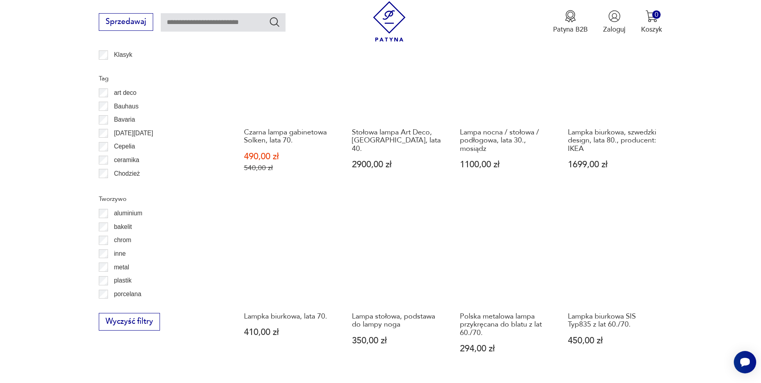
scroll to position [917, 0]
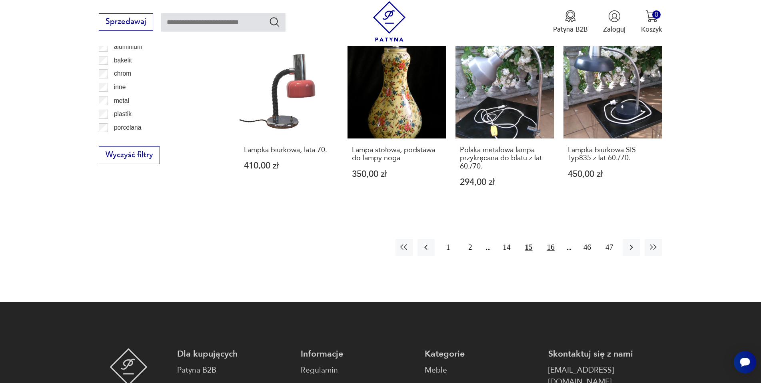
click at [551, 239] on button "16" at bounding box center [550, 247] width 17 height 17
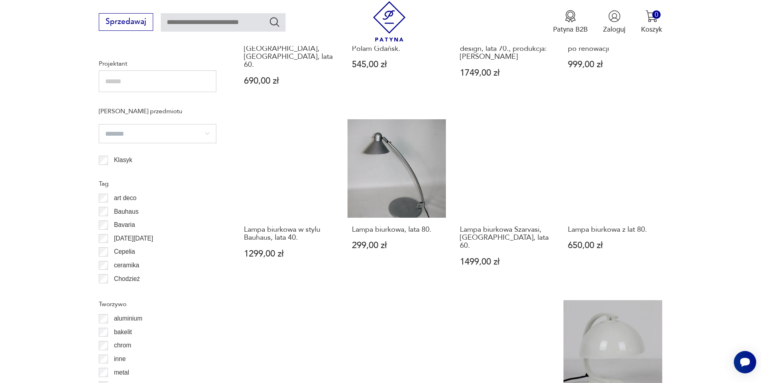
scroll to position [837, 0]
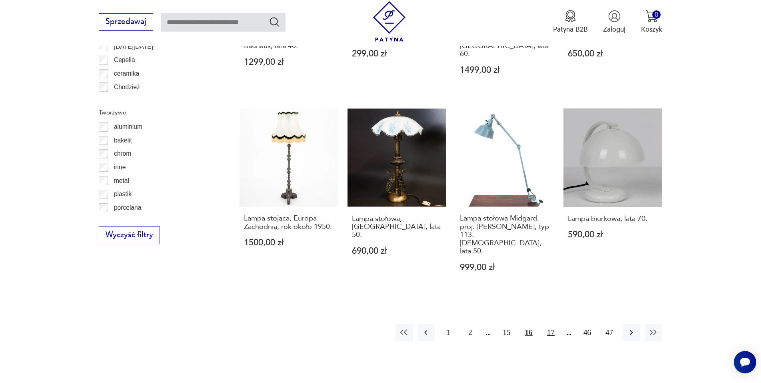
click at [550, 324] on button "17" at bounding box center [550, 332] width 17 height 17
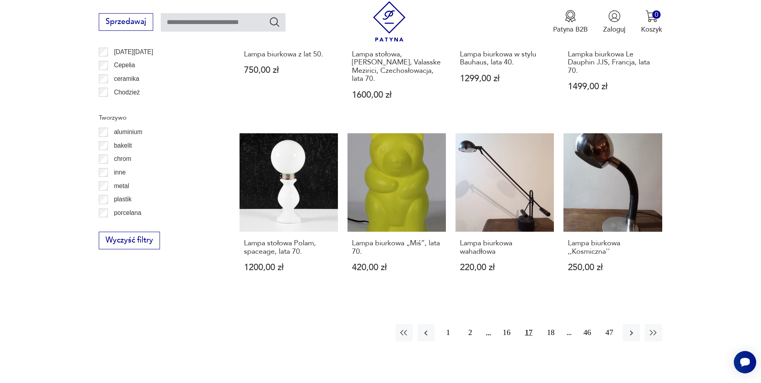
scroll to position [837, 0]
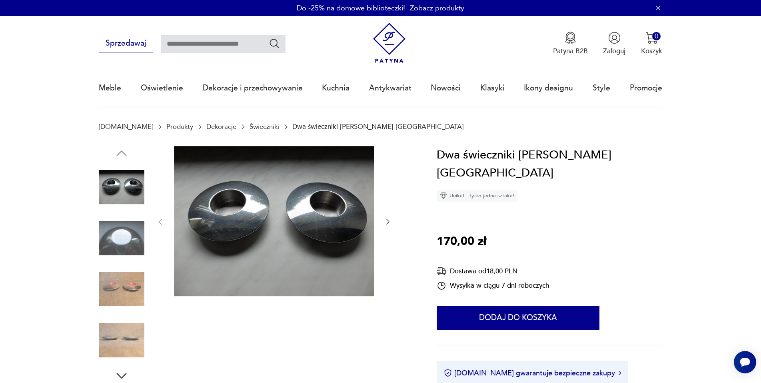
click at [136, 242] on img at bounding box center [122, 238] width 46 height 46
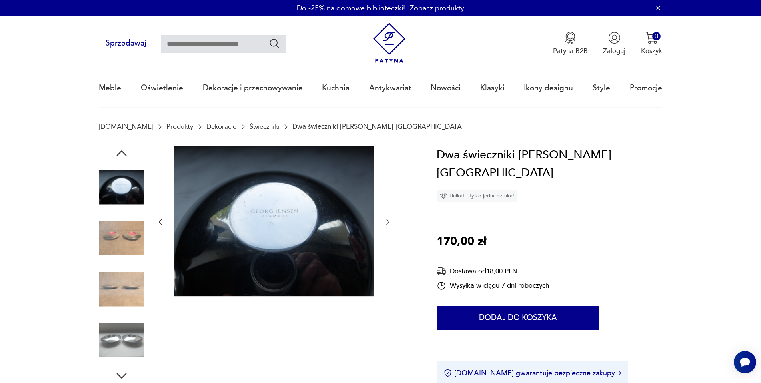
click at [131, 242] on img at bounding box center [122, 238] width 46 height 46
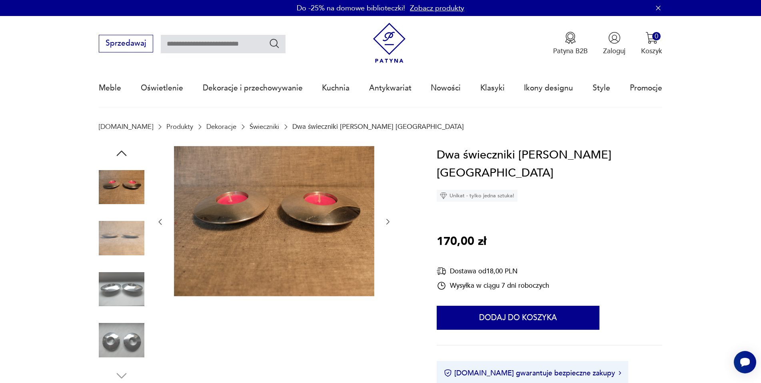
click at [133, 257] on img at bounding box center [122, 238] width 46 height 46
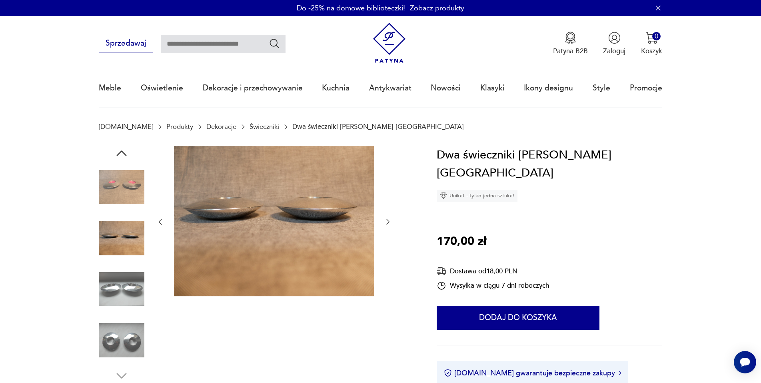
click at [121, 276] on img at bounding box center [122, 289] width 46 height 46
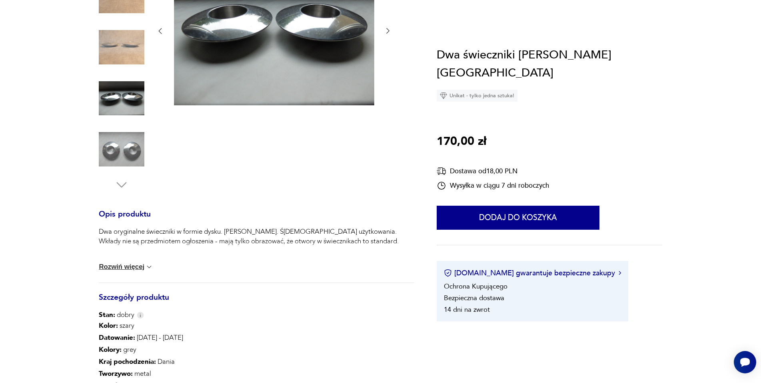
scroll to position [200, 0]
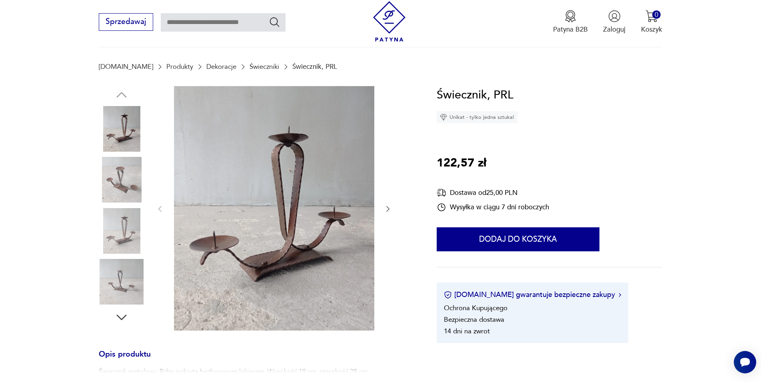
scroll to position [80, 0]
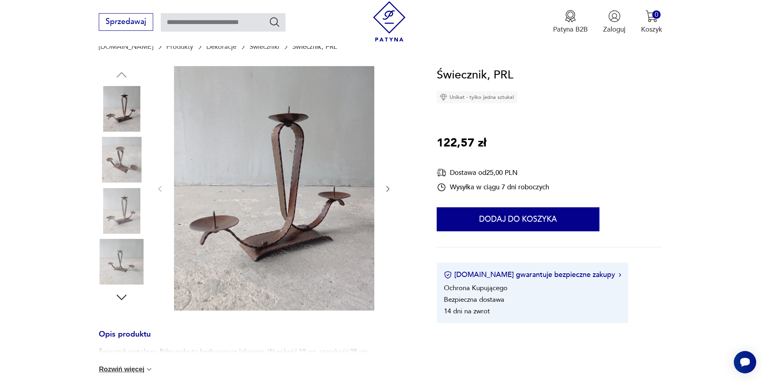
click at [136, 174] on img at bounding box center [122, 160] width 46 height 46
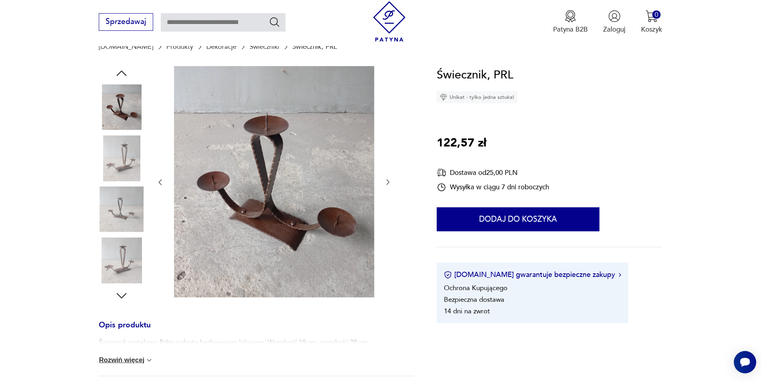
click at [133, 176] on img at bounding box center [122, 158] width 46 height 46
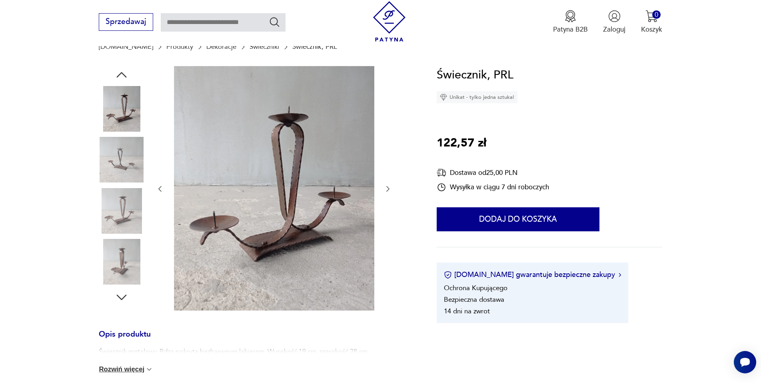
click at [124, 164] on img at bounding box center [122, 160] width 46 height 46
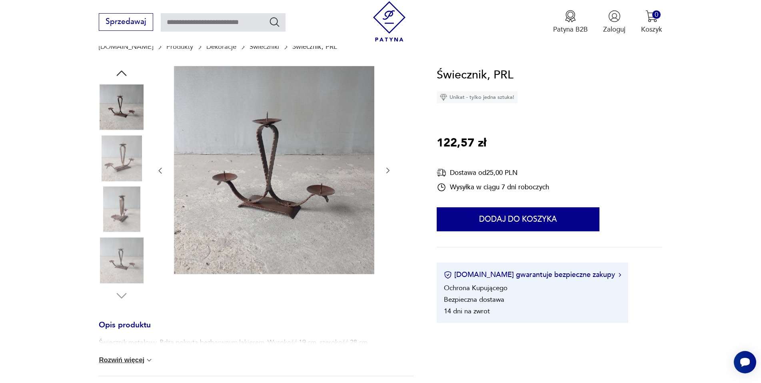
click at [113, 213] on img at bounding box center [122, 209] width 46 height 46
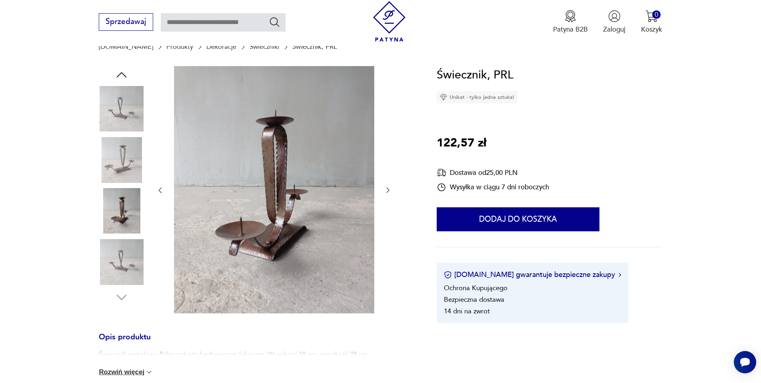
click at [124, 257] on img at bounding box center [122, 262] width 46 height 46
